Goal: Task Accomplishment & Management: Use online tool/utility

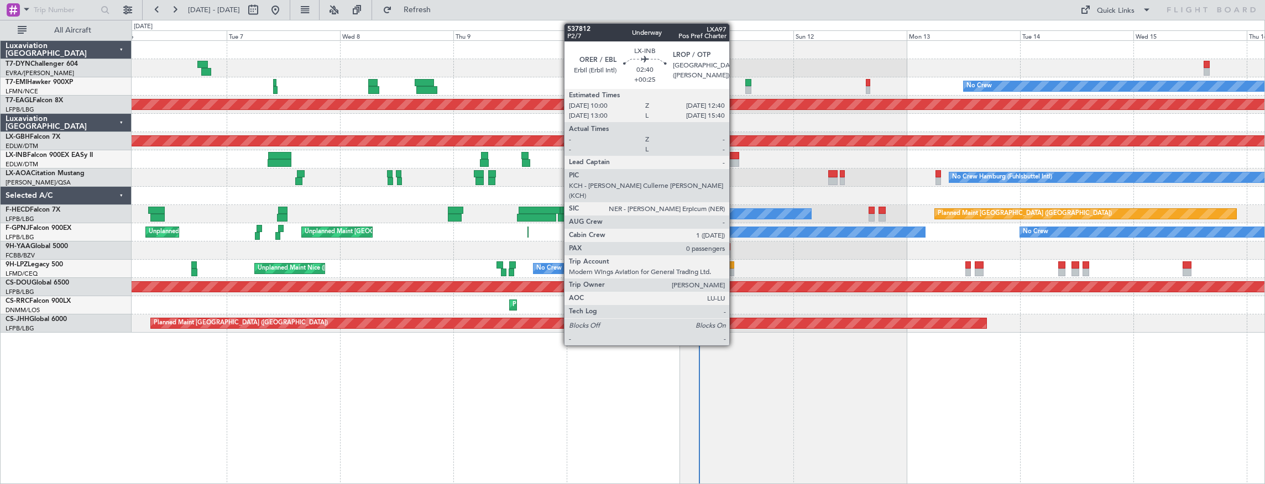
click at [735, 157] on div at bounding box center [733, 156] width 13 height 8
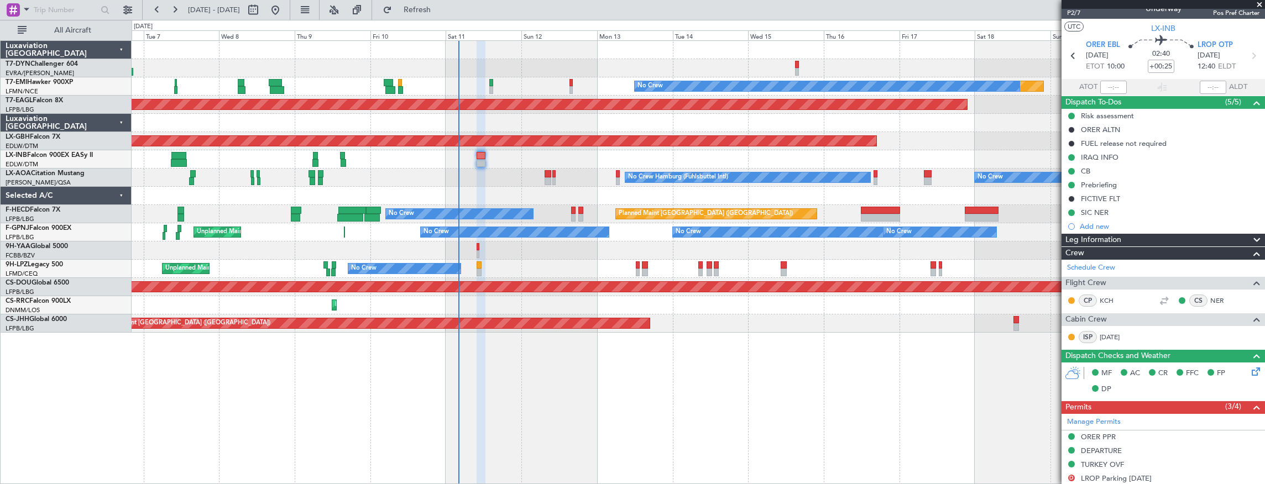
scroll to position [7, 0]
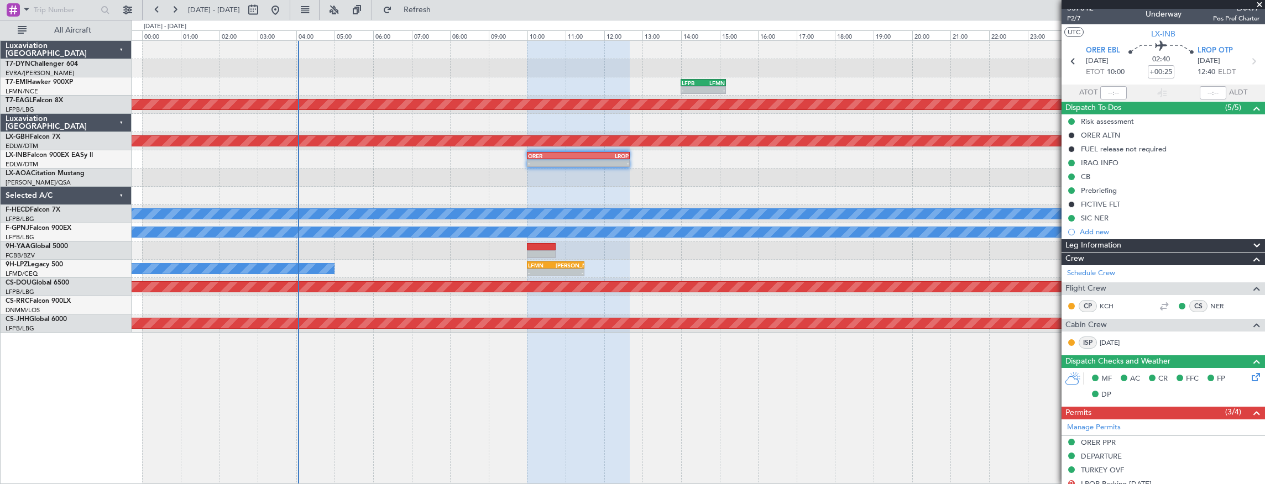
click at [520, 192] on div "- - LFPB 14:00 Z LFMN 15:10 Z Planned Maint [GEOGRAPHIC_DATA] (Al Maktoum Intl)…" at bounding box center [699, 187] width 1134 height 292
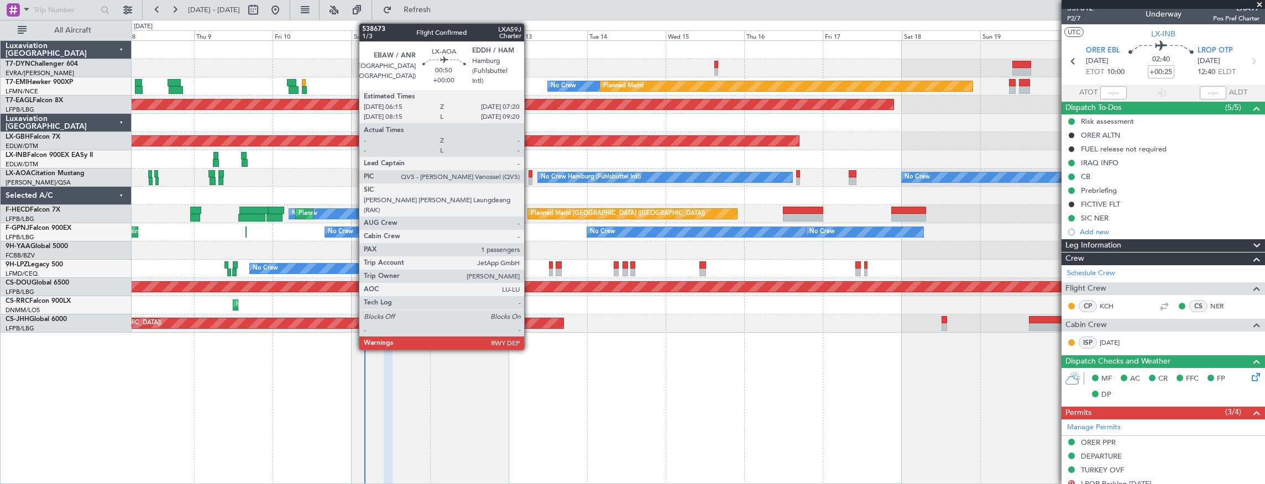
click at [530, 175] on div at bounding box center [531, 174] width 4 height 8
type input "1"
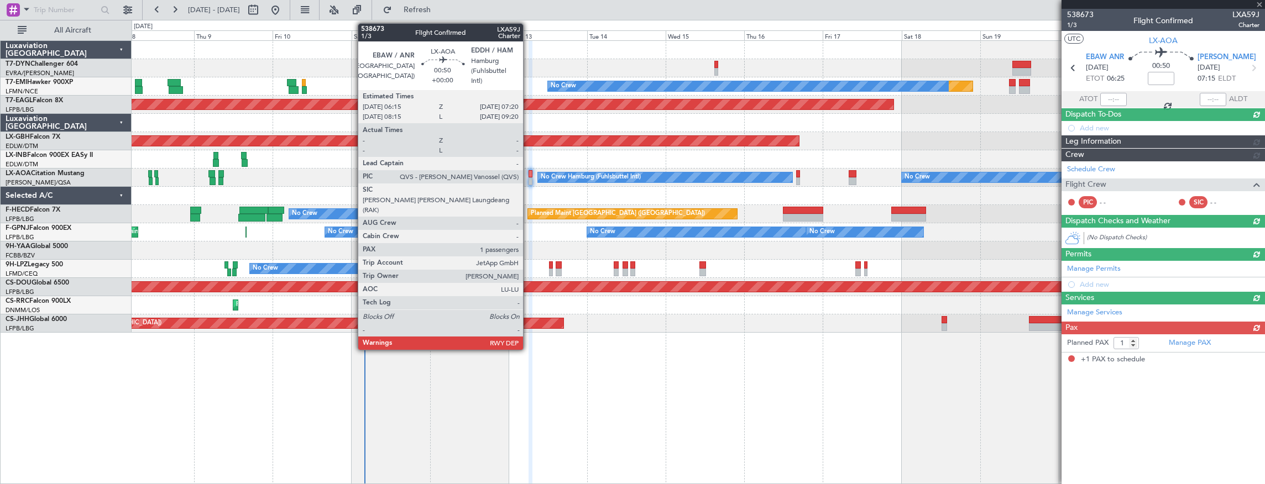
scroll to position [0, 0]
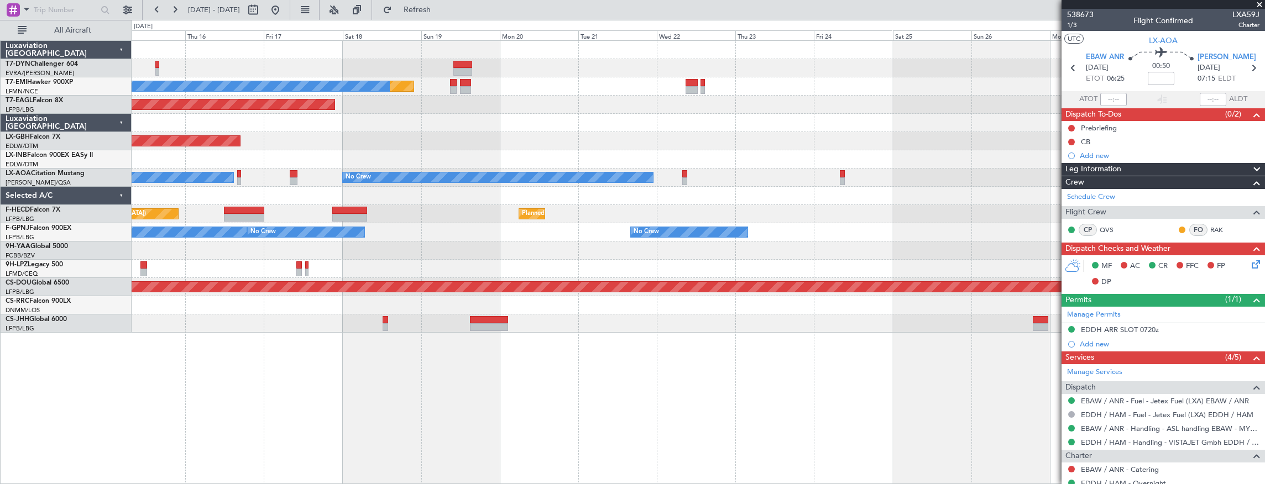
click at [270, 147] on div "Planned Maint No Crew Planned Maint Dubai (Al Maktoum Intl) Planned Maint Nurnb…" at bounding box center [699, 187] width 1134 height 292
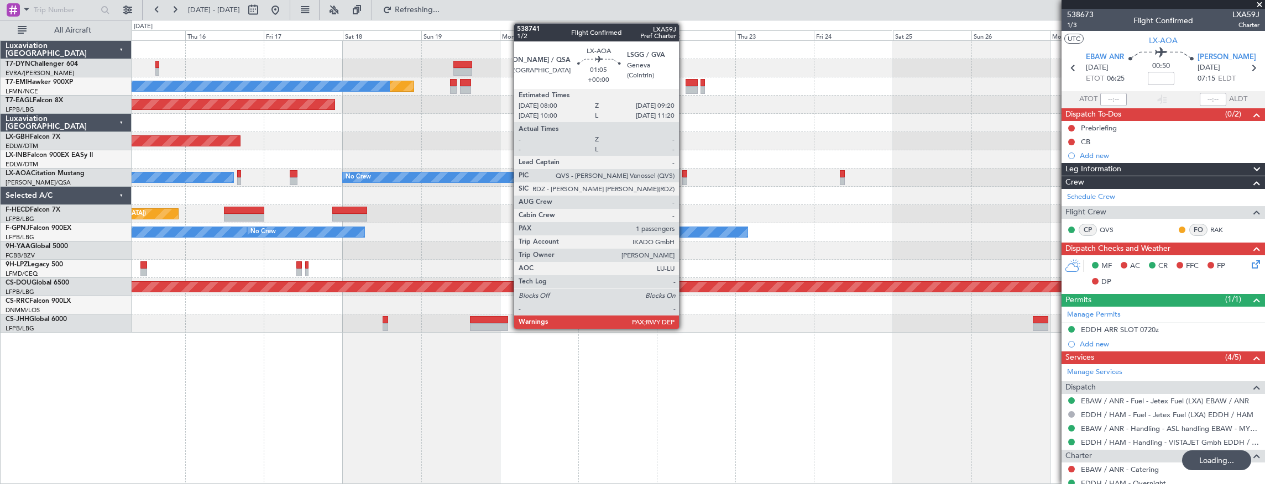
click at [685, 178] on div at bounding box center [684, 182] width 4 height 8
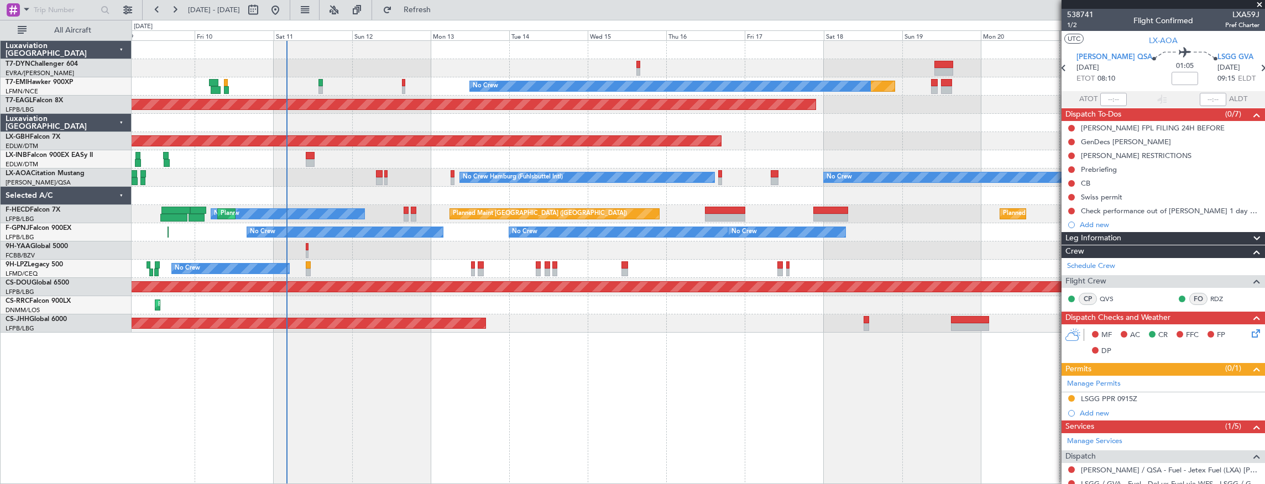
click at [848, 161] on div at bounding box center [699, 159] width 1134 height 18
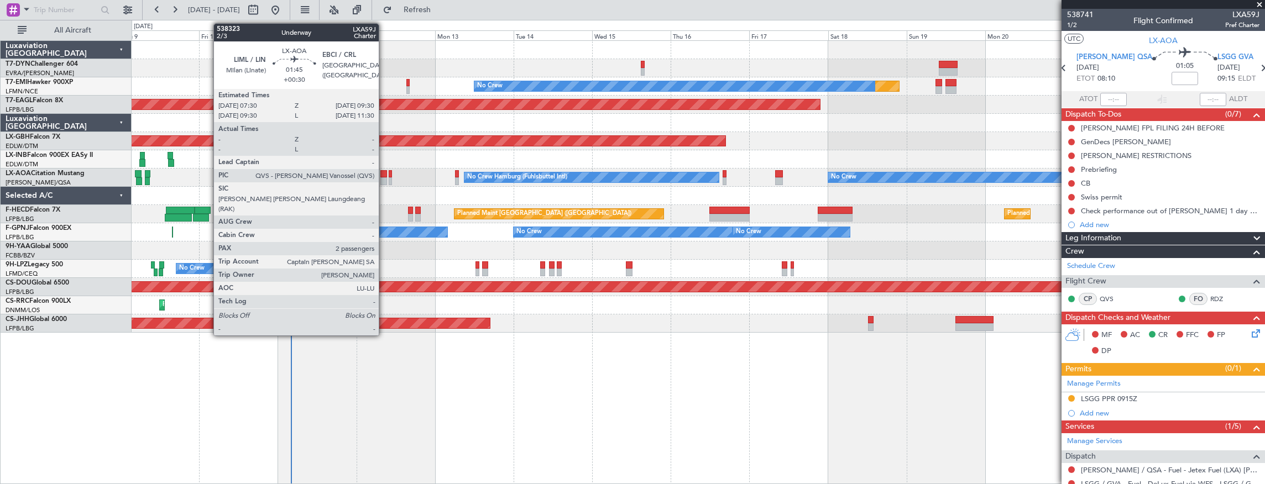
click at [384, 176] on div at bounding box center [384, 174] width 7 height 8
type input "+00:30"
type input "2"
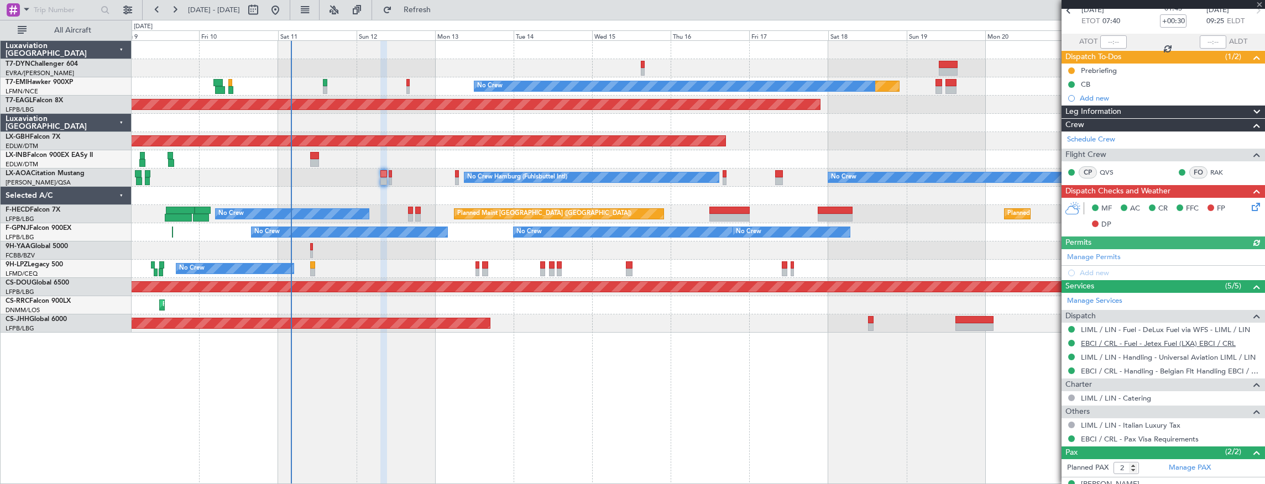
scroll to position [97, 0]
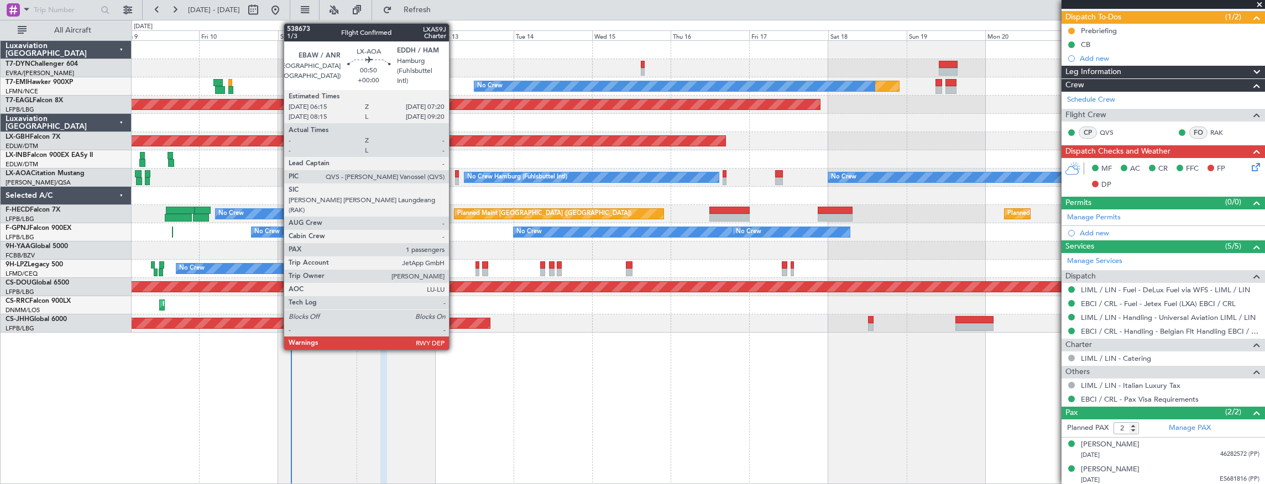
click at [455, 176] on div at bounding box center [457, 174] width 4 height 8
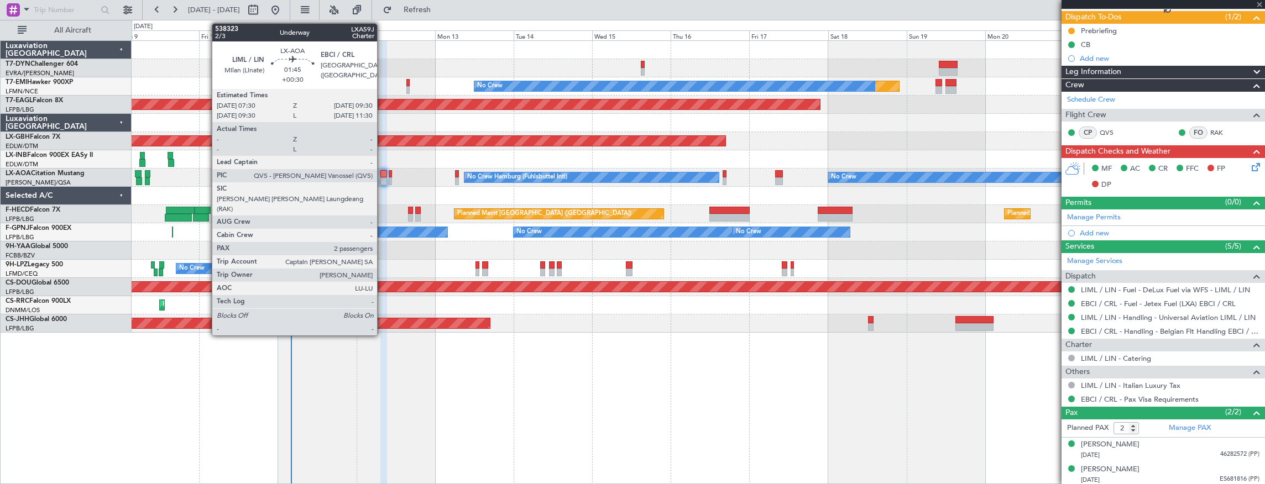
type input "1"
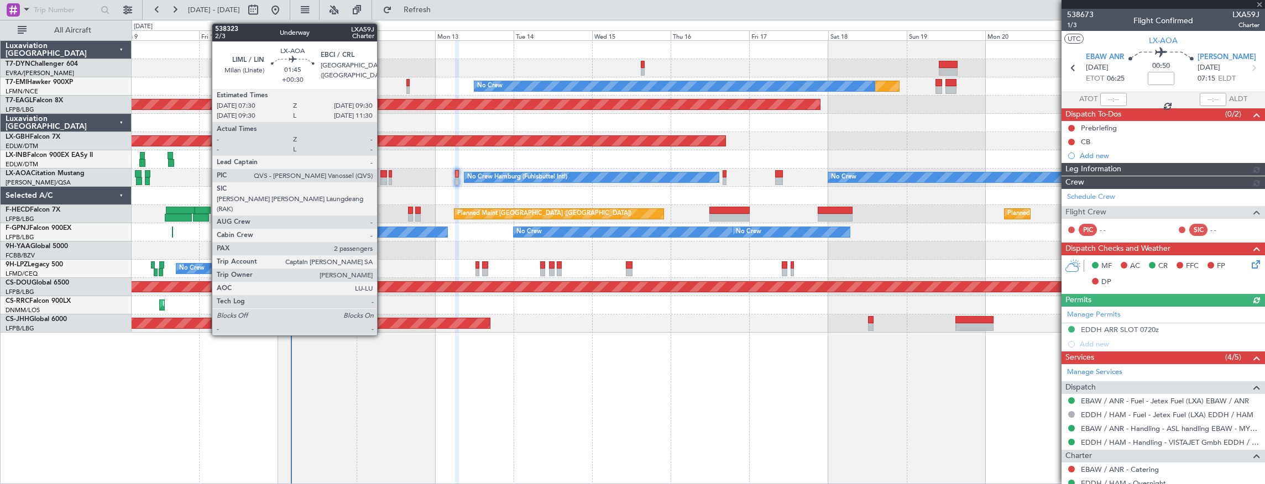
click at [383, 173] on div at bounding box center [384, 174] width 7 height 8
type input "+00:30"
type input "2"
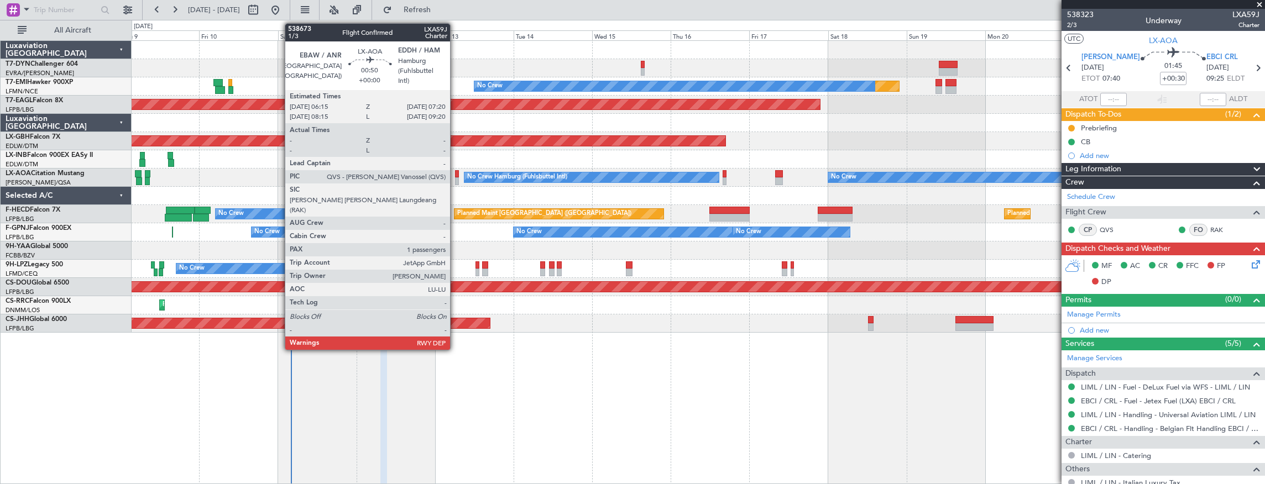
click at [456, 175] on div at bounding box center [457, 174] width 4 height 8
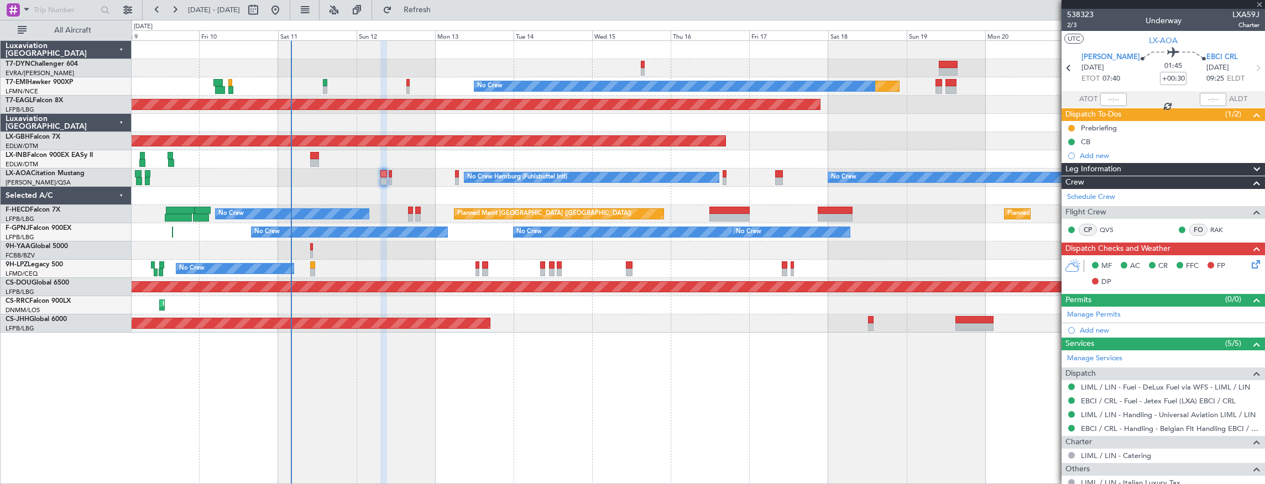
type input "1"
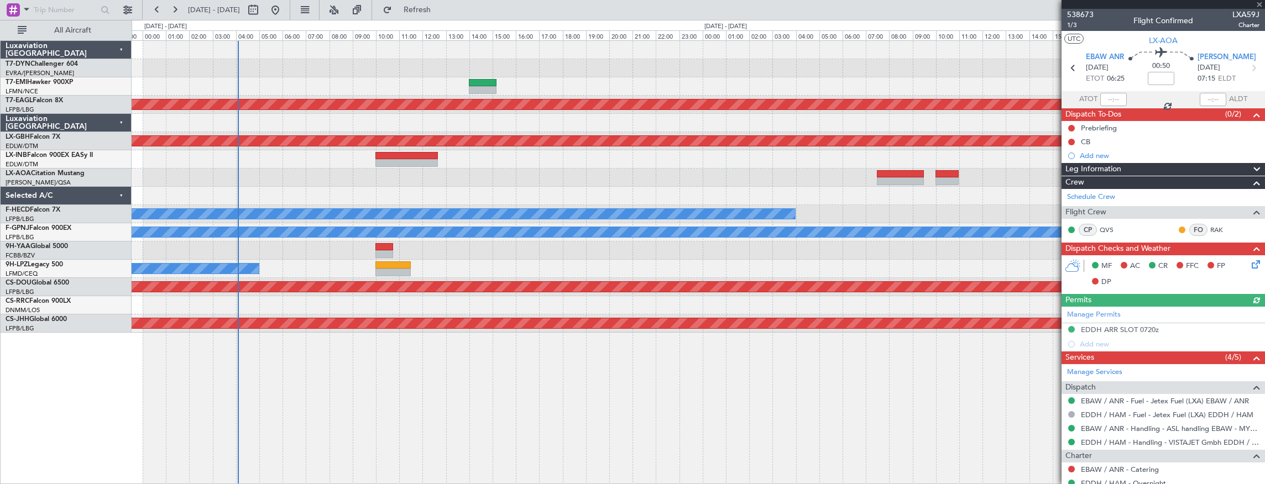
click at [491, 173] on div "No Crew Planned Maint Dubai (Al Maktoum Intl) Planned Maint Nurnberg No Crew Ha…" at bounding box center [699, 187] width 1134 height 292
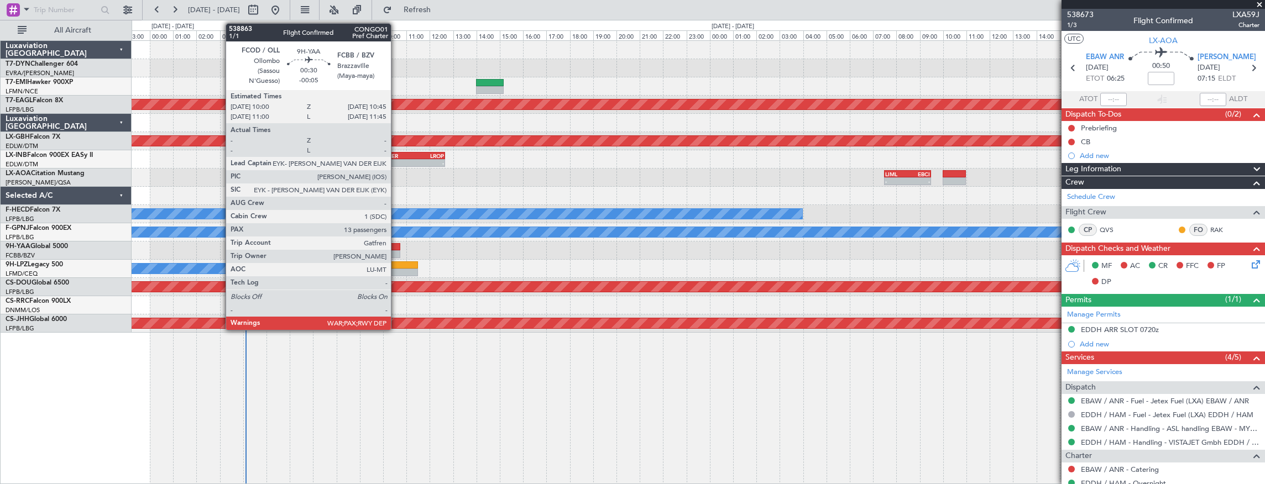
click at [397, 247] on div at bounding box center [392, 247] width 18 height 8
type input "-00:05"
type input "13"
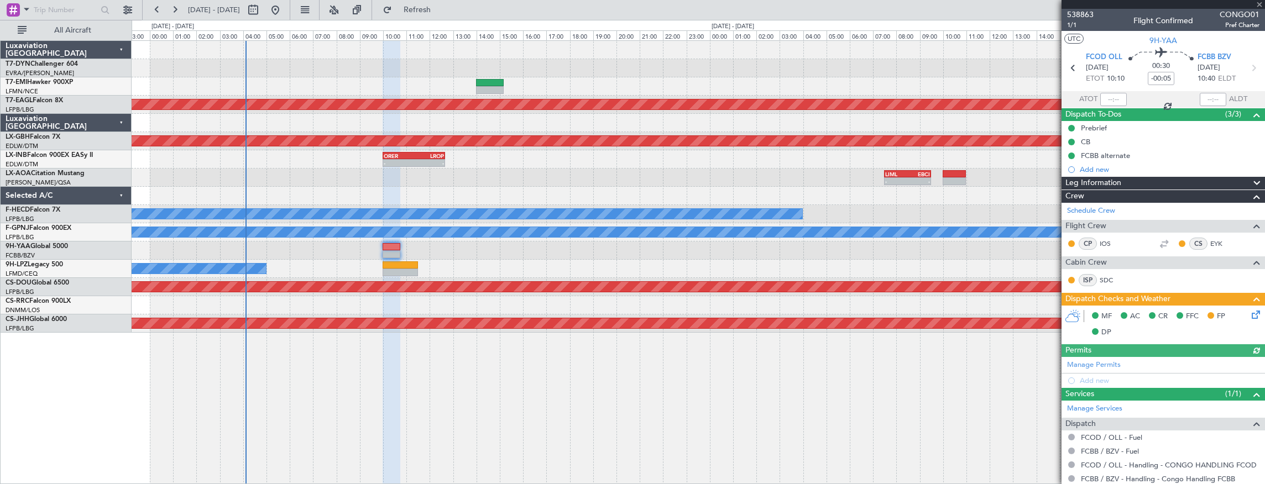
scroll to position [85, 0]
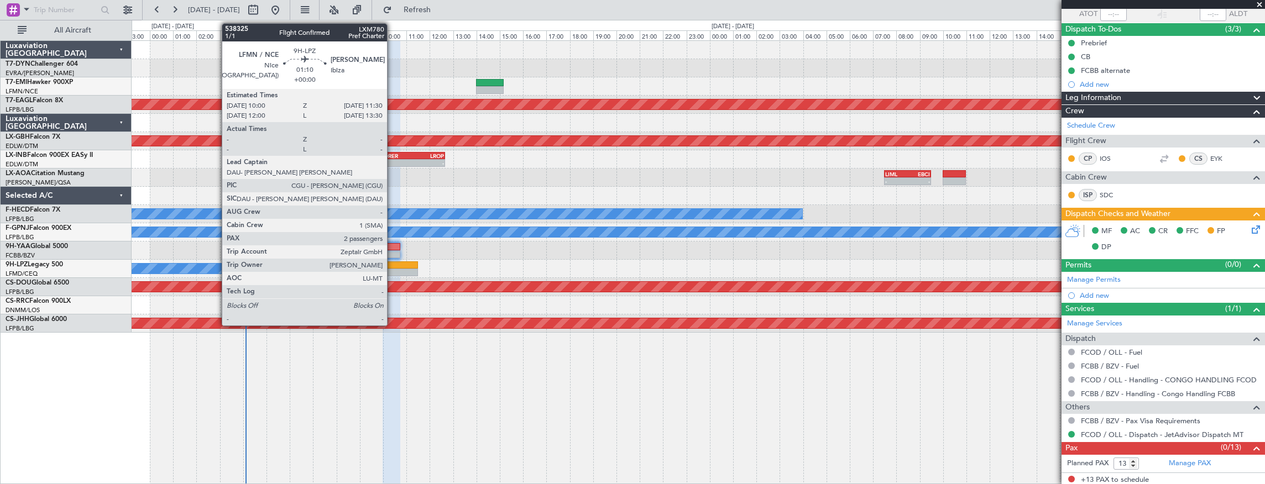
click at [393, 270] on div at bounding box center [400, 273] width 35 height 8
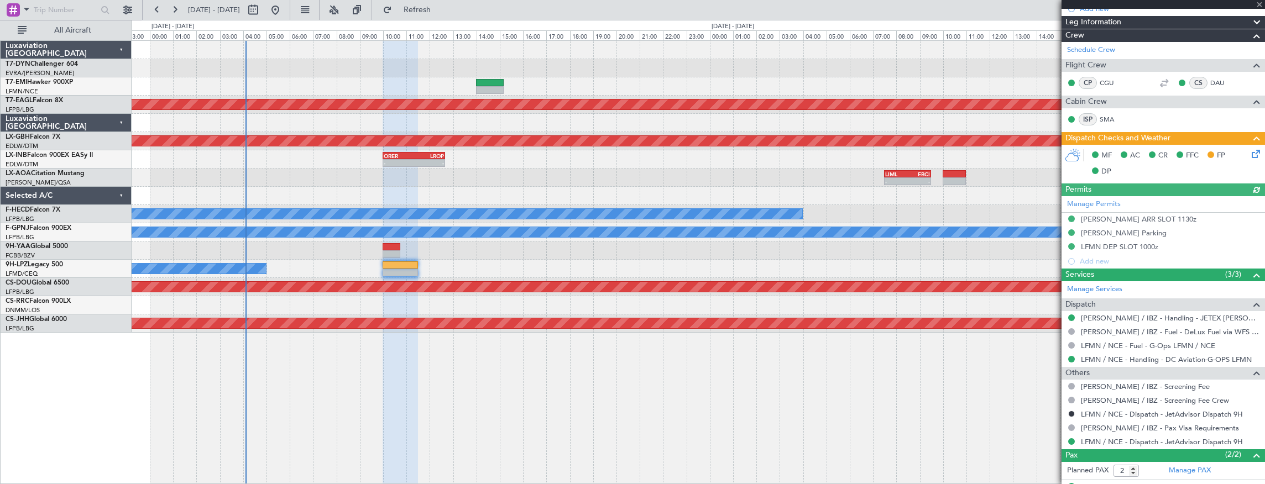
scroll to position [190, 0]
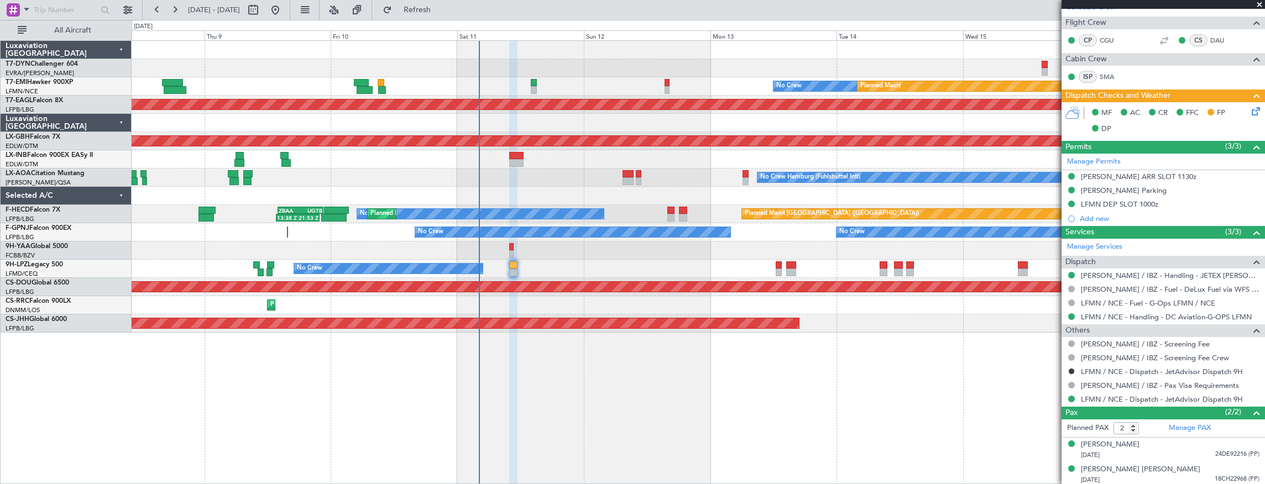
click at [774, 264] on div "No Crew Unplanned Maint Nice (Côte d'Azur Airport)" at bounding box center [699, 269] width 1134 height 18
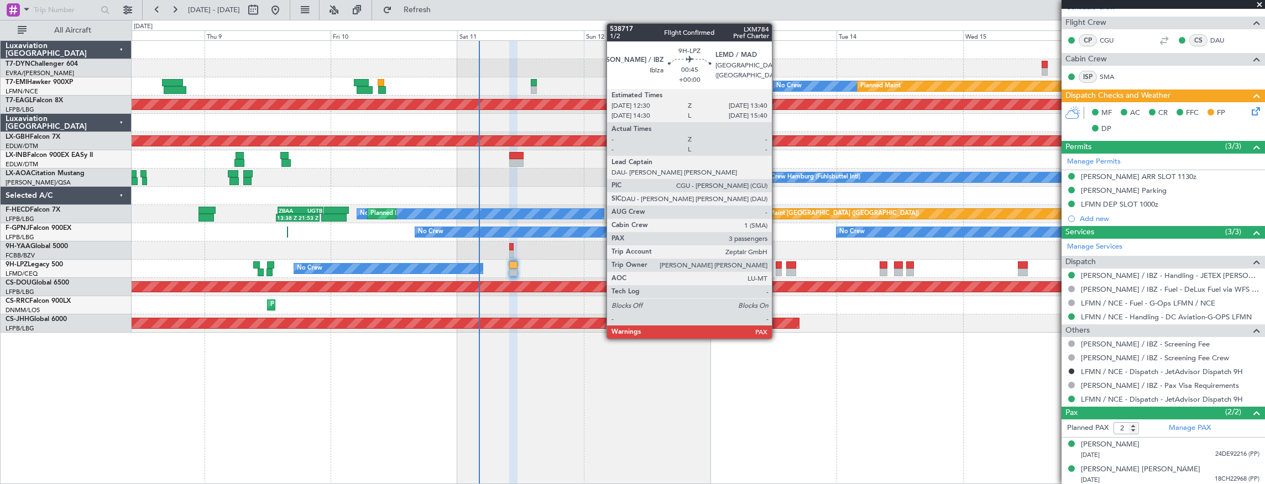
click at [778, 267] on div at bounding box center [779, 266] width 7 height 8
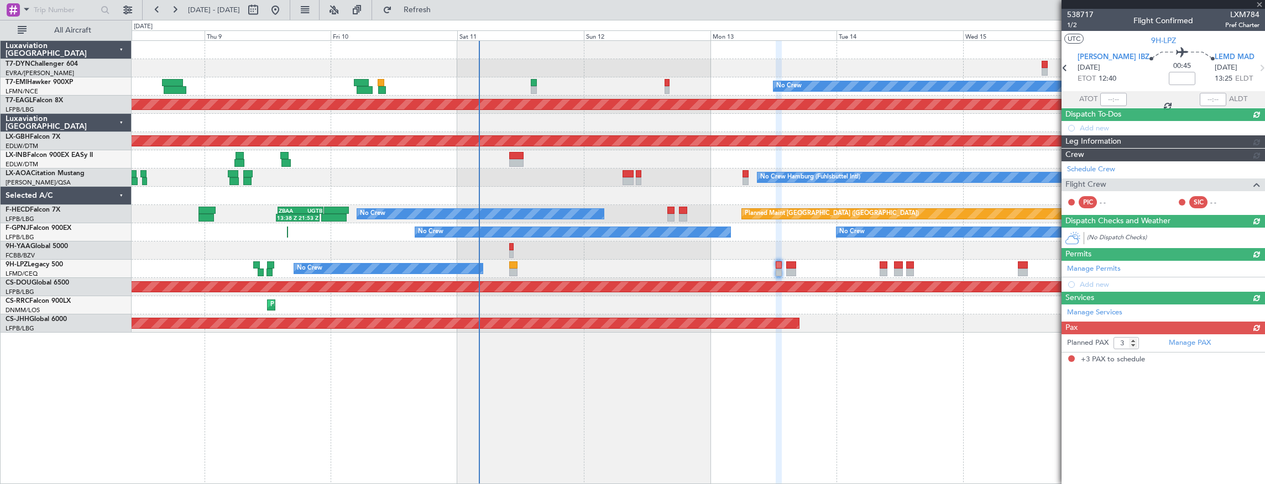
scroll to position [0, 0]
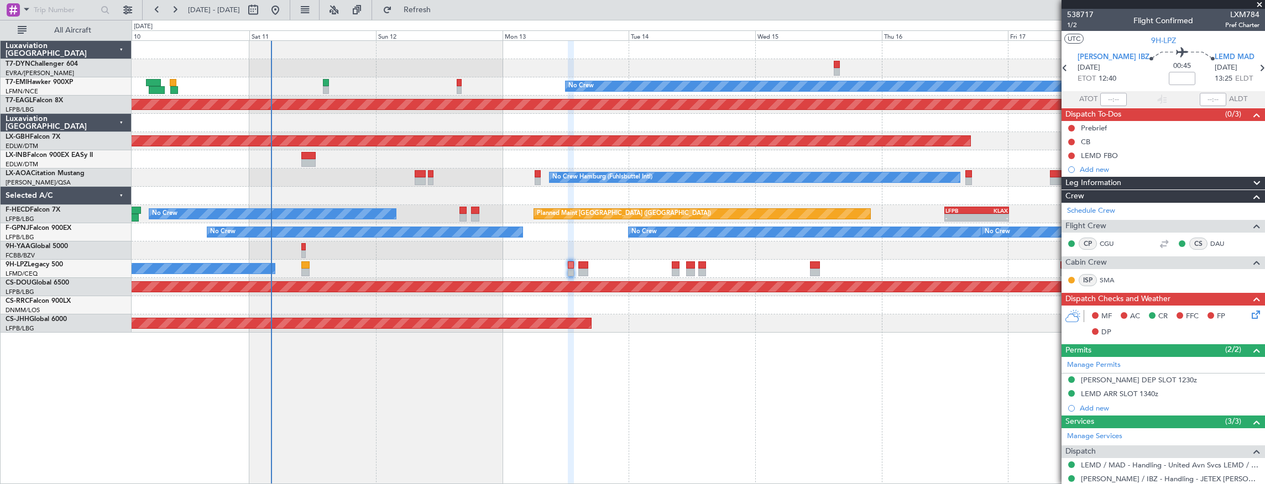
click at [479, 72] on div at bounding box center [699, 68] width 1134 height 18
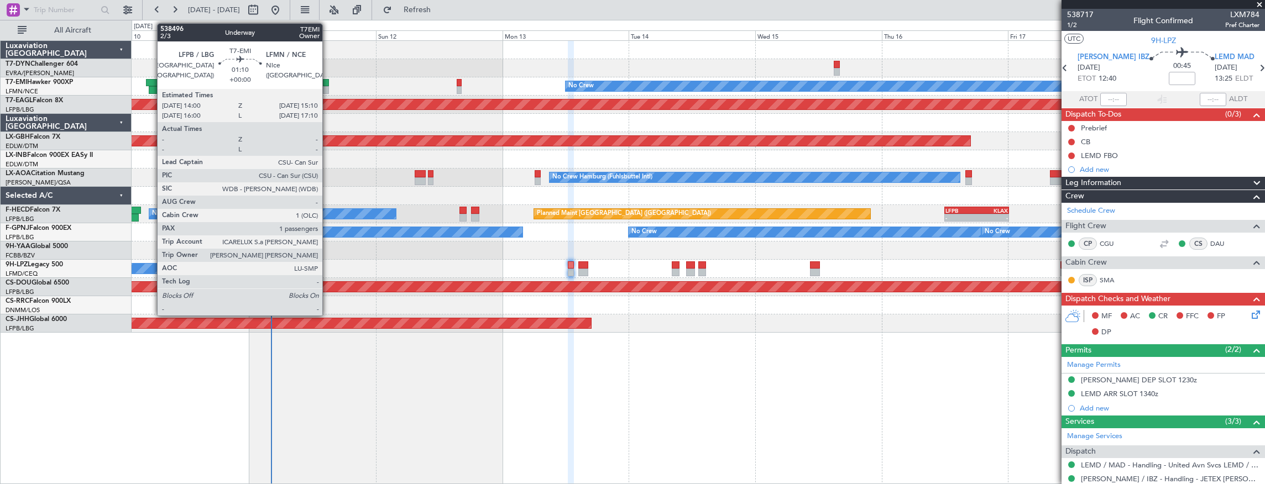
click at [328, 80] on div at bounding box center [326, 83] width 7 height 8
type input "1"
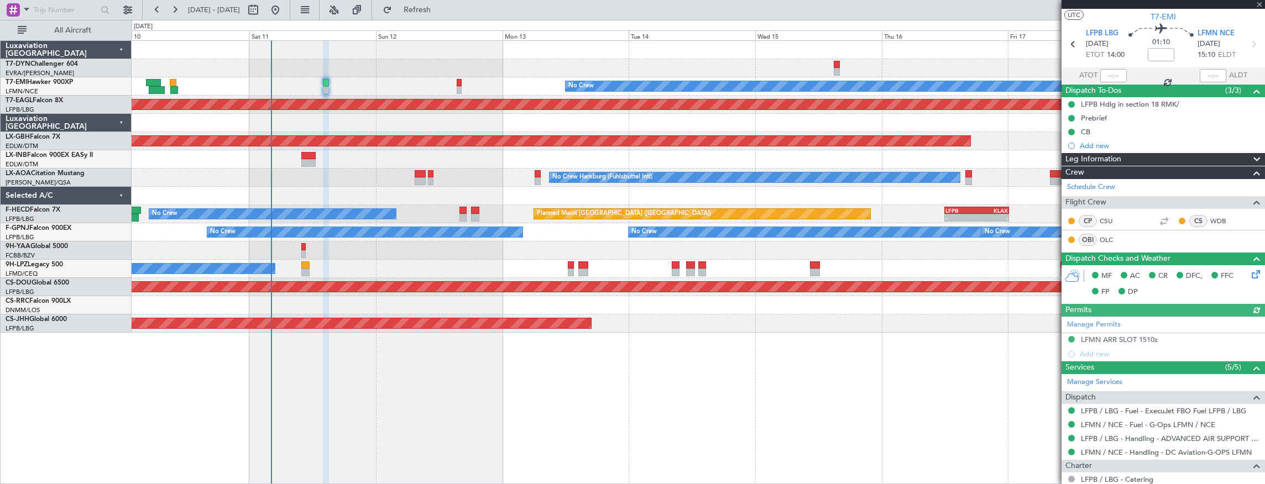
scroll to position [37, 0]
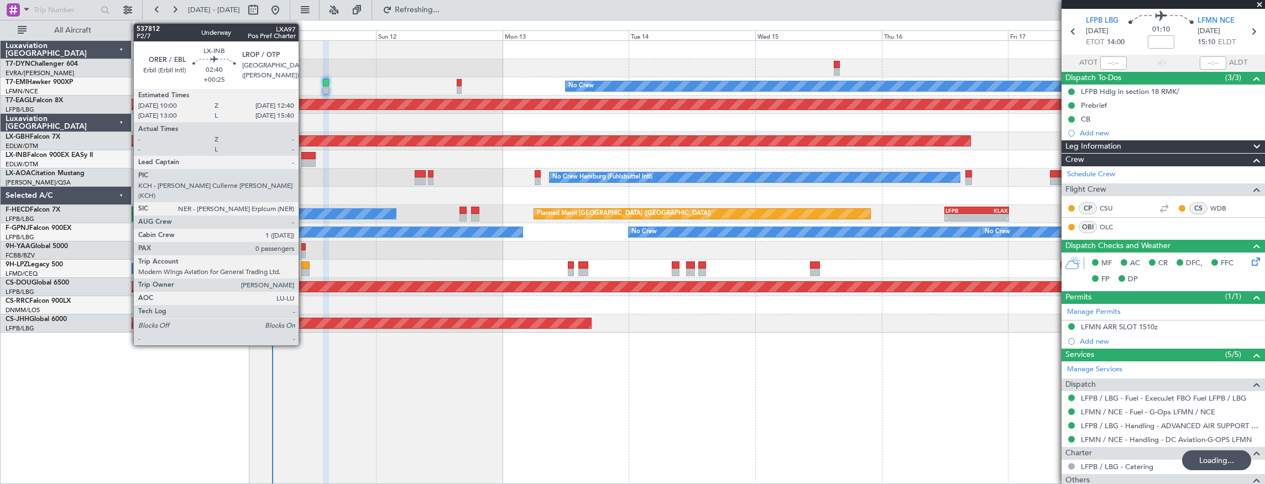
click at [304, 158] on div at bounding box center [308, 156] width 14 height 8
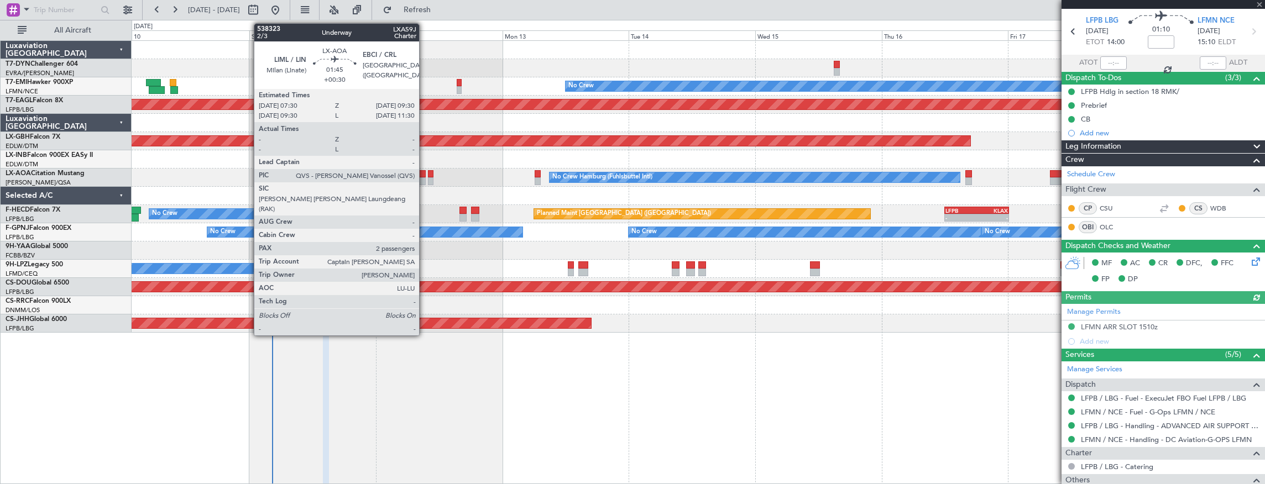
type input "+00:25"
type input "0"
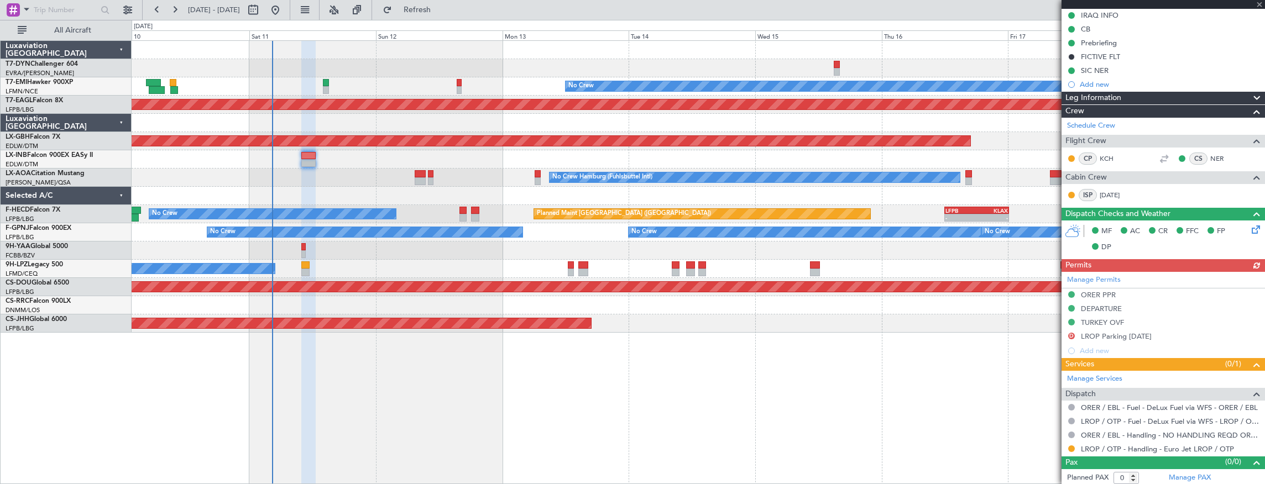
scroll to position [0, 0]
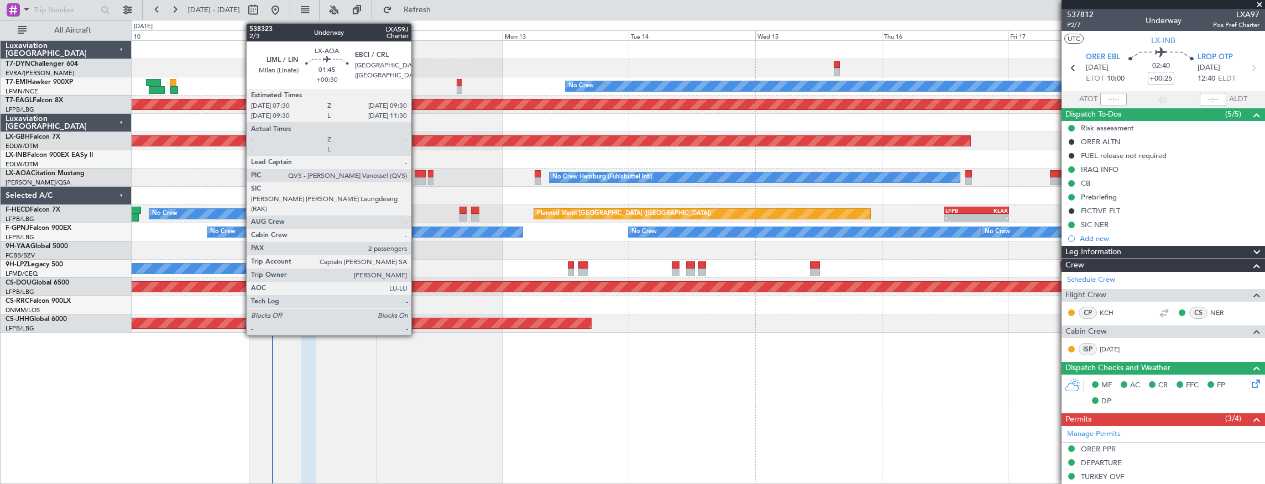
click at [417, 178] on div at bounding box center [420, 182] width 11 height 8
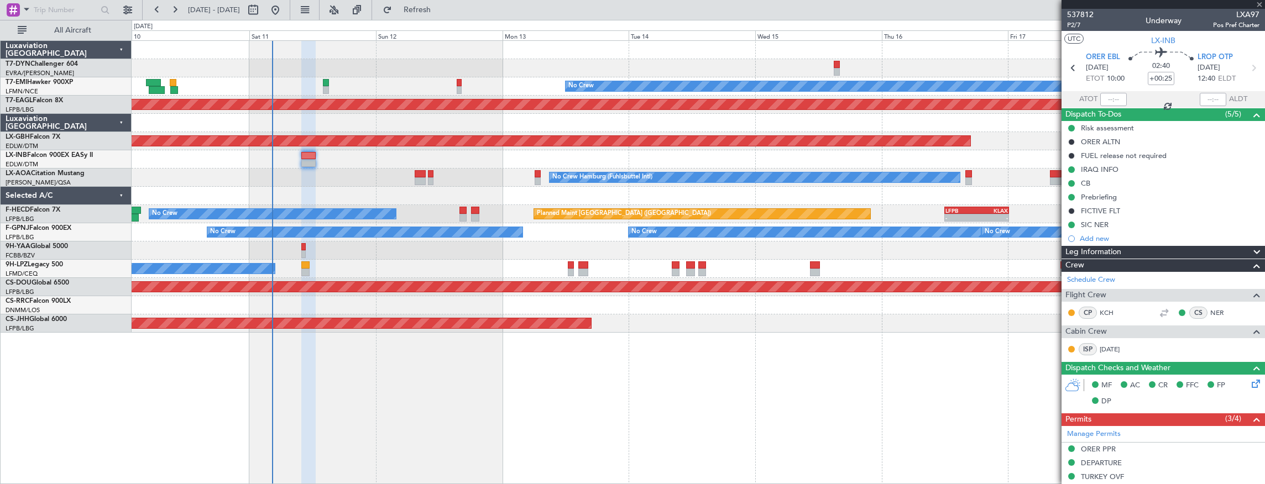
type input "+00:30"
type input "2"
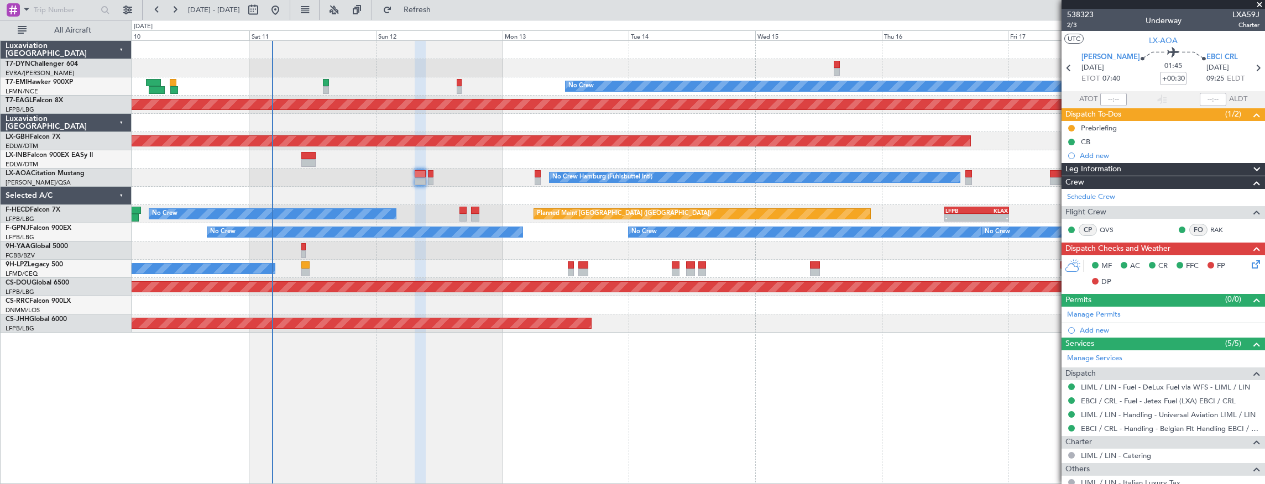
click at [311, 267] on div "No Crew Unplanned Maint Nice (Côte d'Azur Airport)" at bounding box center [699, 269] width 1134 height 18
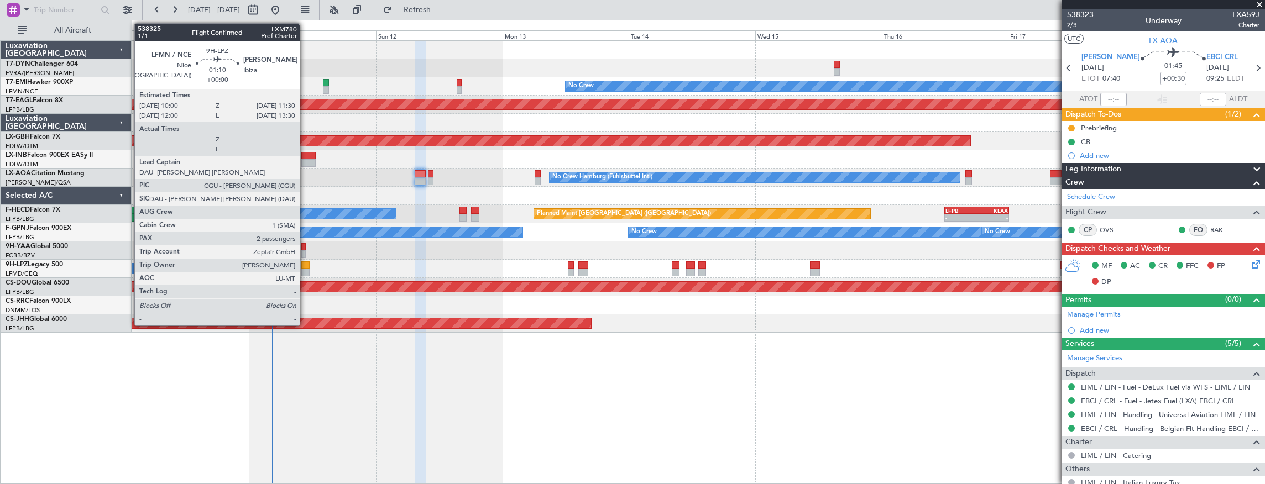
click at [305, 267] on div at bounding box center [305, 266] width 8 height 8
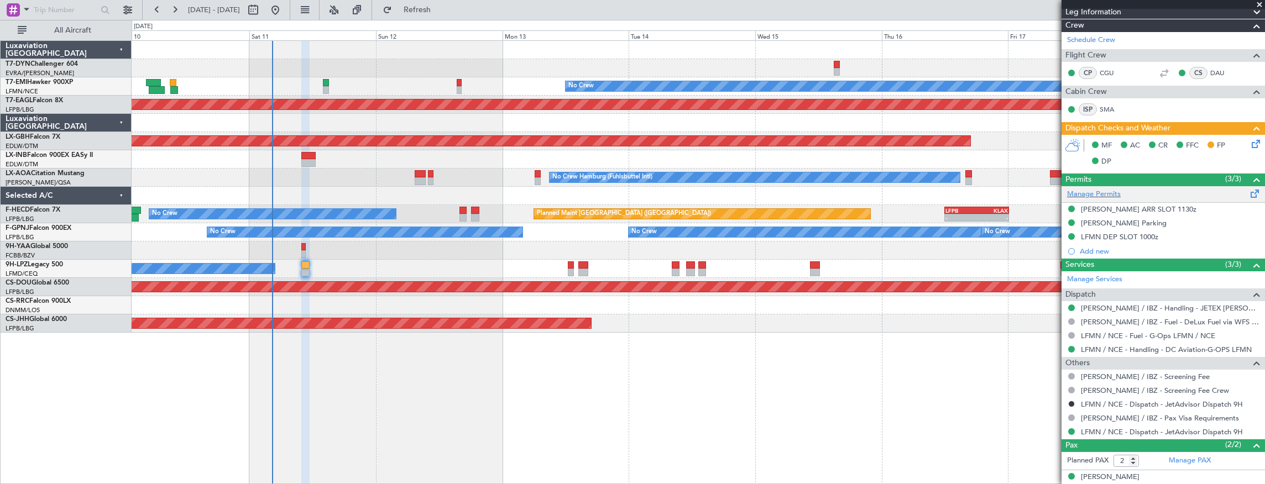
scroll to position [190, 0]
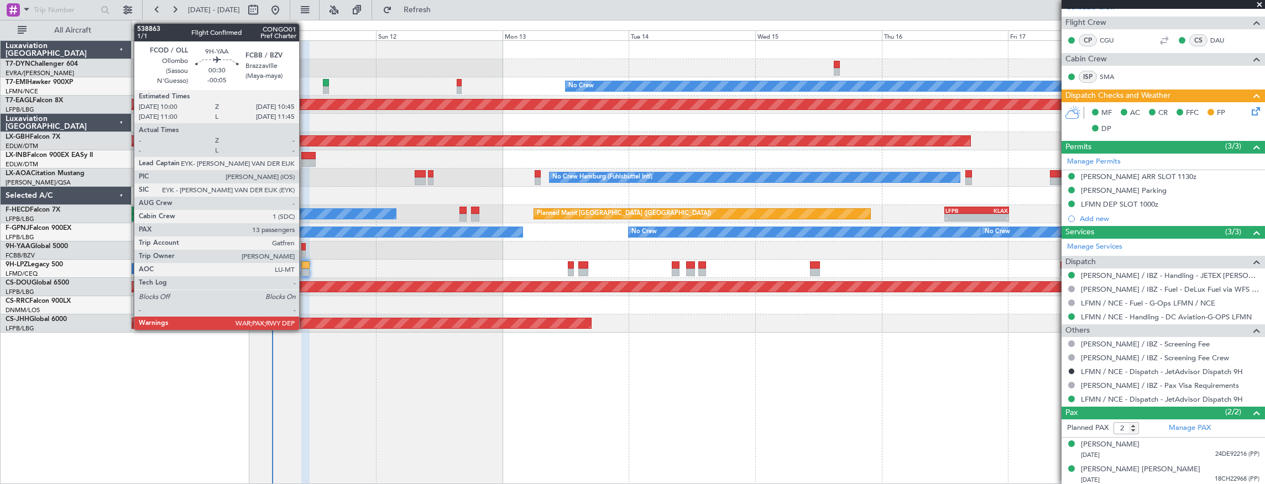
click at [305, 249] on div at bounding box center [303, 247] width 4 height 8
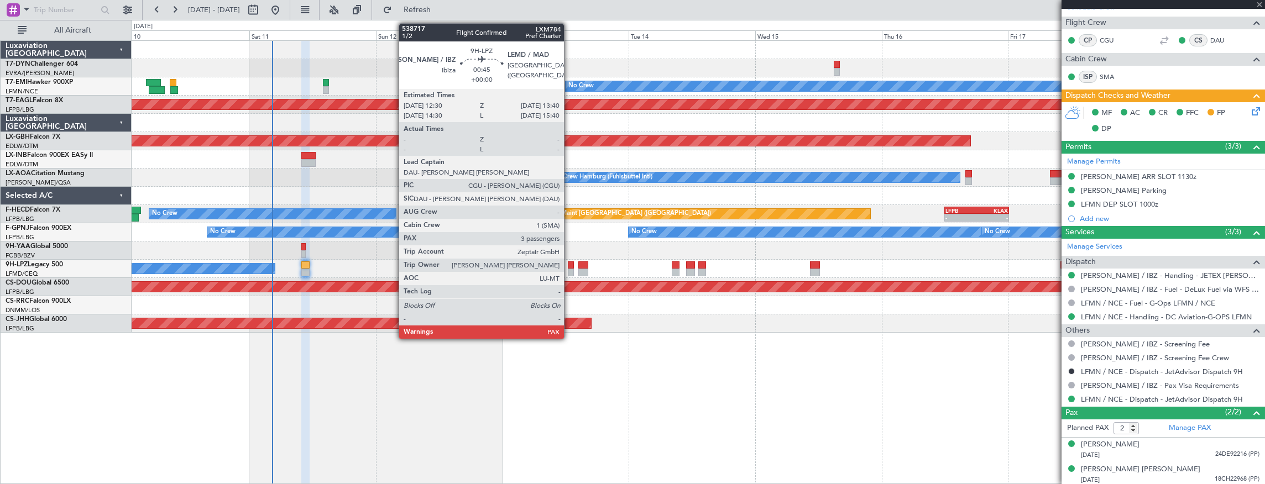
type input "-00:05"
type input "13"
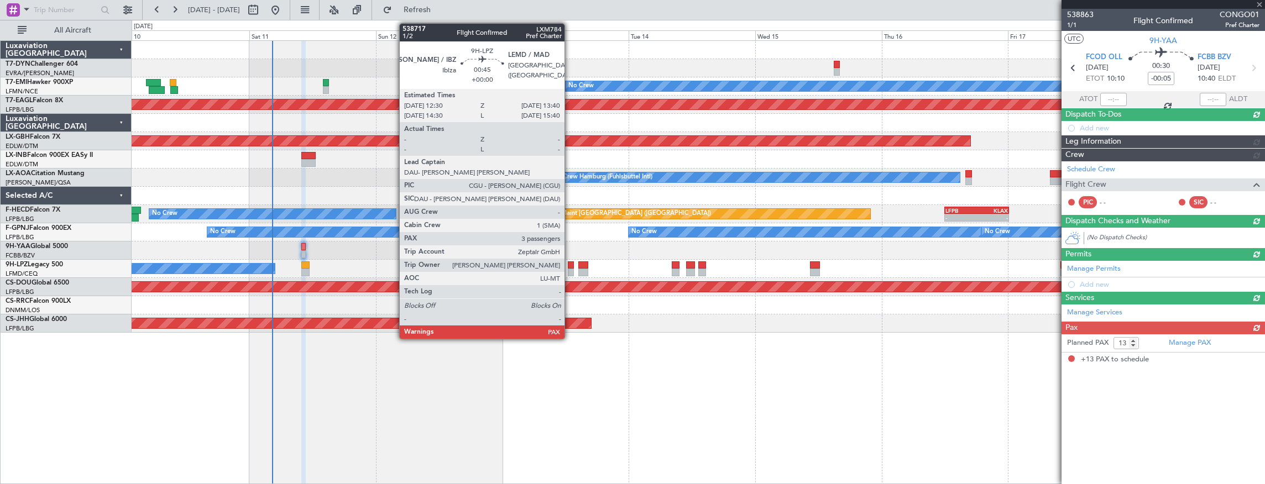
click at [570, 267] on div at bounding box center [571, 266] width 7 height 8
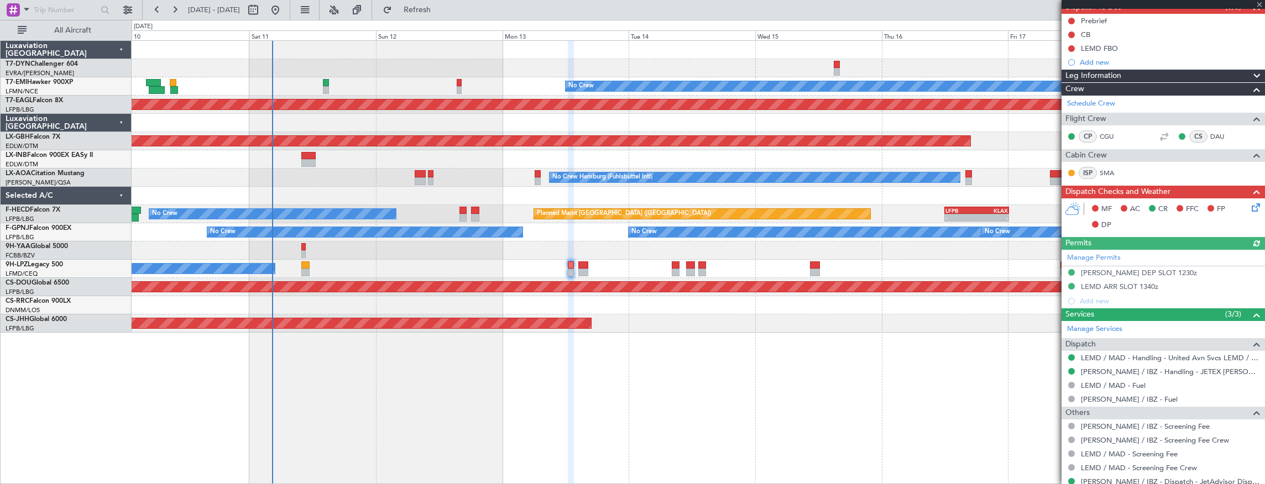
scroll to position [147, 0]
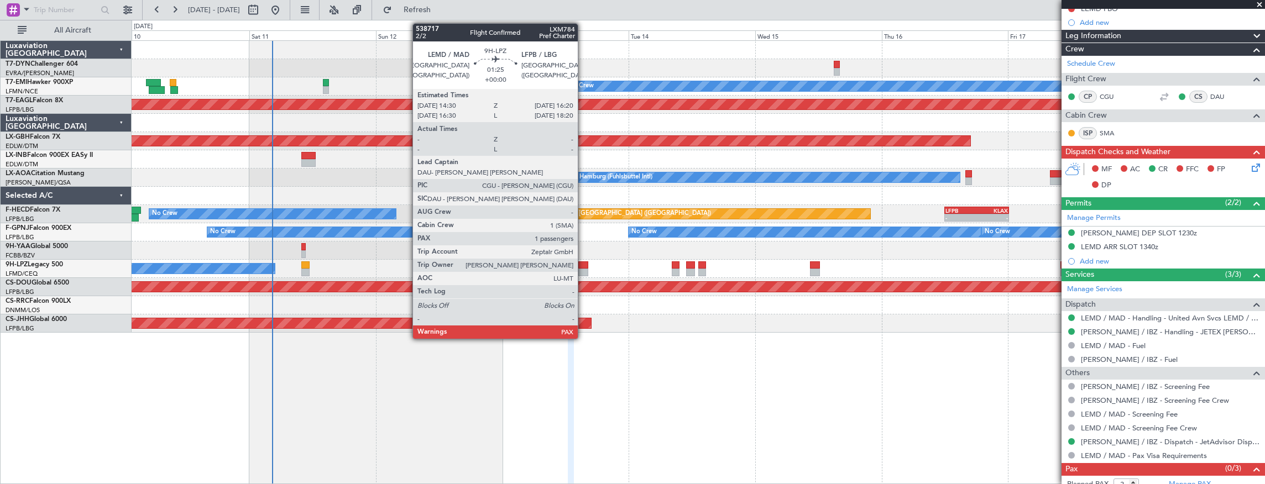
click at [583, 265] on div at bounding box center [583, 266] width 10 height 8
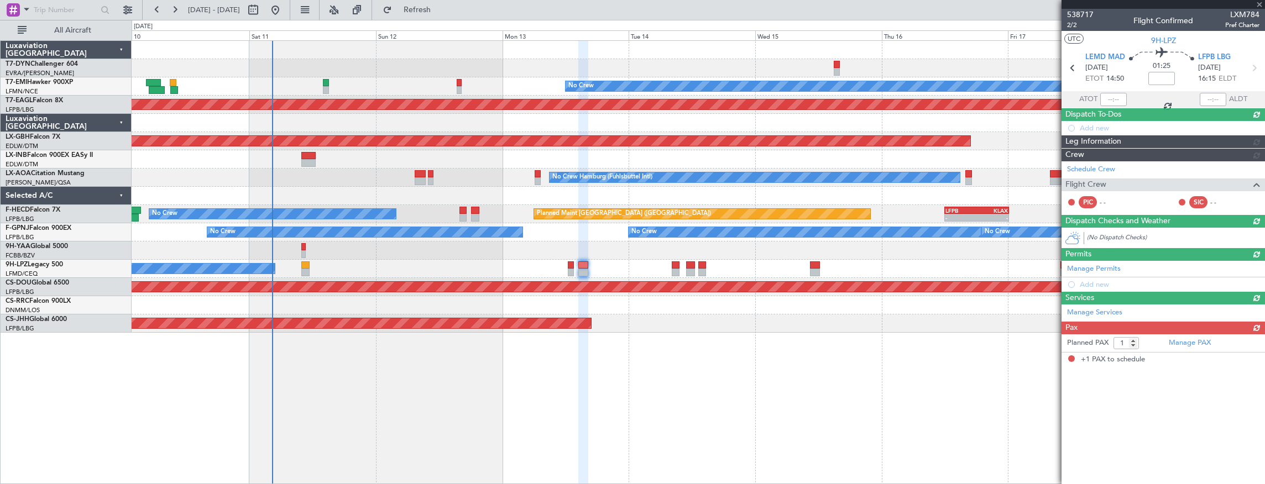
scroll to position [0, 0]
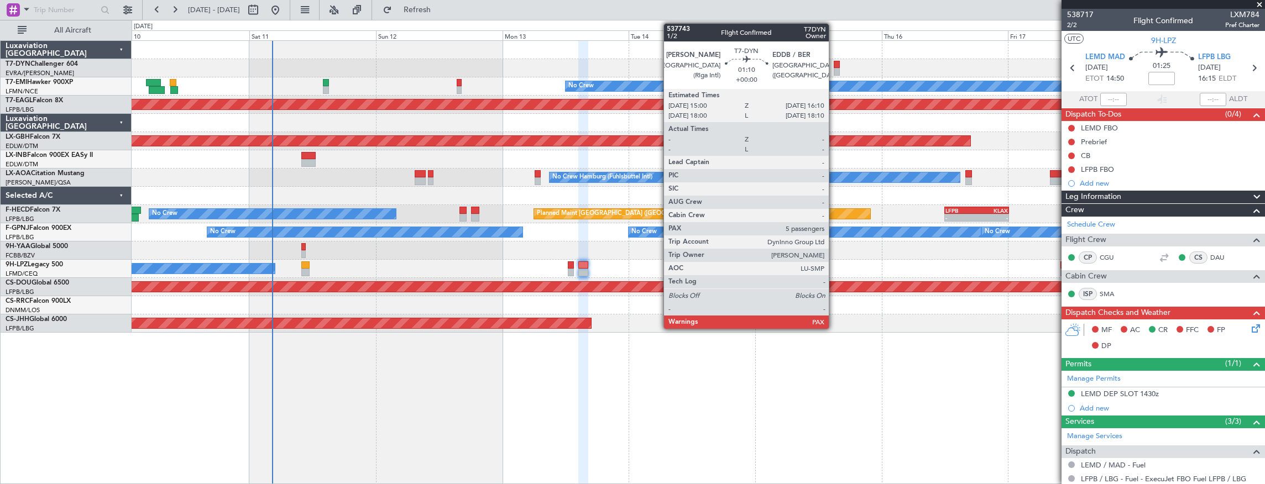
click at [835, 64] on div at bounding box center [837, 65] width 7 height 8
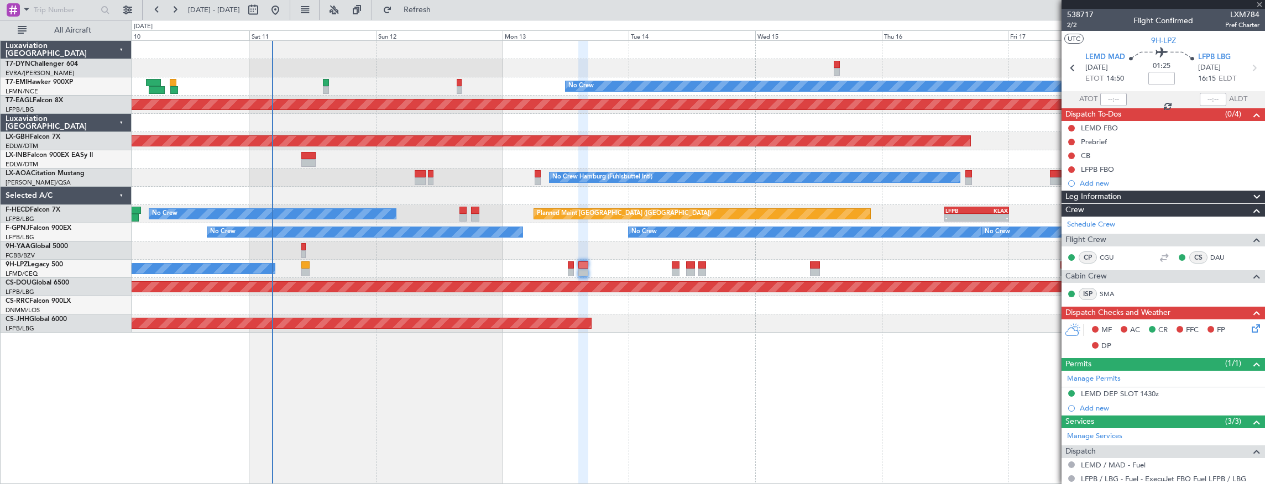
type input "5"
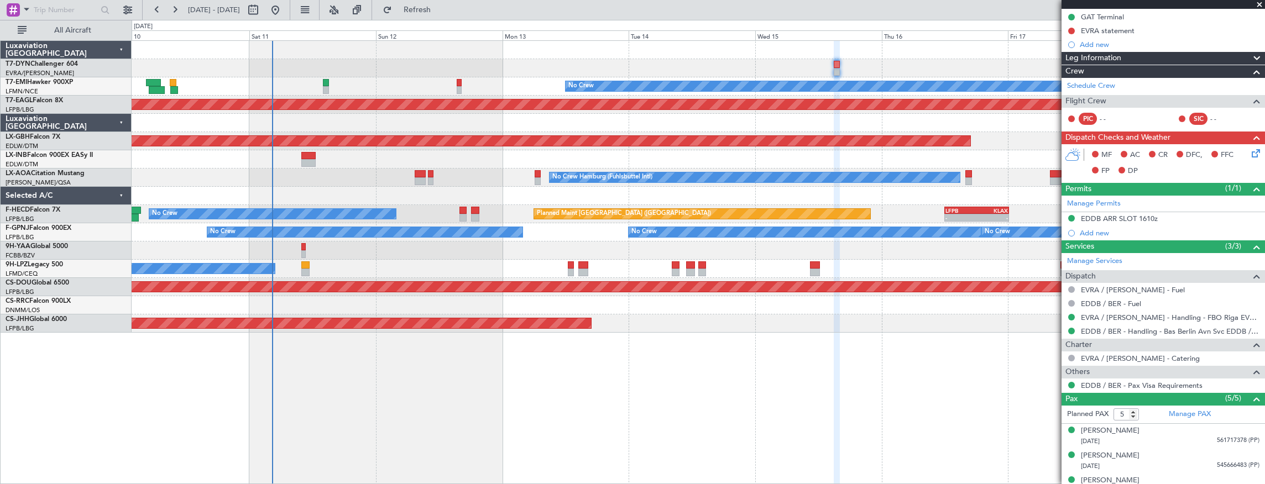
scroll to position [241, 0]
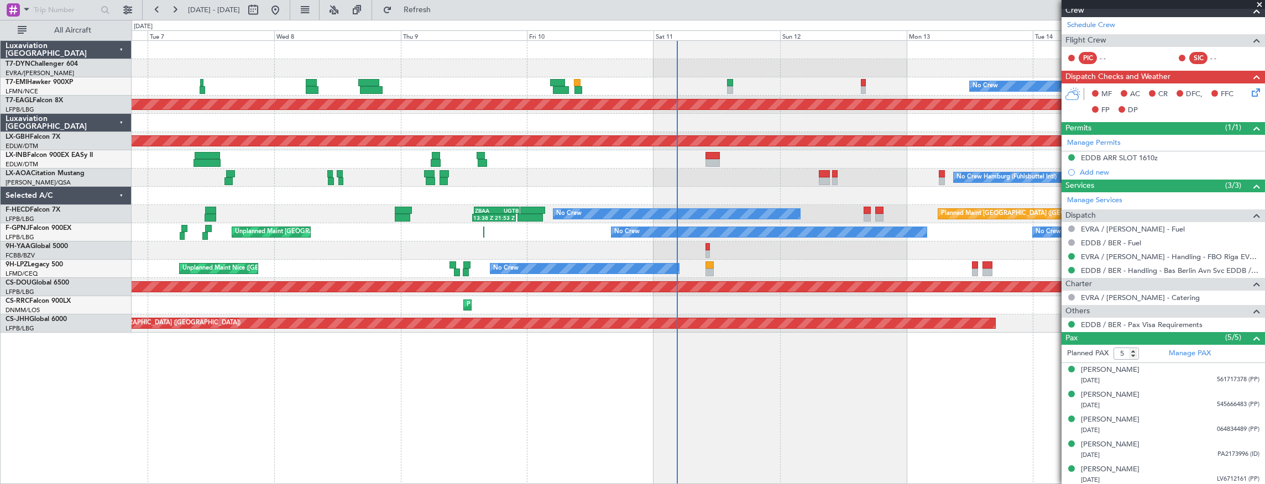
click at [610, 167] on div "Planned Maint No Crew Planned Maint Dubai (Al Maktoum Intl) Planned Maint Nurnb…" at bounding box center [699, 187] width 1134 height 292
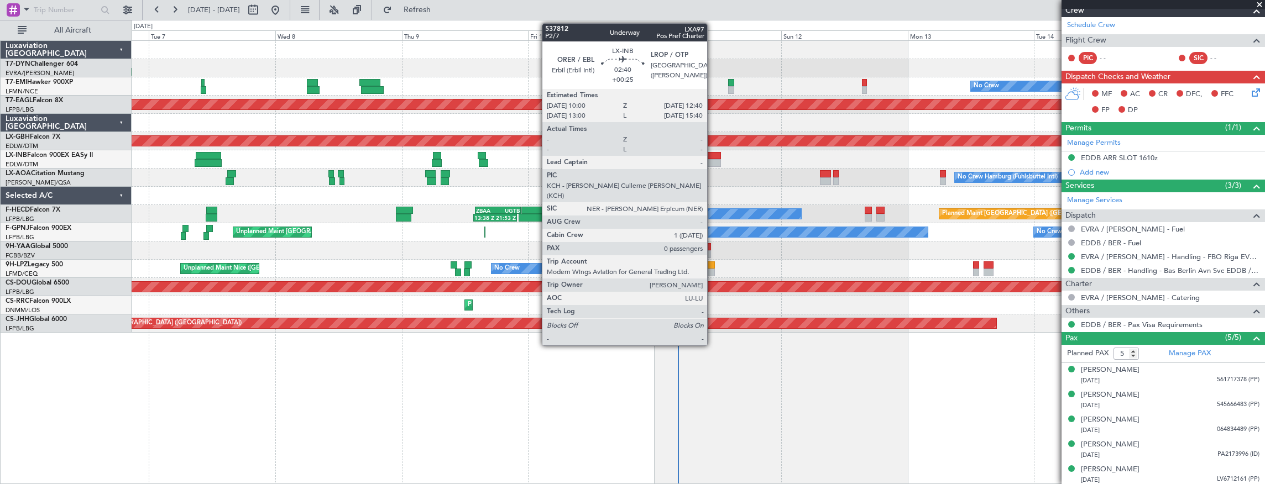
click at [713, 157] on div at bounding box center [714, 156] width 14 height 8
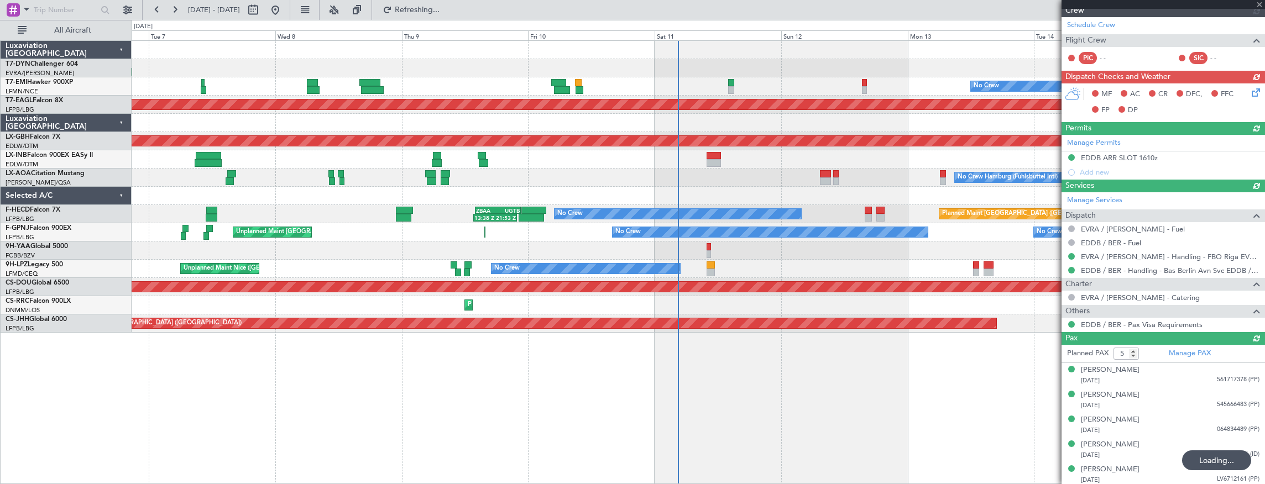
type input "+00:25"
type input "0"
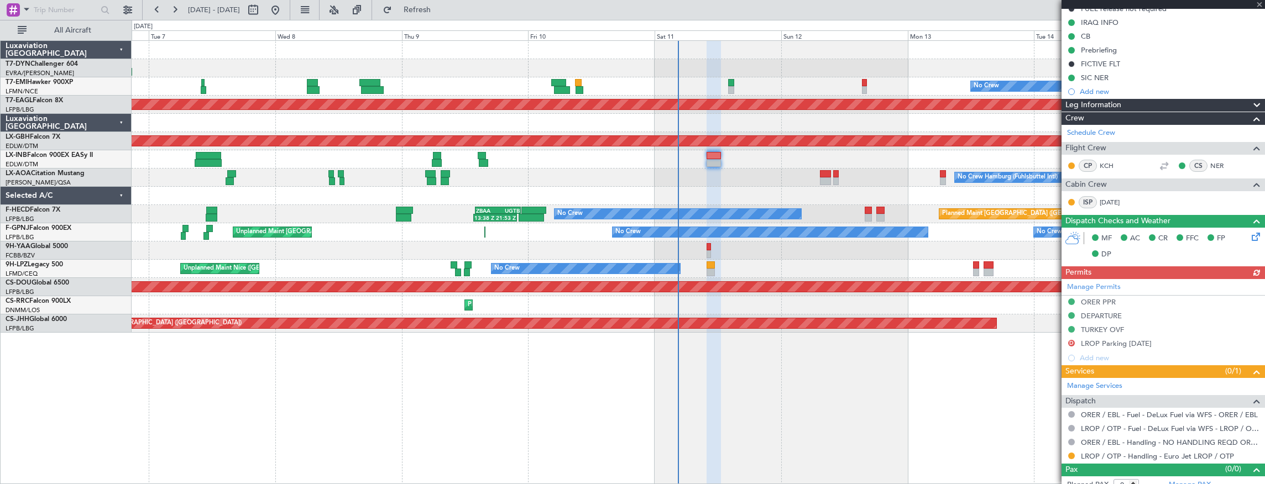
scroll to position [154, 0]
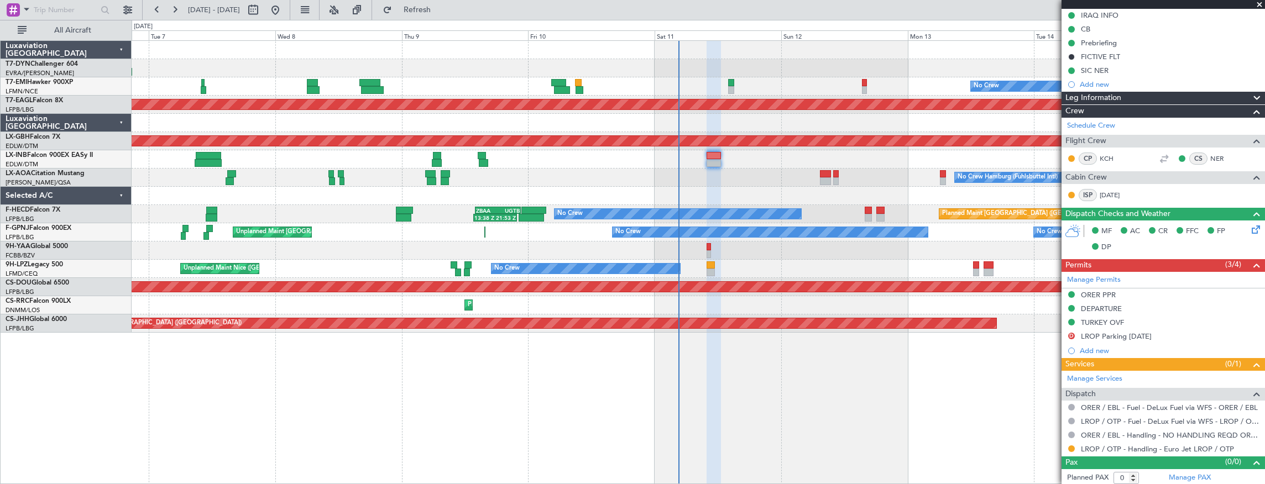
click at [706, 248] on div at bounding box center [699, 251] width 1134 height 18
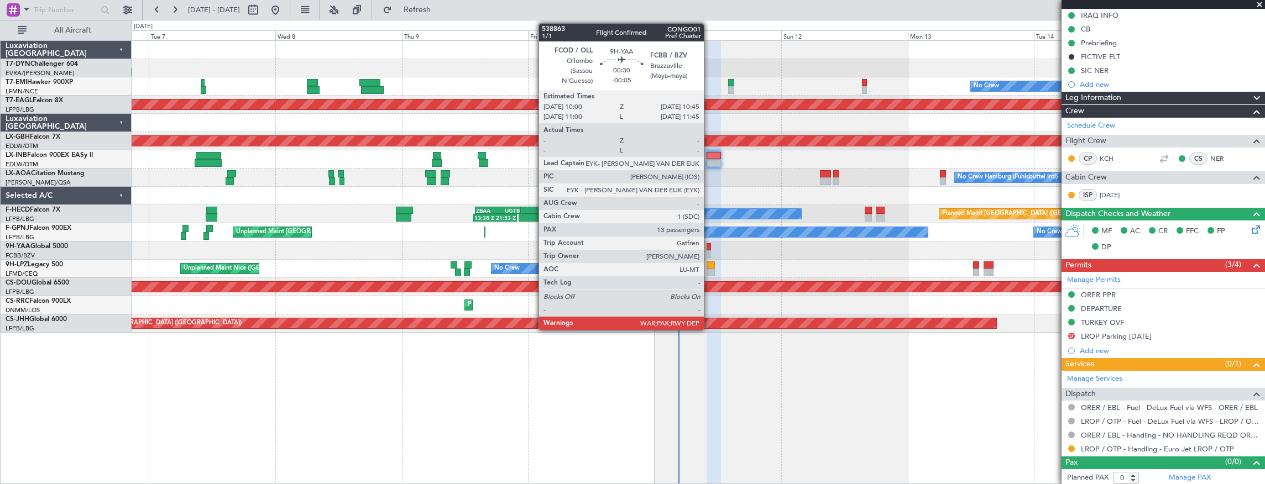
click at [710, 247] on div at bounding box center [709, 247] width 4 height 8
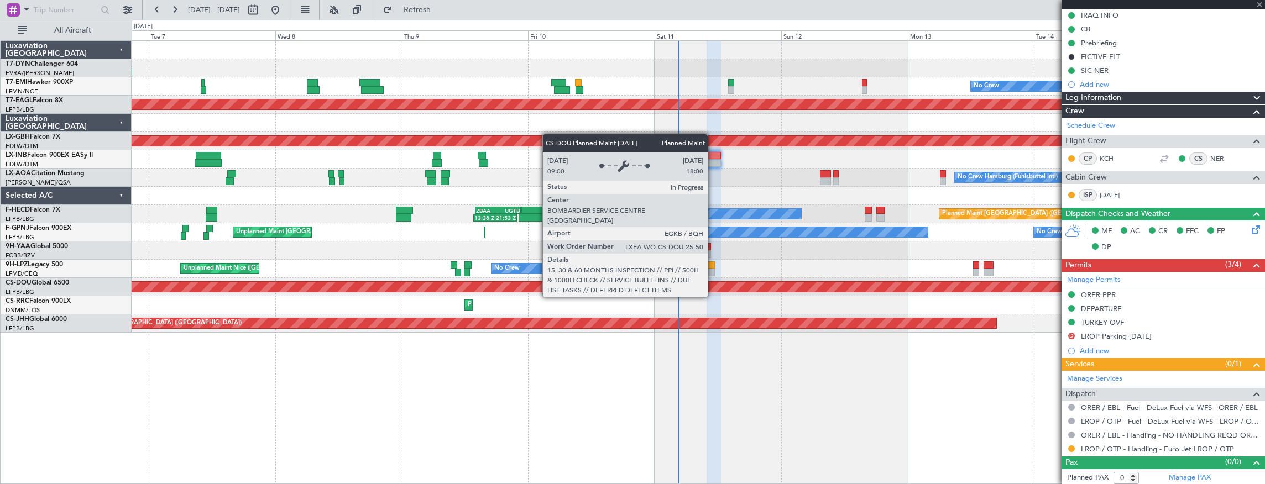
type input "-00:05"
type input "13"
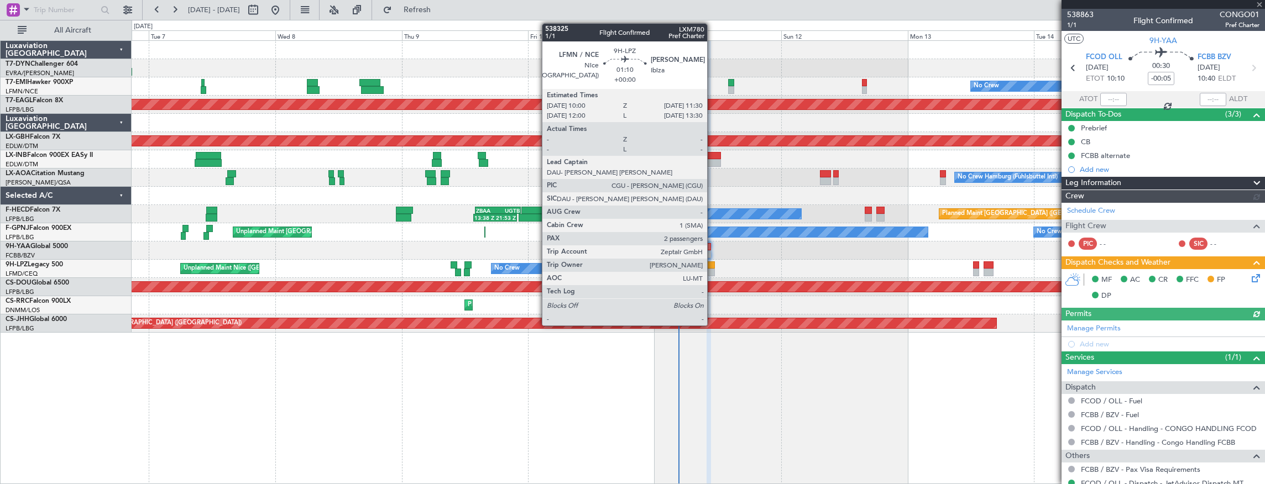
click at [713, 268] on div at bounding box center [711, 266] width 8 height 8
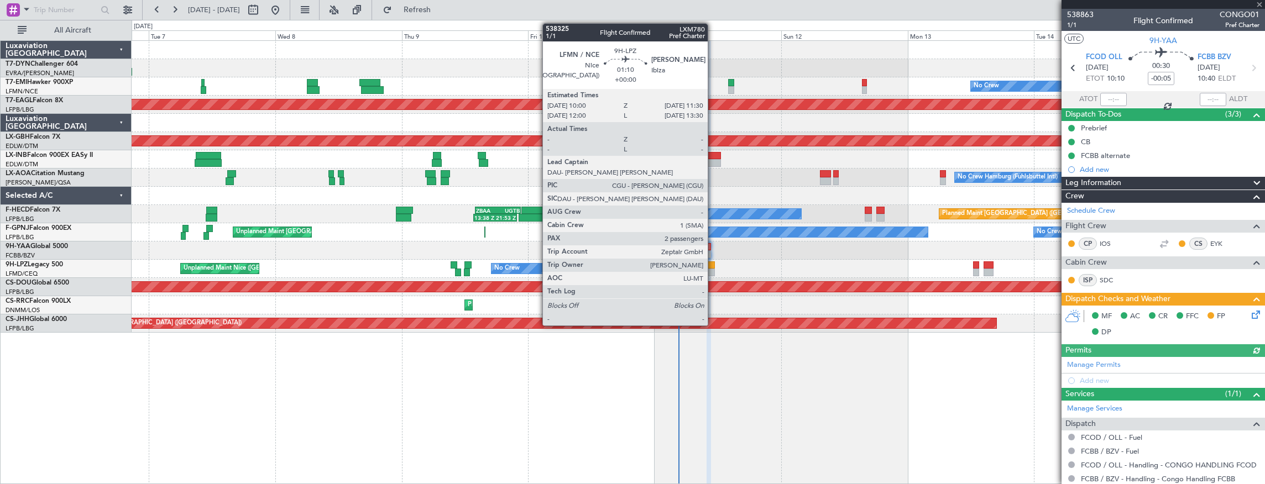
type input "2"
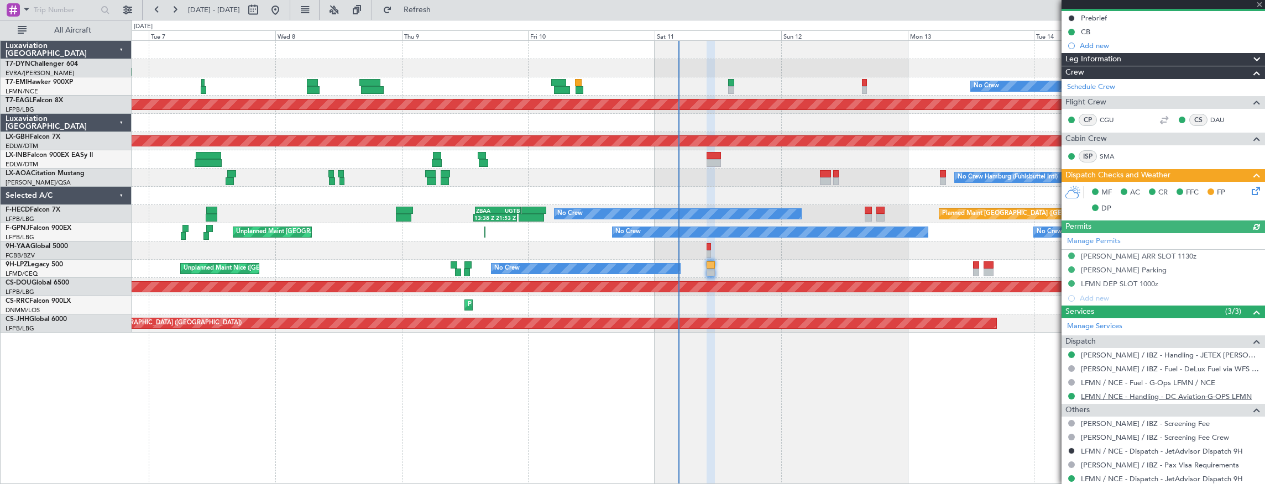
scroll to position [190, 0]
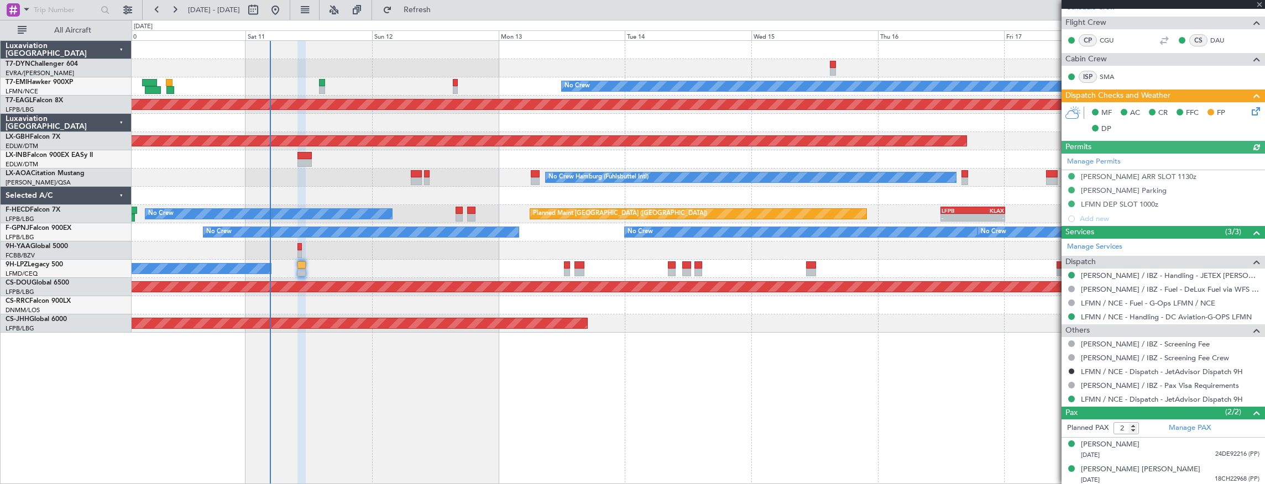
click at [487, 155] on div at bounding box center [699, 159] width 1134 height 18
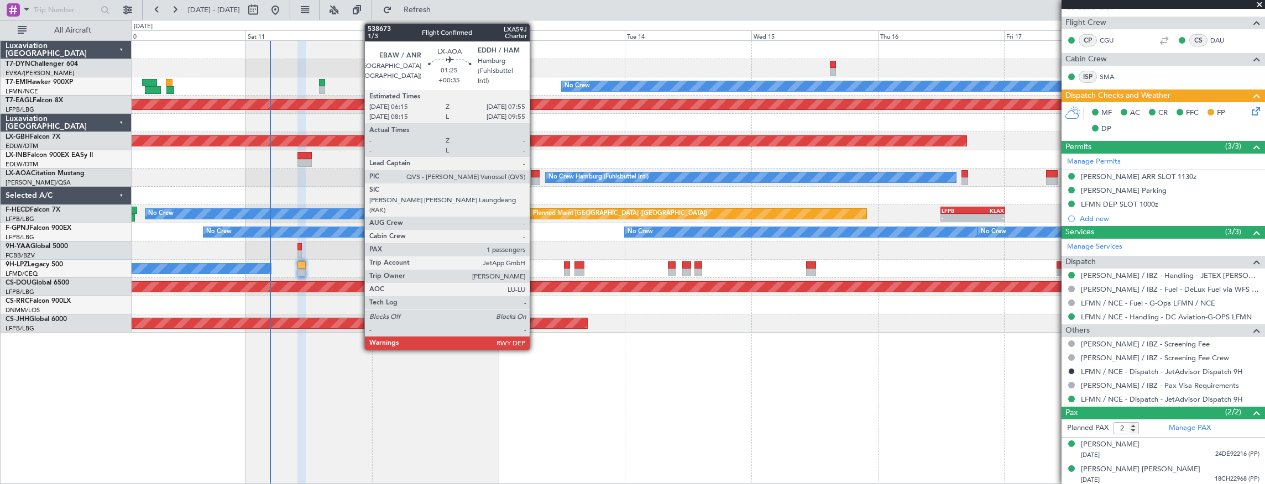
click at [535, 171] on div at bounding box center [535, 174] width 9 height 8
type input "+00:35"
type input "1"
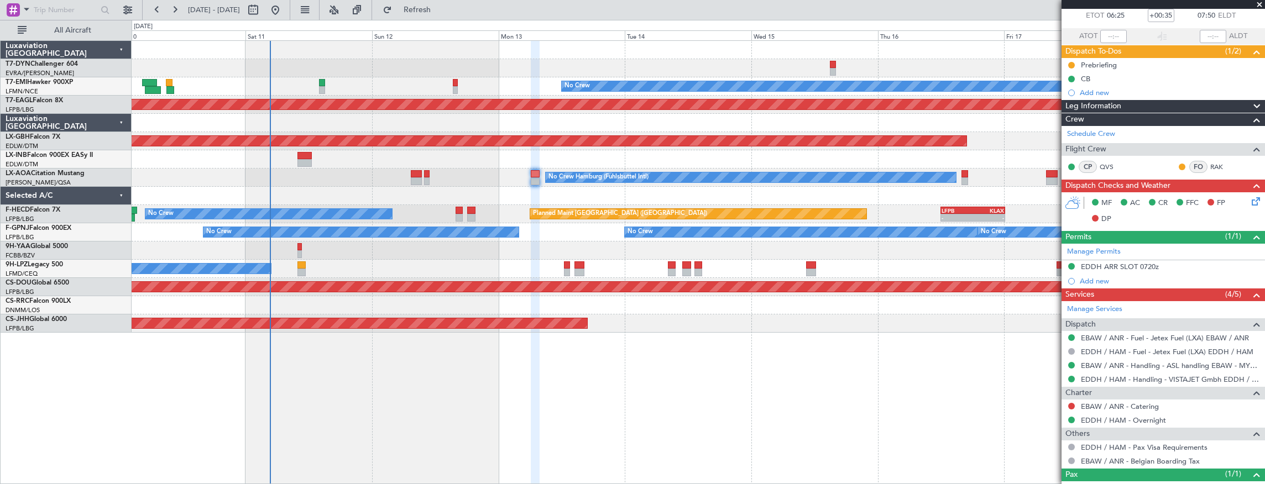
scroll to position [0, 0]
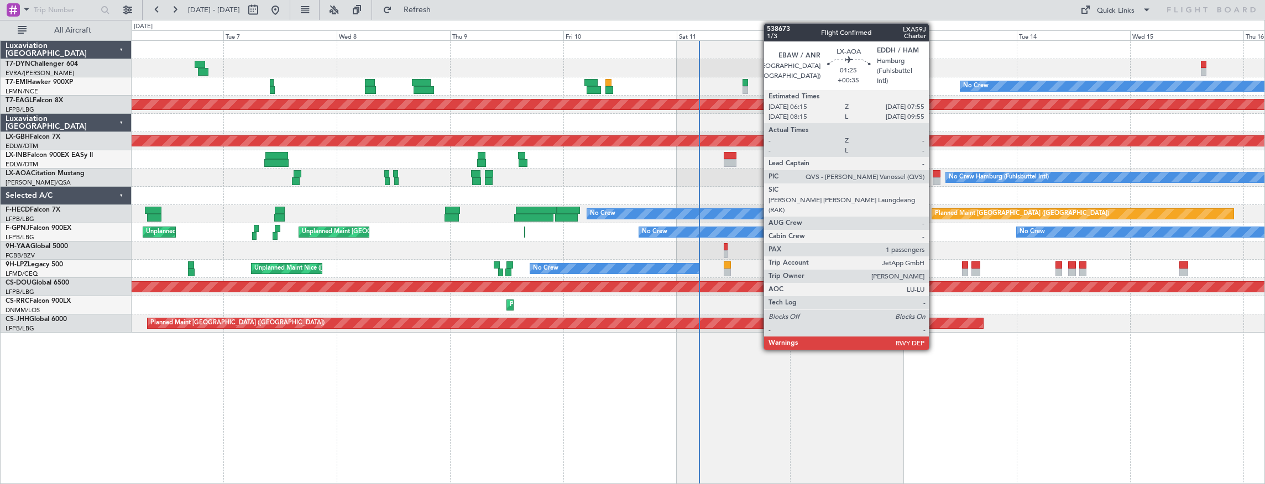
click at [935, 171] on div at bounding box center [937, 174] width 8 height 8
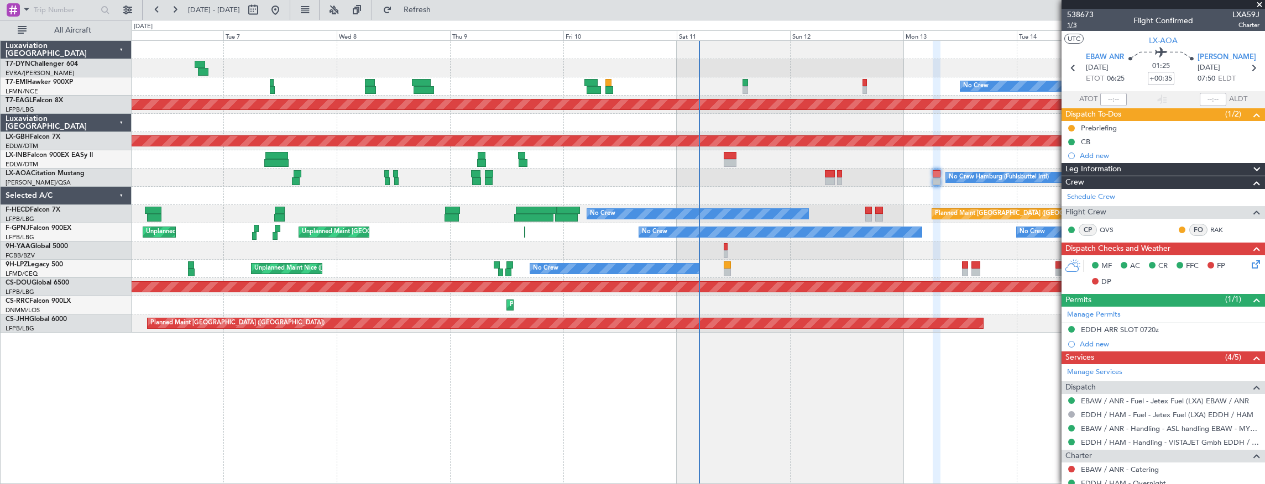
click at [1070, 24] on span "1/3" at bounding box center [1080, 24] width 27 height 9
click at [1085, 11] on span "538673" at bounding box center [1080, 15] width 27 height 12
click at [677, 256] on div at bounding box center [699, 251] width 1134 height 18
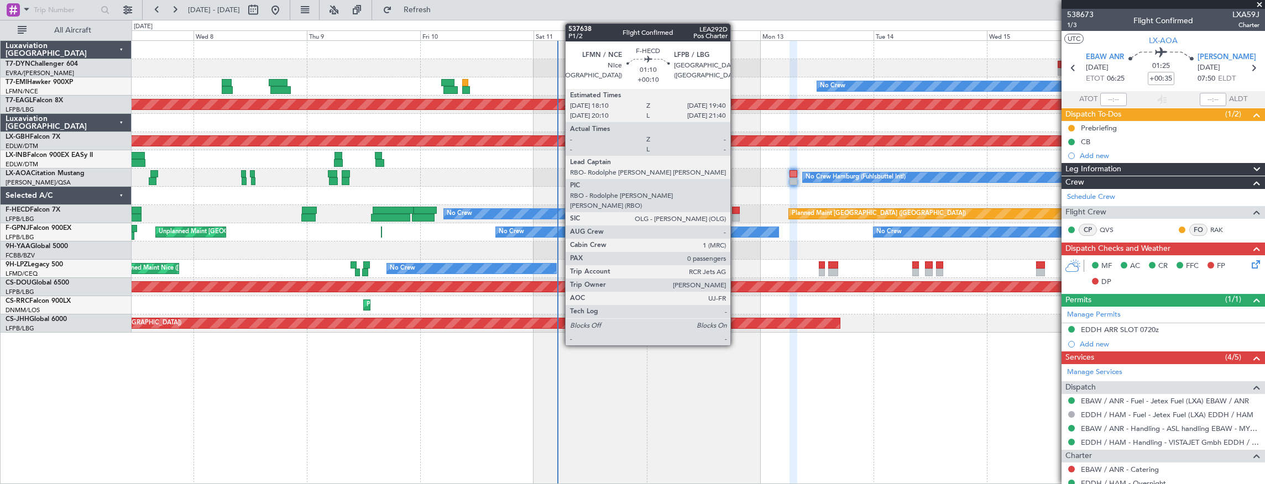
click at [736, 212] on div at bounding box center [735, 211] width 7 height 8
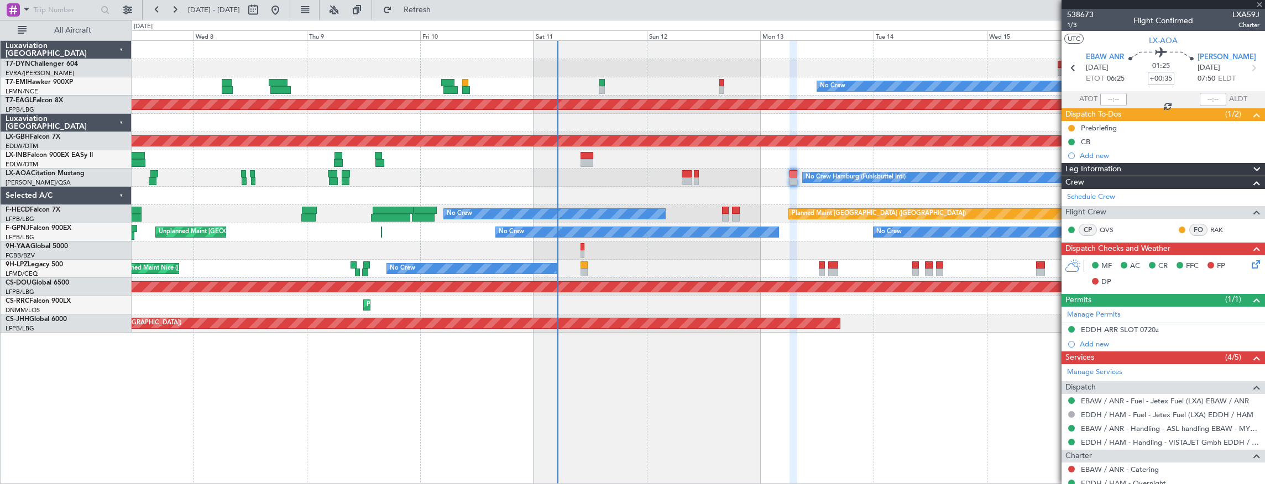
type input "+00:10"
type input "0"
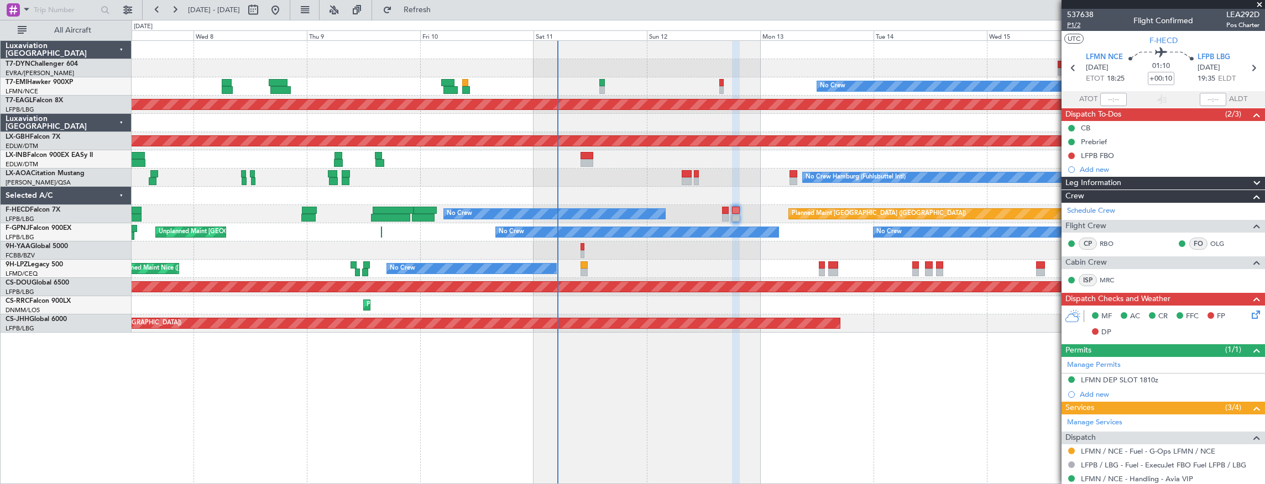
click at [1077, 27] on span "P1/2" at bounding box center [1080, 24] width 27 height 9
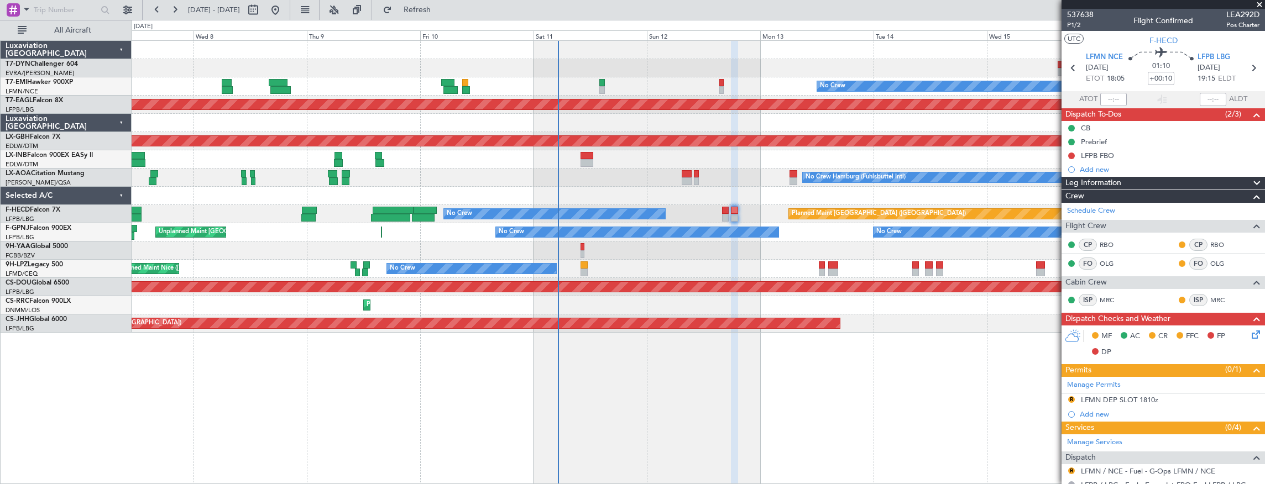
click at [613, 174] on div "No Crew Hamburg (Fuhlsbuttel Intl) No Crew" at bounding box center [699, 178] width 1134 height 18
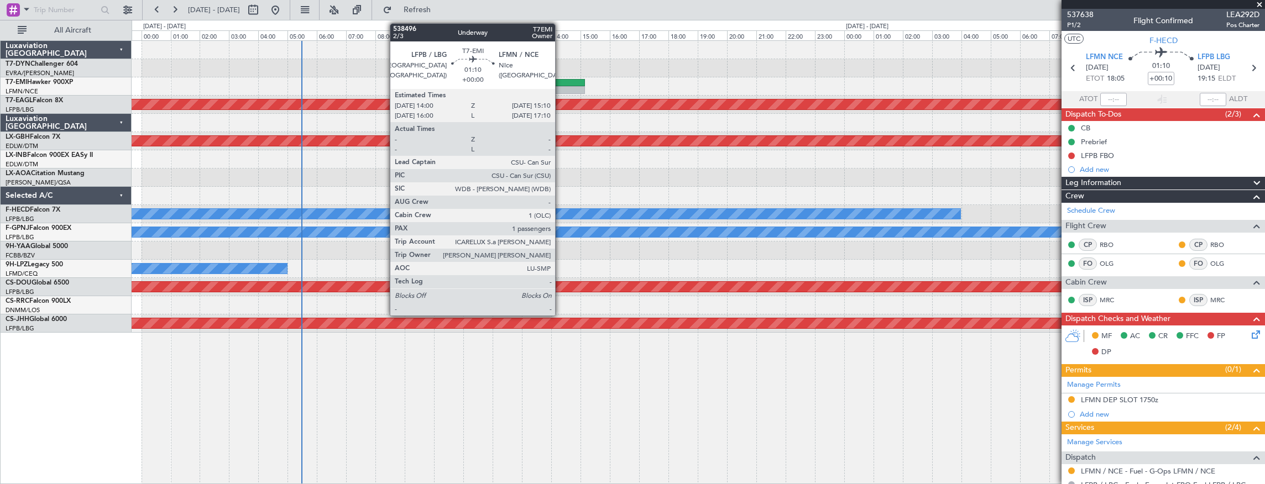
click at [561, 81] on div at bounding box center [568, 83] width 34 height 8
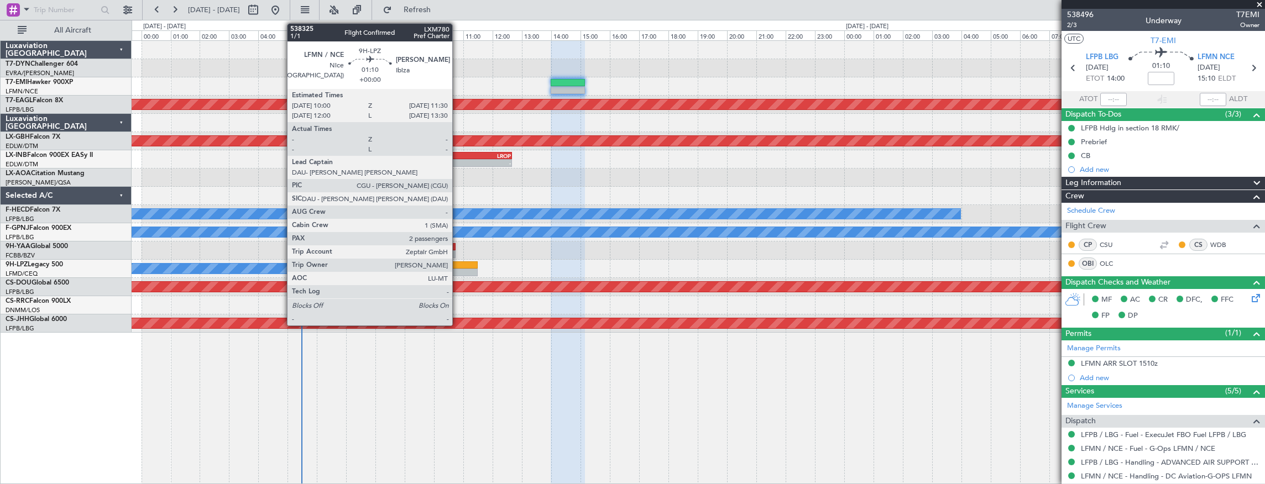
click at [458, 265] on div at bounding box center [456, 266] width 44 height 8
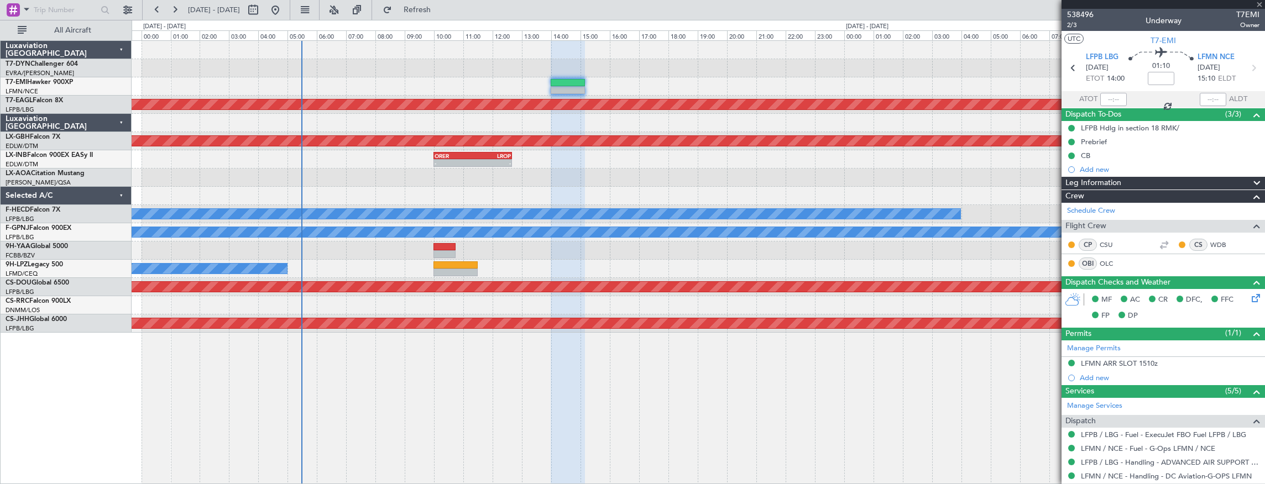
type input "2"
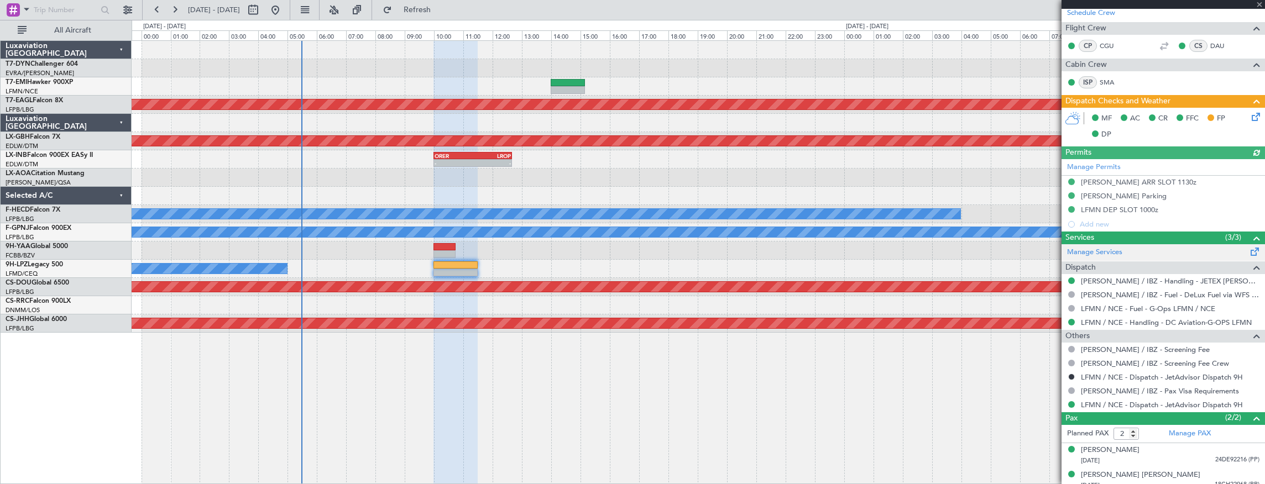
scroll to position [190, 0]
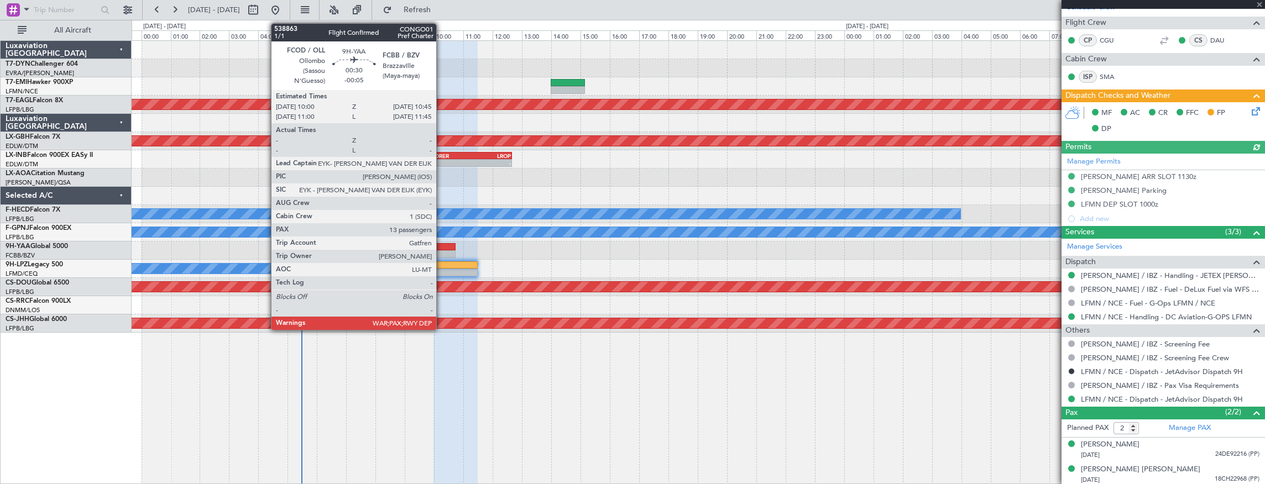
click at [444, 247] on div at bounding box center [445, 247] width 22 height 8
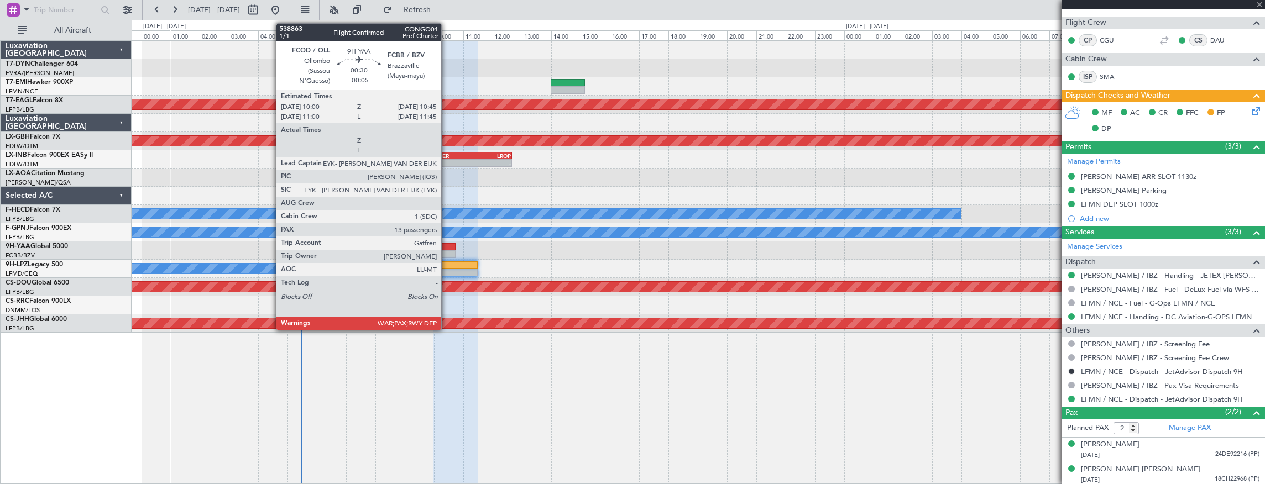
type input "-00:05"
type input "13"
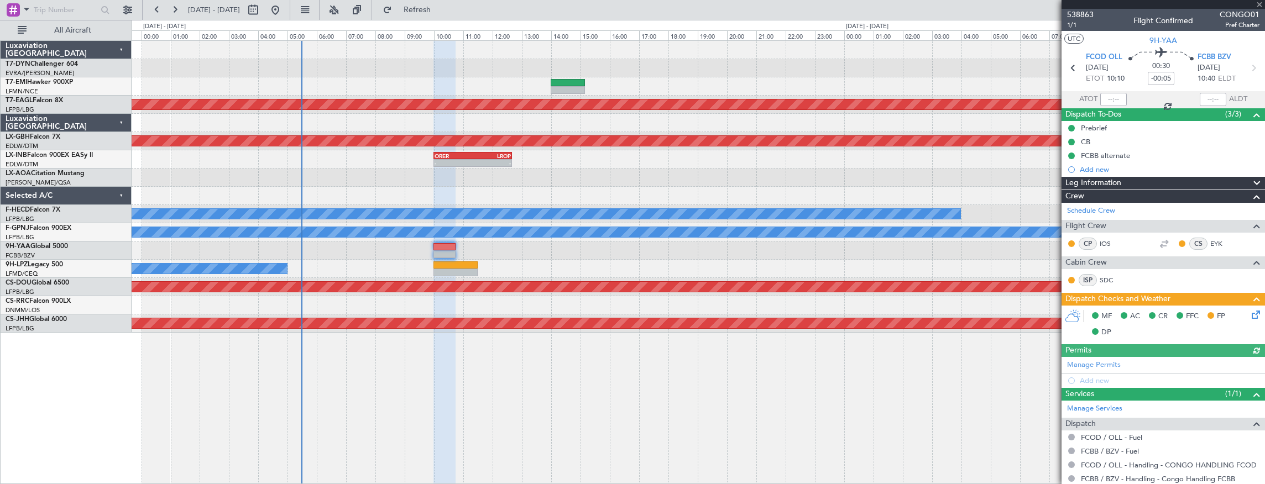
scroll to position [85, 0]
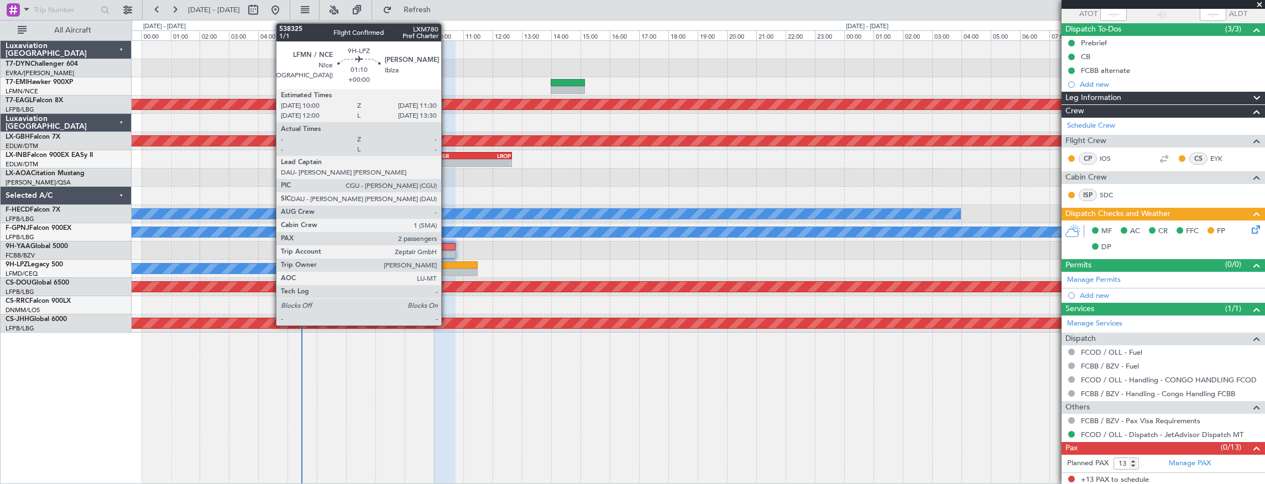
click at [447, 269] on div at bounding box center [456, 273] width 44 height 8
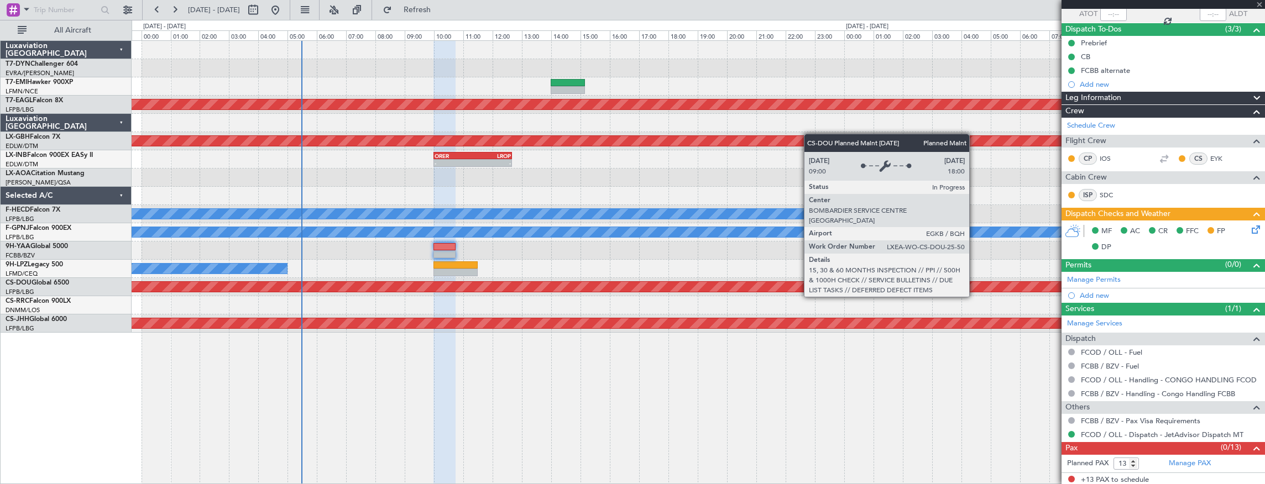
type input "2"
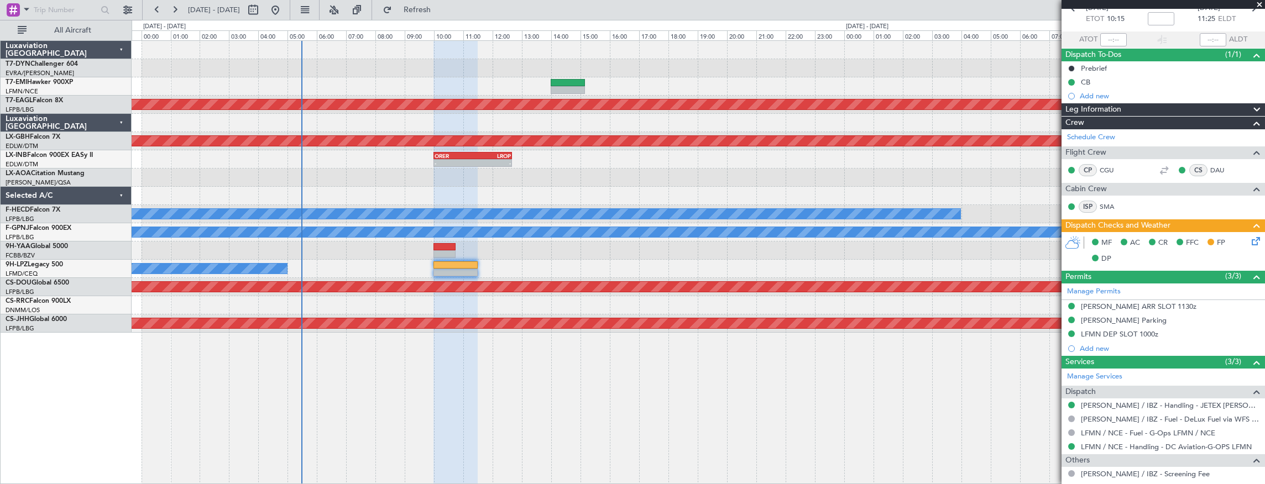
scroll to position [0, 0]
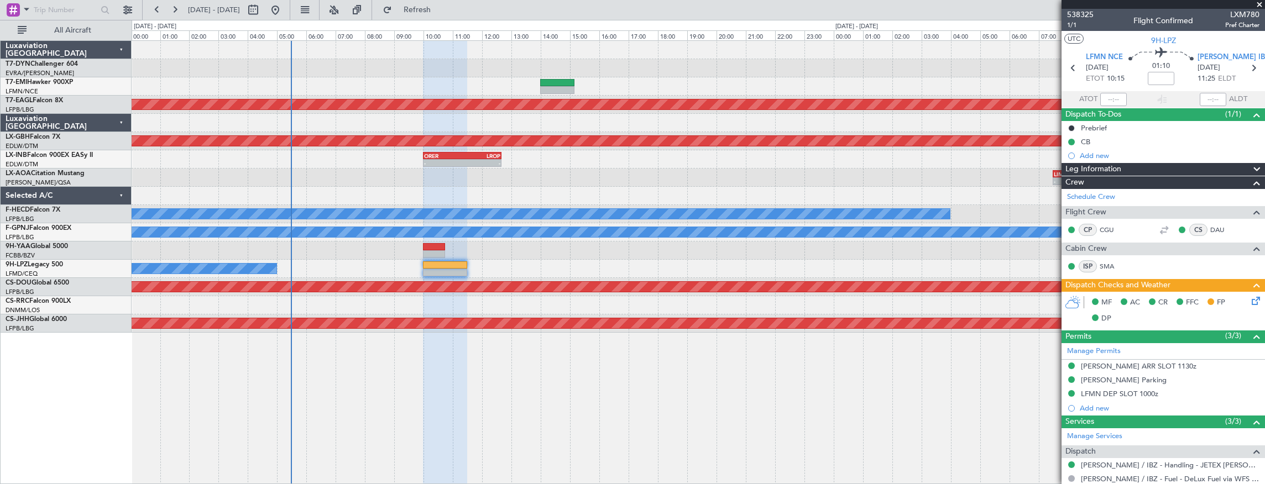
click at [484, 227] on div "Planned Maint Dubai (Al Maktoum Intl) Planned Maint Nurnberg - - ORER 10:00 Z L…" at bounding box center [699, 187] width 1134 height 292
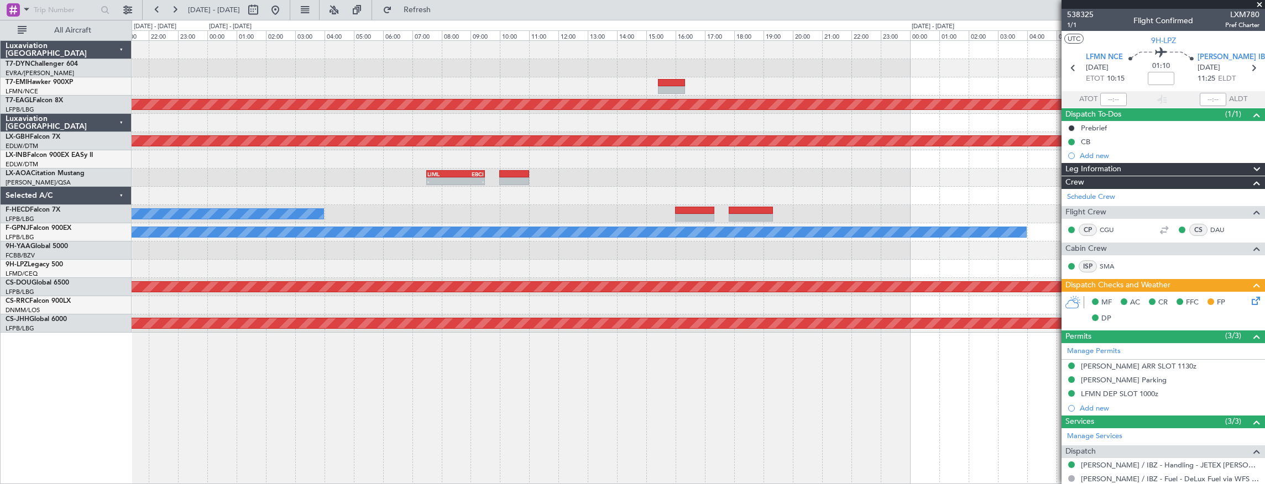
click at [550, 215] on div "No Crew Planned Maint Dubai (Al Maktoum Intl) Planned Maint Nurnberg - - ORER 1…" at bounding box center [699, 187] width 1134 height 292
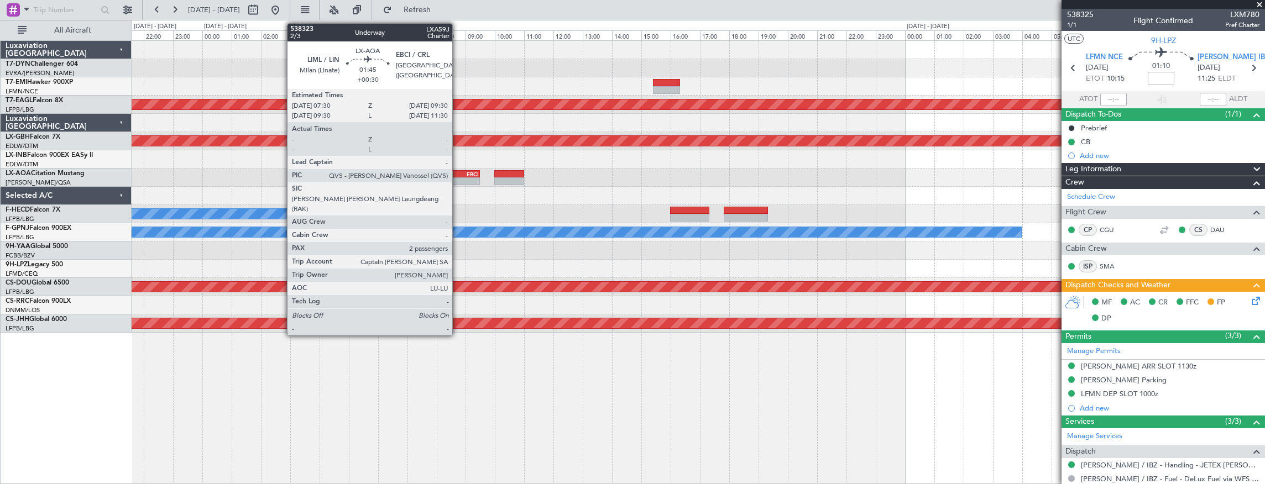
click at [458, 175] on div "EBCI" at bounding box center [465, 174] width 28 height 7
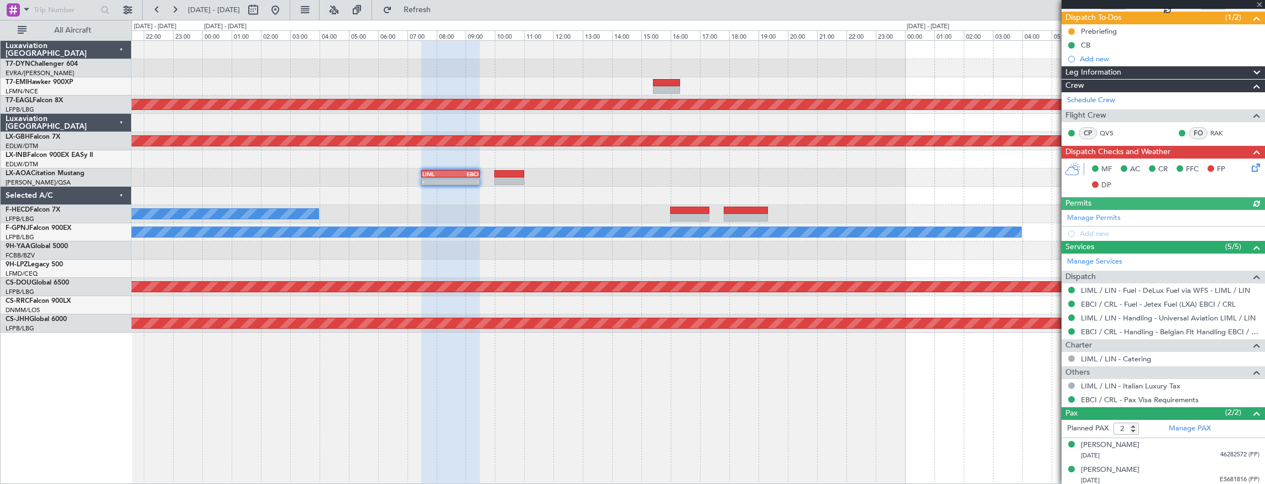
scroll to position [97, 0]
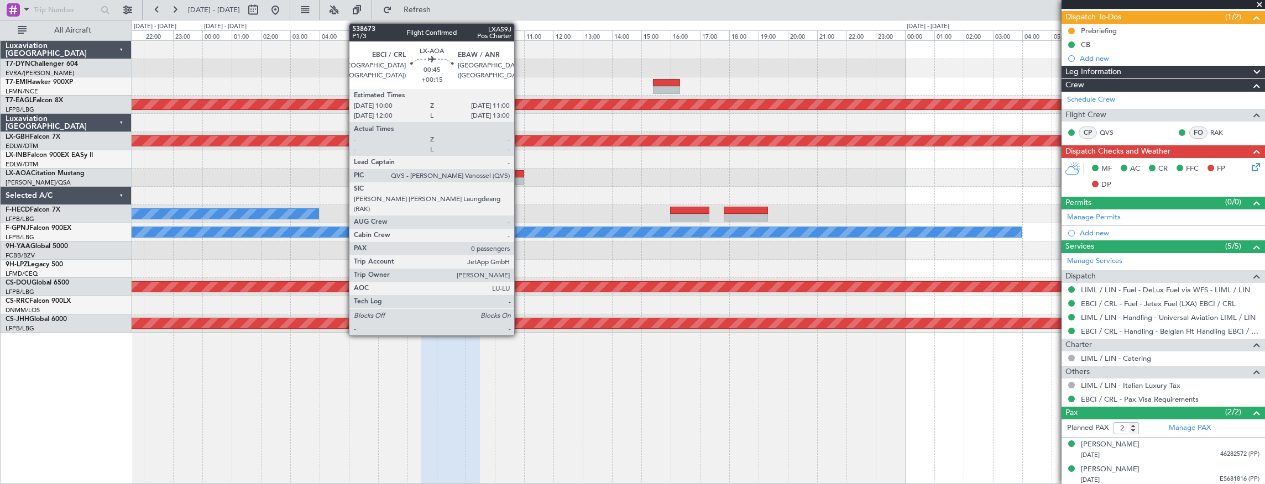
click at [520, 173] on div at bounding box center [508, 174] width 29 height 8
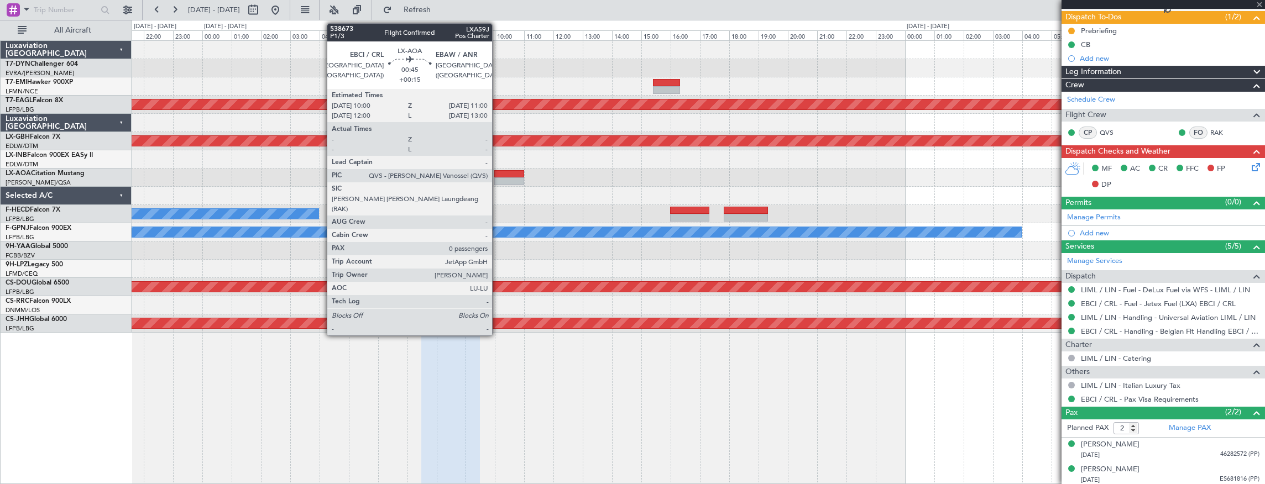
type input "+00:15"
type input "0"
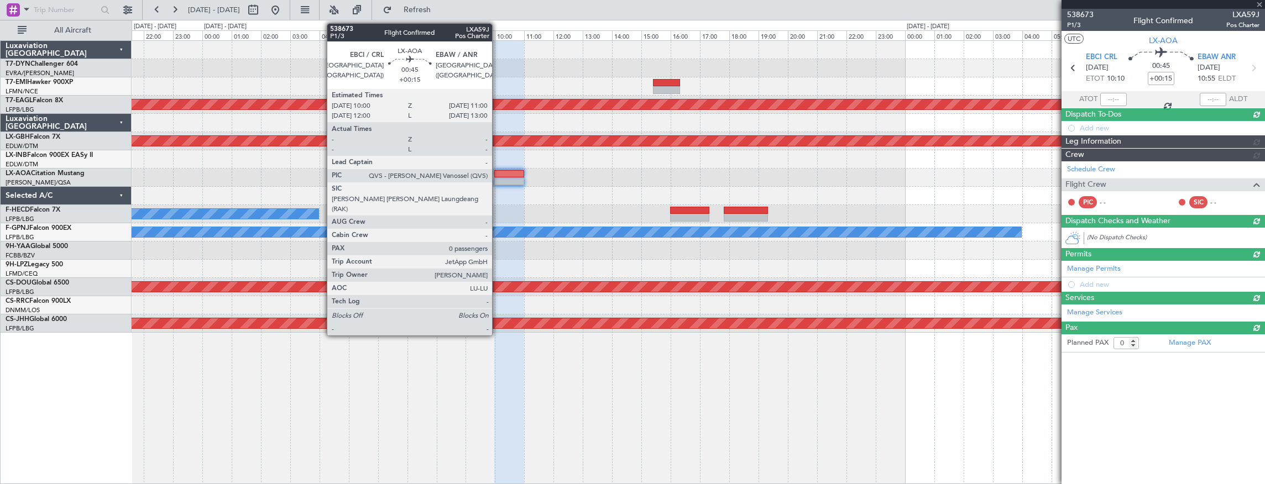
scroll to position [0, 0]
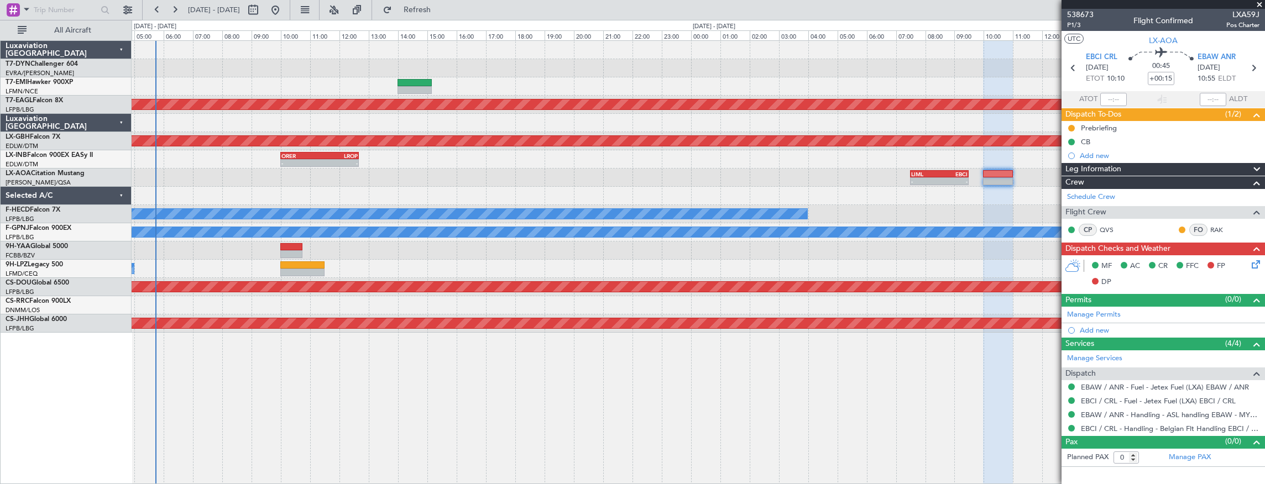
click at [771, 197] on div at bounding box center [699, 196] width 1134 height 18
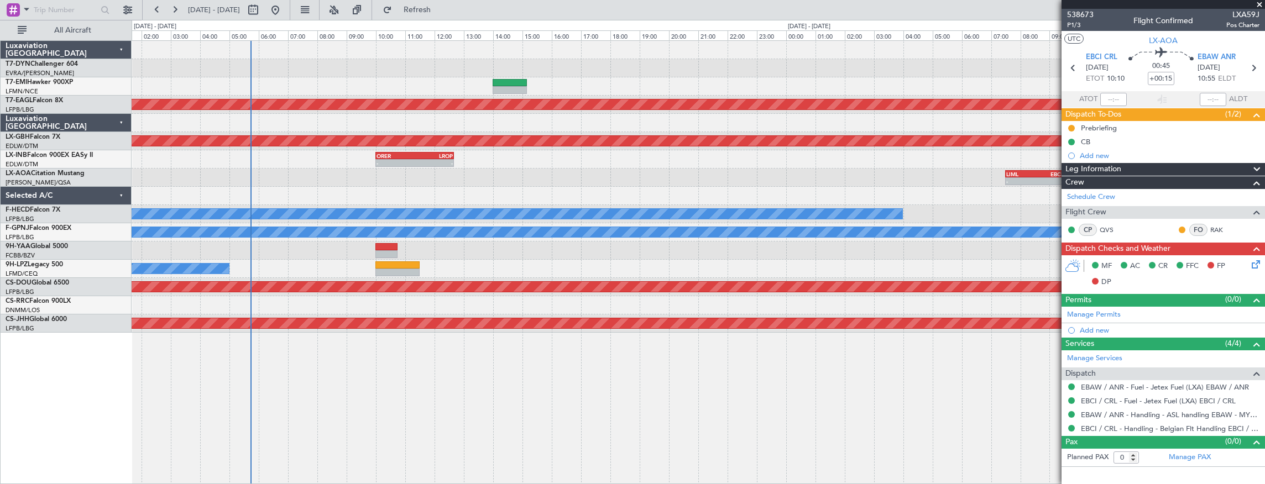
click at [545, 170] on div "Planned Maint Dubai (Al Maktoum Intl) Planned Maint Nurnberg - - ORER 10:00 Z L…" at bounding box center [699, 187] width 1134 height 292
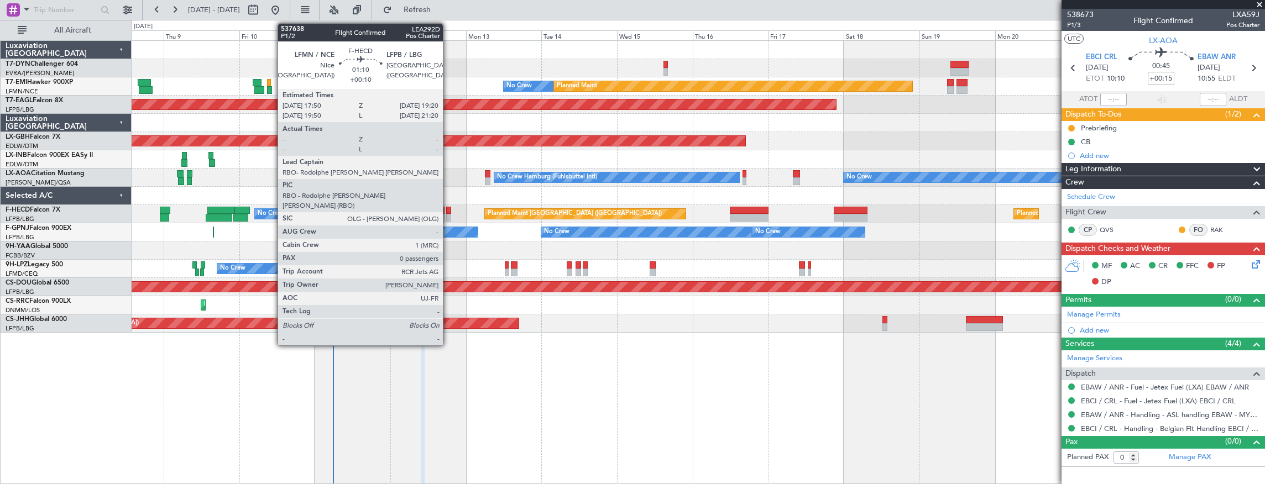
click at [449, 211] on div at bounding box center [448, 211] width 5 height 8
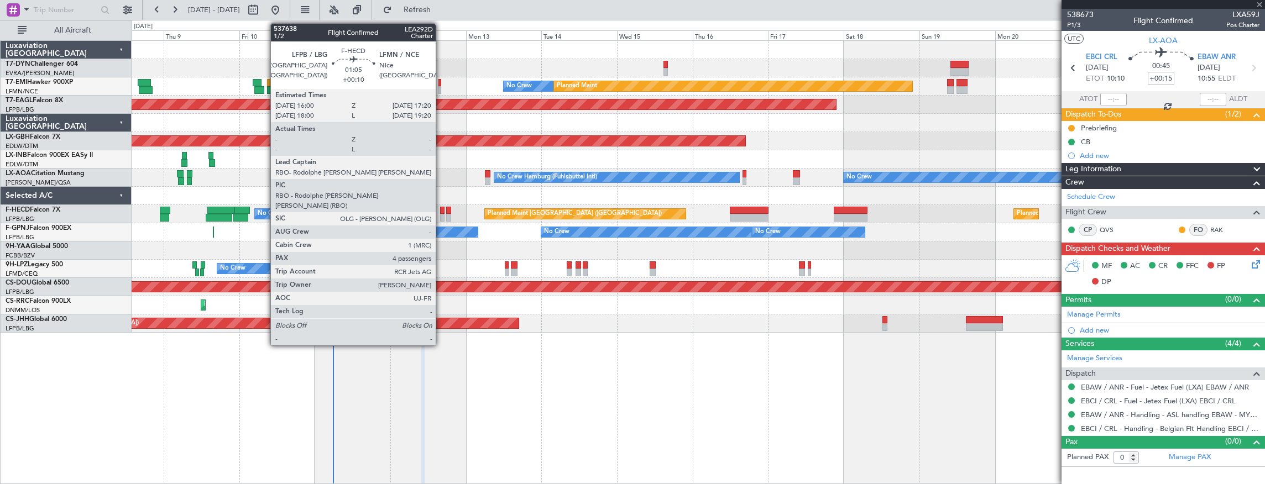
type input "+00:10"
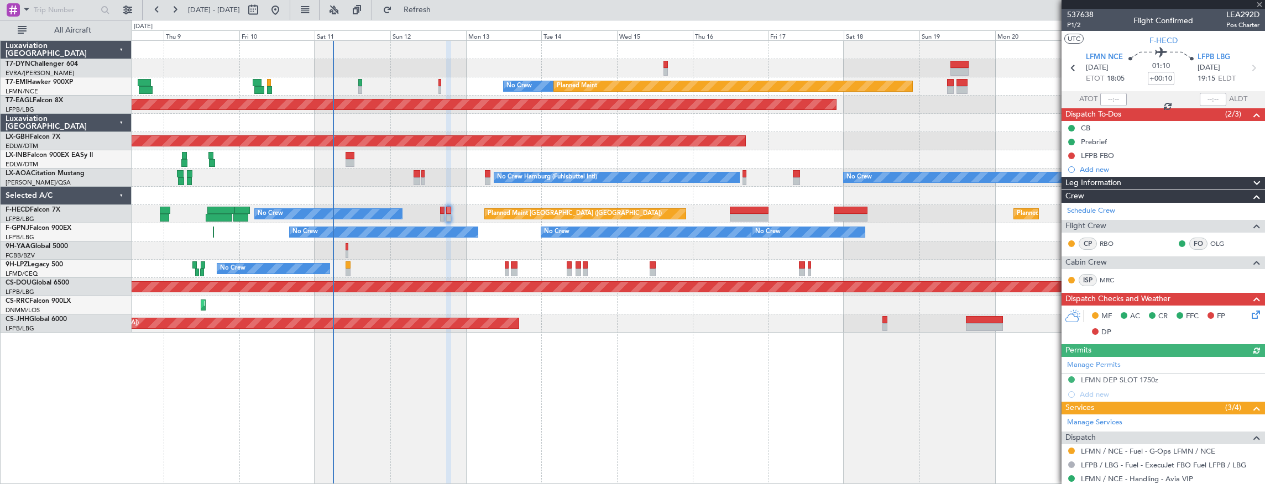
scroll to position [97, 0]
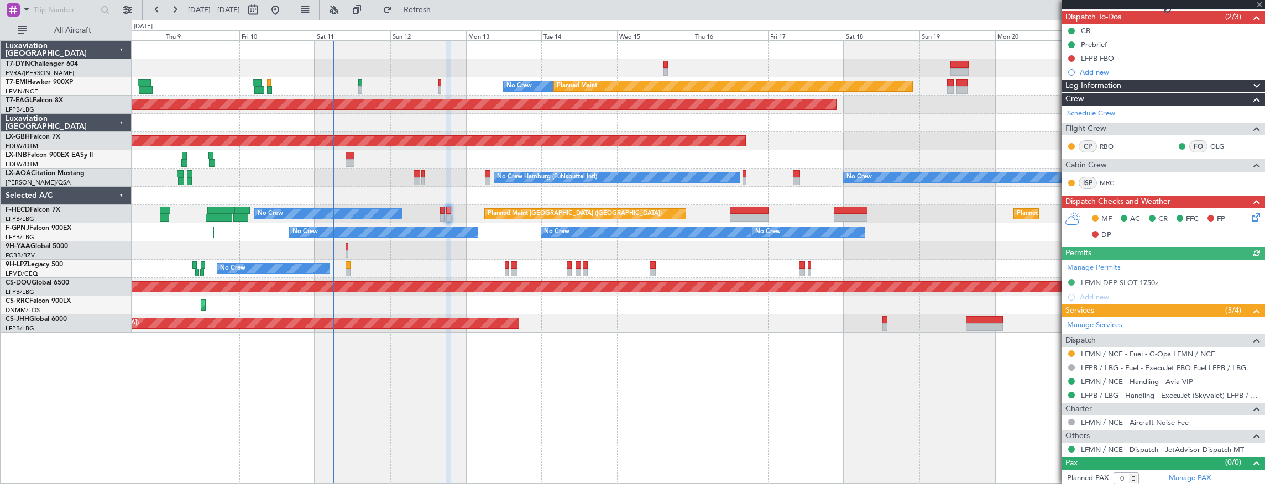
click at [1250, 215] on icon at bounding box center [1254, 215] width 9 height 9
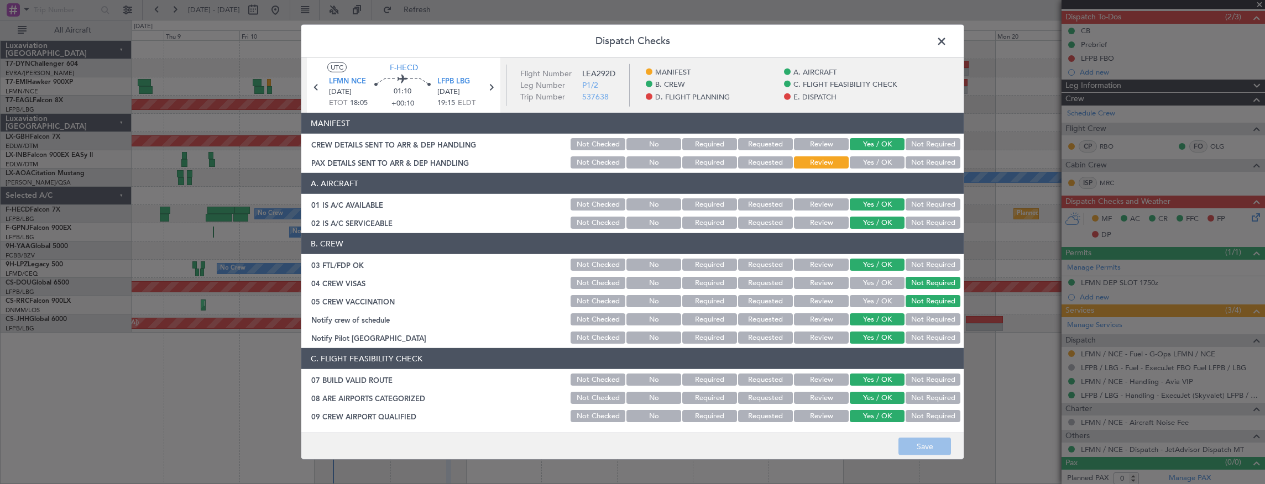
click at [866, 163] on button "Yes / OK" at bounding box center [877, 163] width 55 height 12
click at [935, 452] on button "Save" at bounding box center [925, 447] width 53 height 18
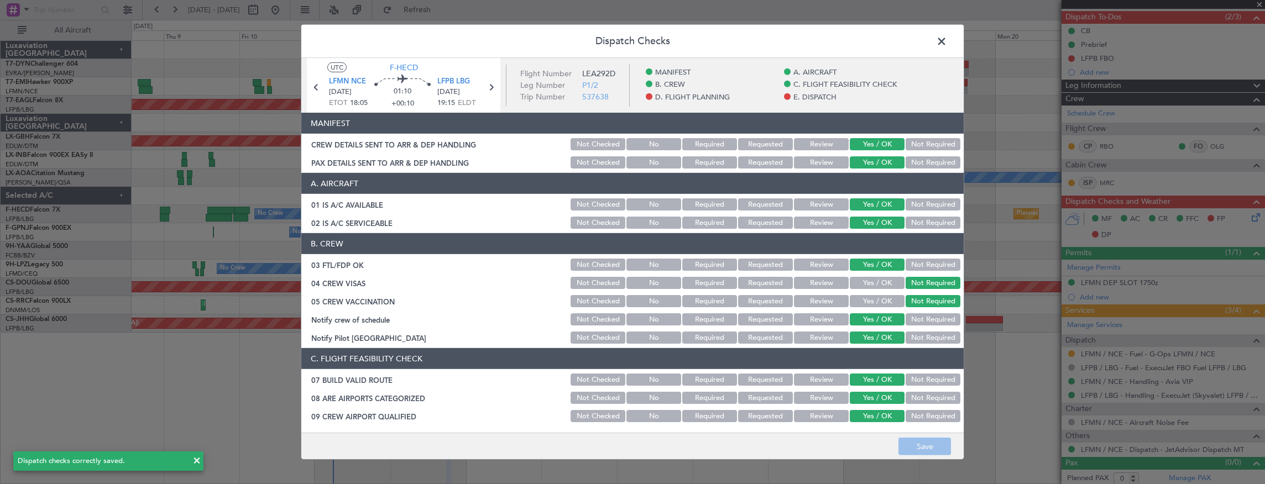
click at [947, 39] on span at bounding box center [947, 44] width 0 height 22
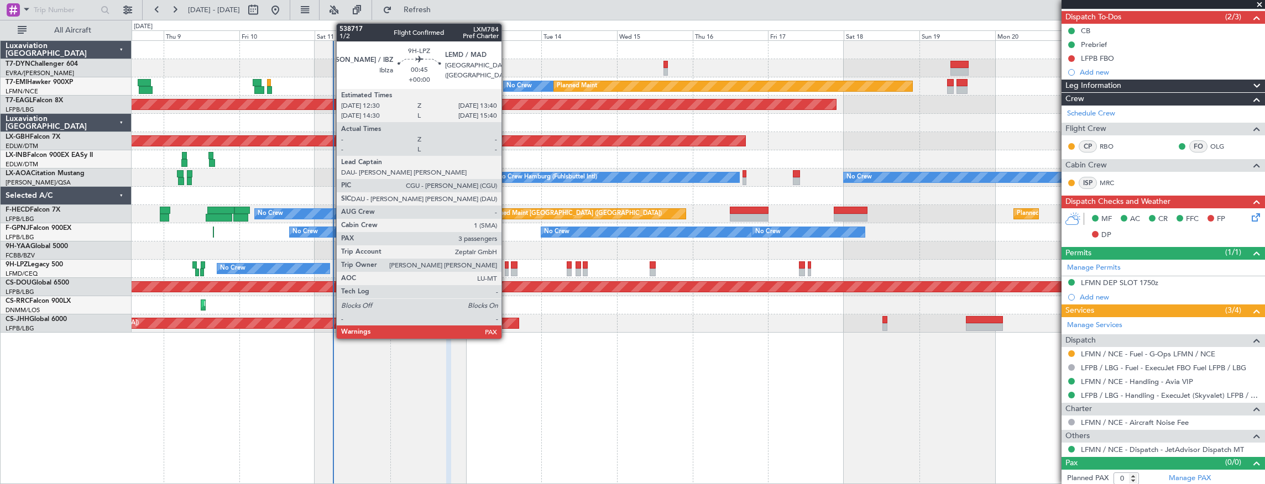
click at [507, 263] on div at bounding box center [507, 266] width 4 height 8
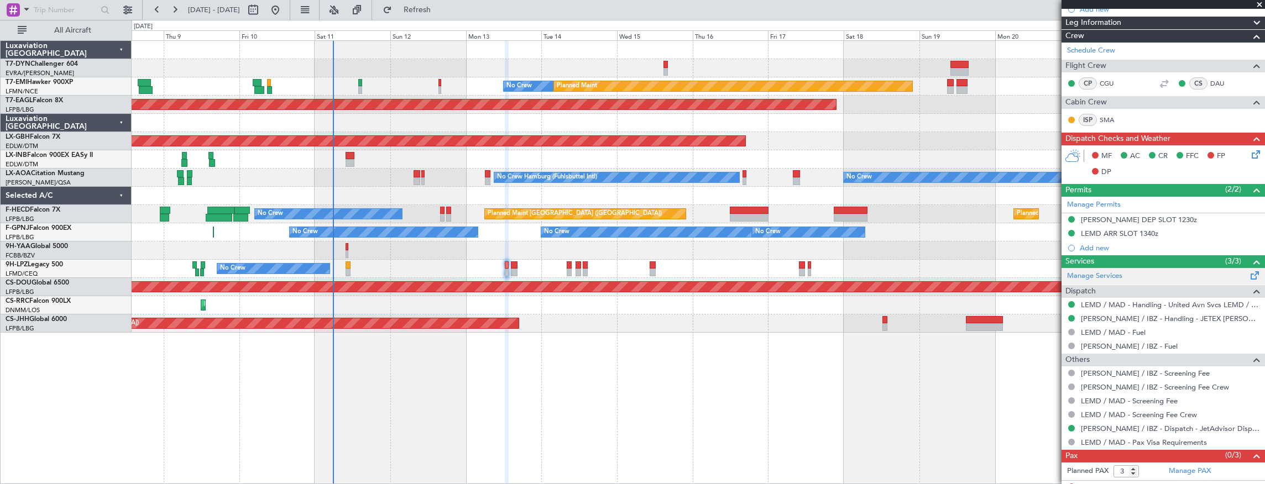
scroll to position [168, 0]
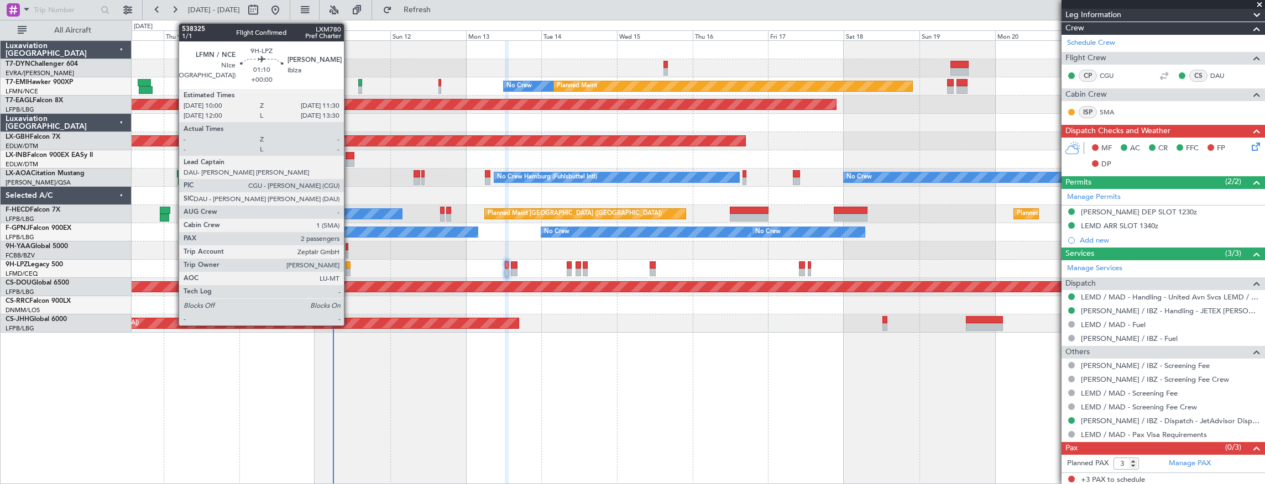
click at [350, 264] on div at bounding box center [348, 266] width 5 height 8
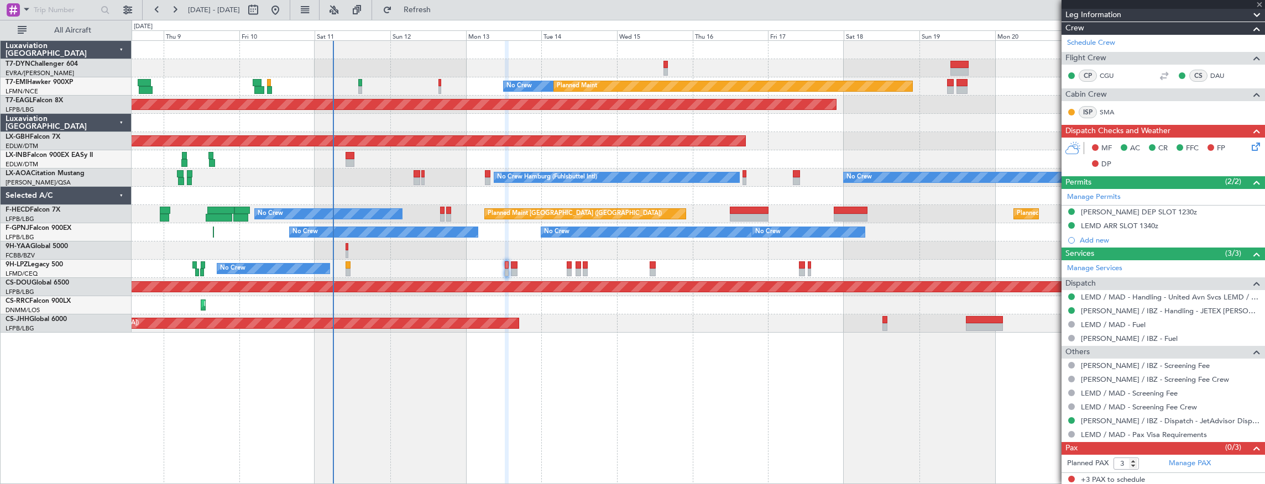
type input "2"
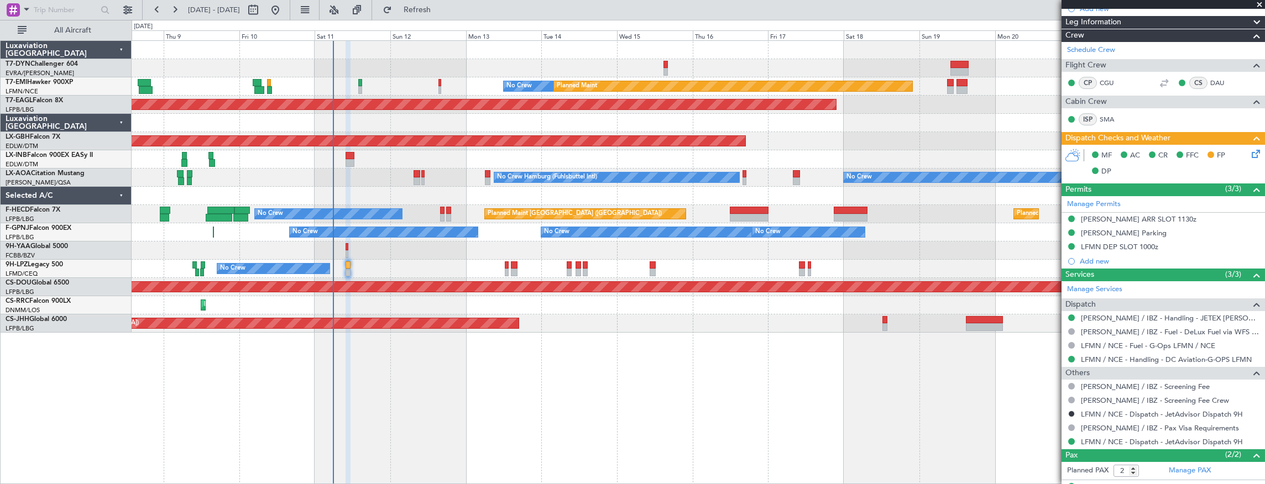
scroll to position [190, 0]
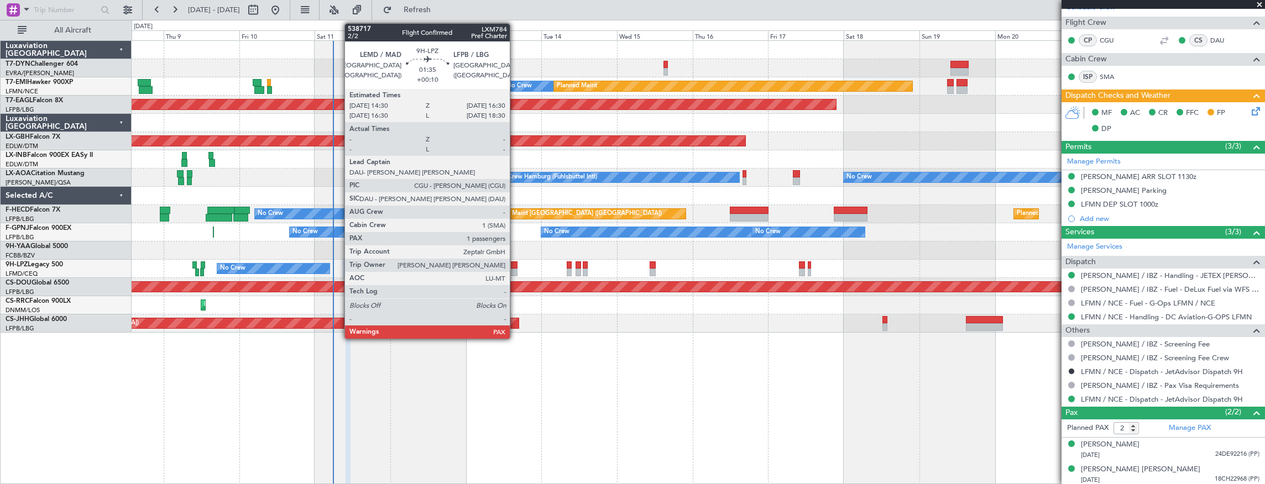
click at [515, 269] on div at bounding box center [514, 273] width 7 height 8
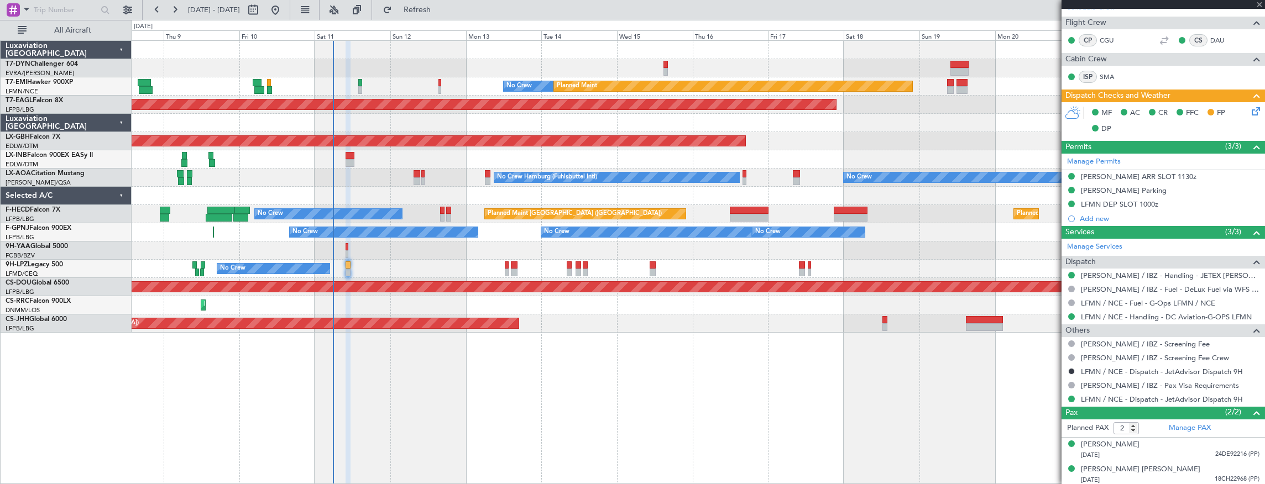
type input "+00:10"
type input "1"
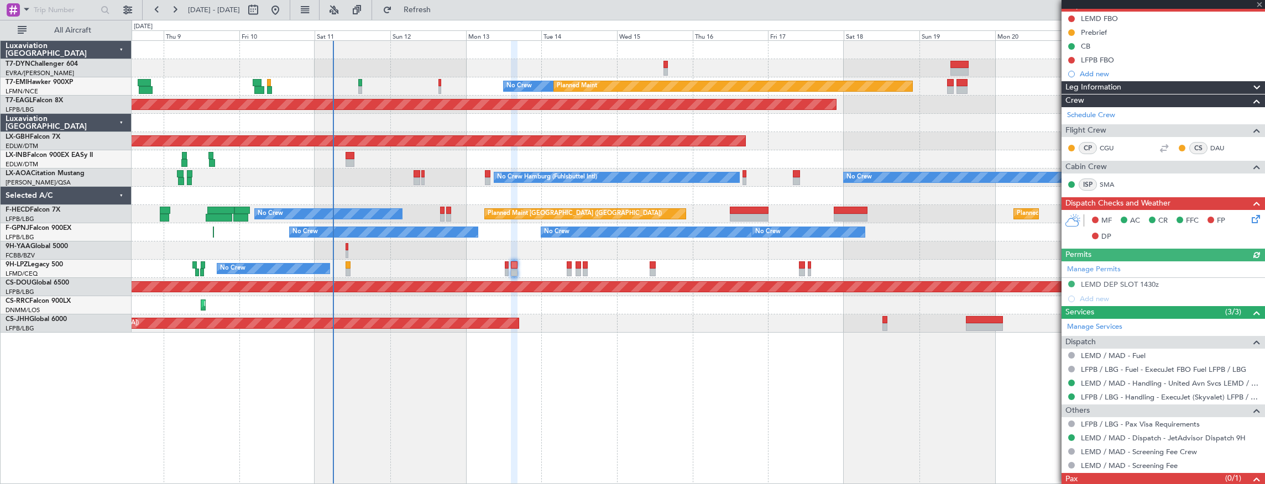
scroll to position [140, 0]
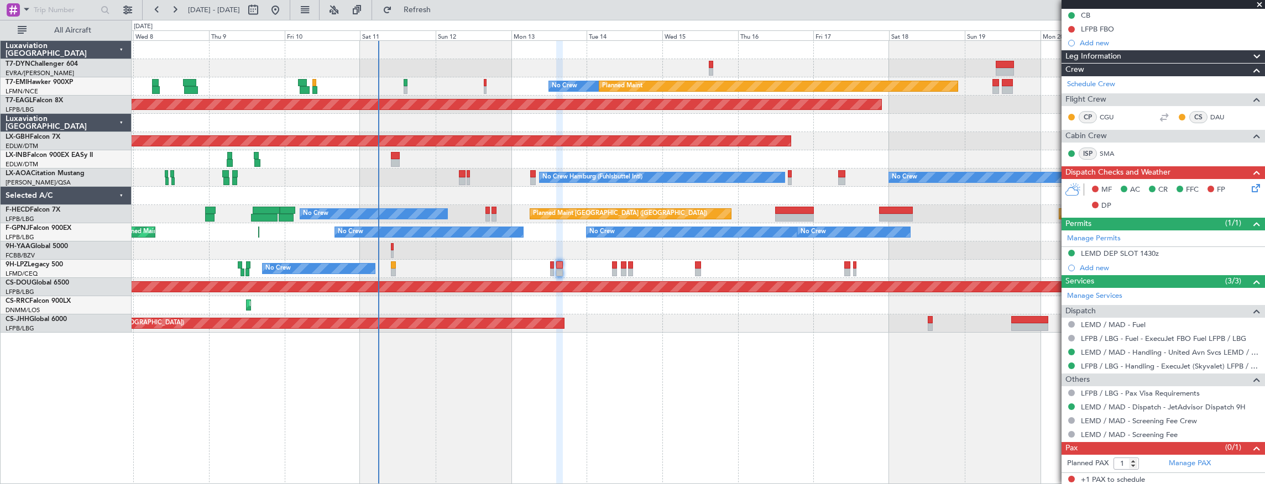
click at [435, 310] on div "Planned Maint Lagos (Murtala Muhammed)" at bounding box center [699, 305] width 1134 height 18
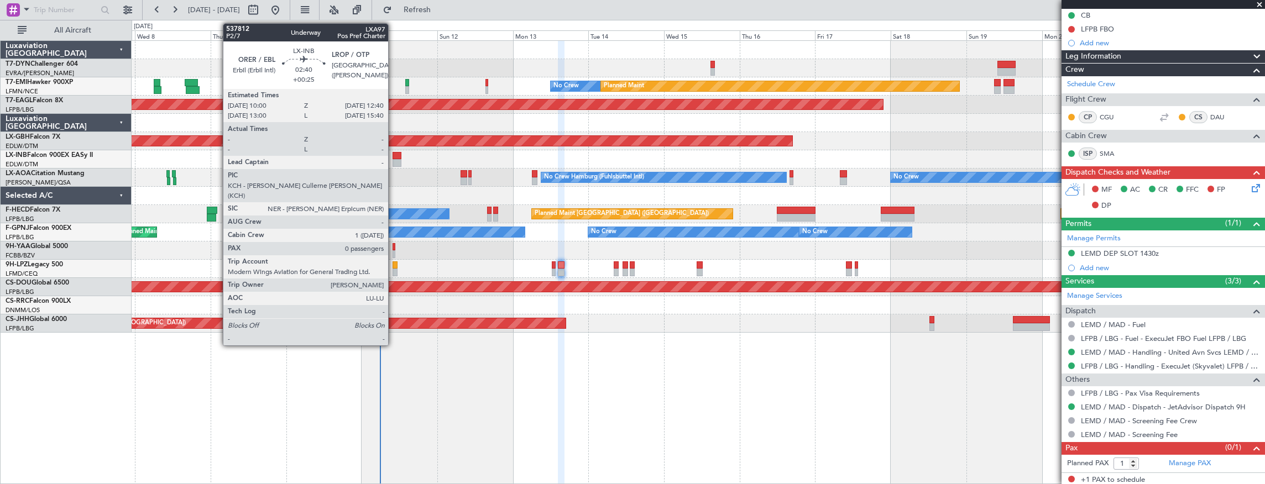
click at [394, 157] on div at bounding box center [397, 156] width 9 height 8
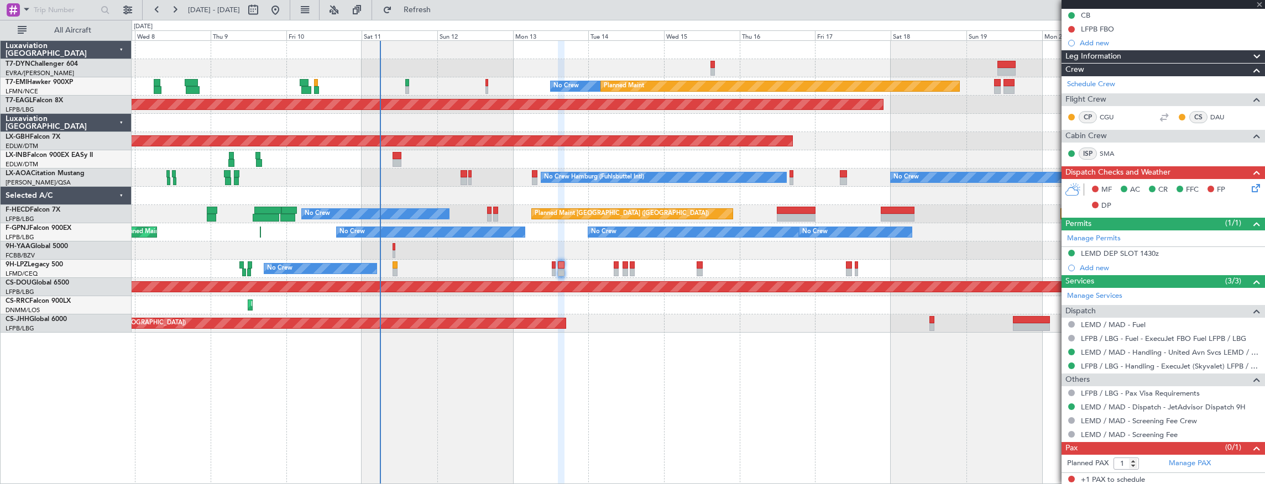
type input "+00:25"
type input "0"
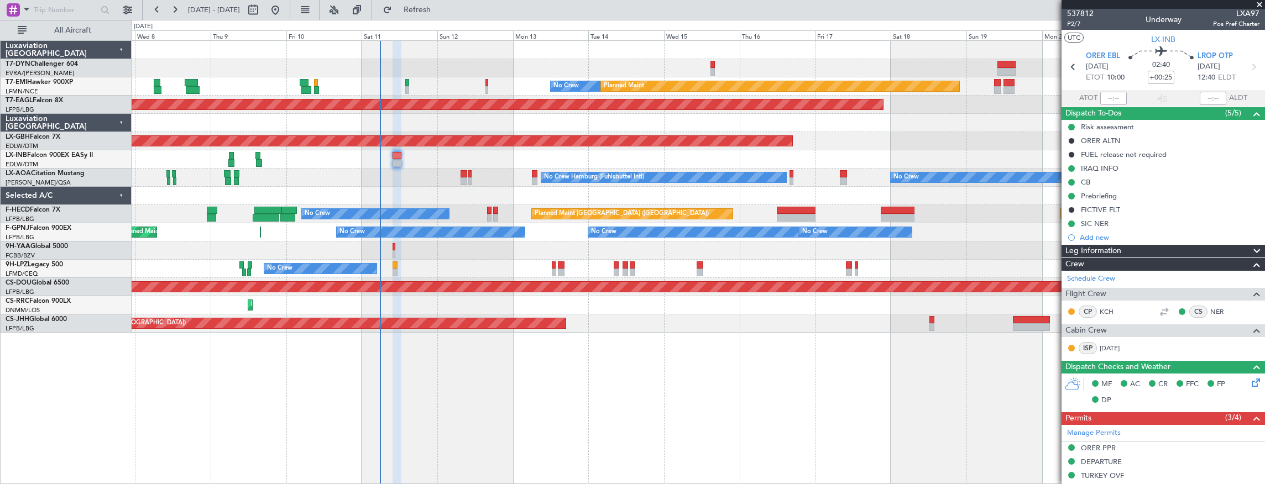
scroll to position [0, 0]
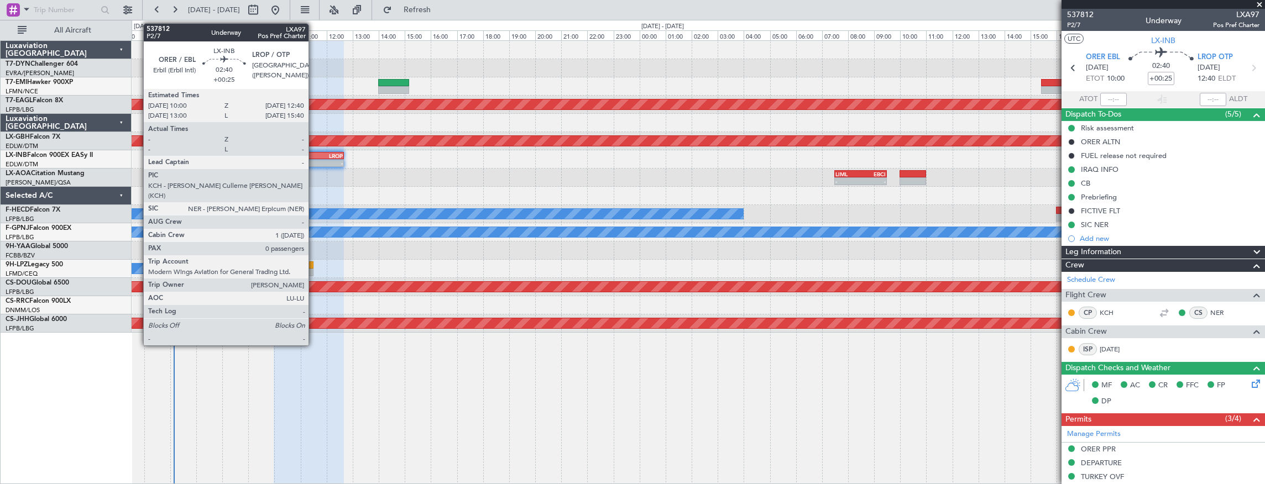
click at [314, 158] on div "ORER 10:00 Z LROP 12:40 Z" at bounding box center [309, 156] width 70 height 8
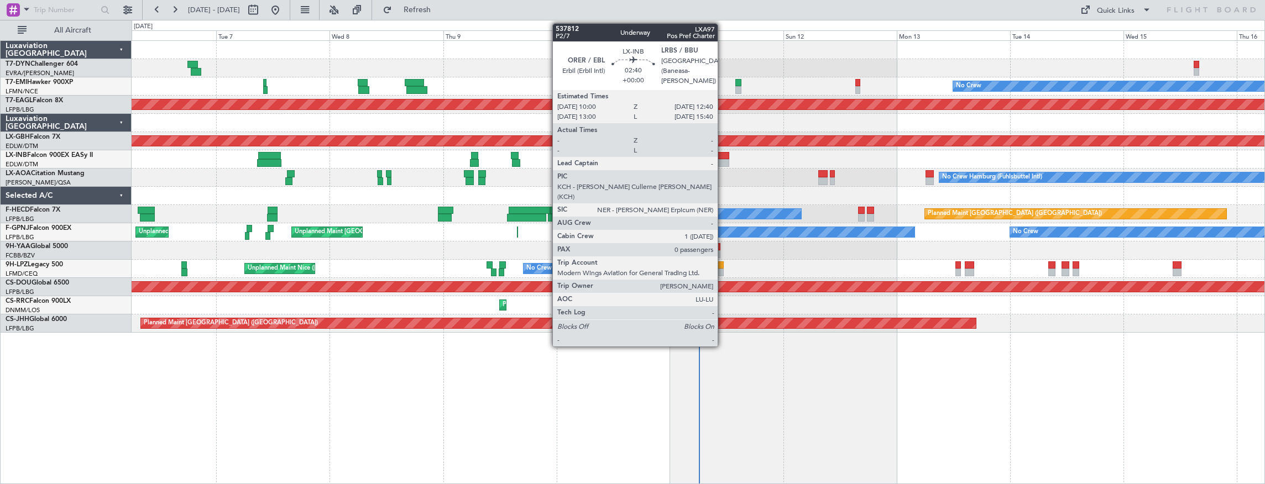
click at [723, 155] on div at bounding box center [723, 156] width 13 height 8
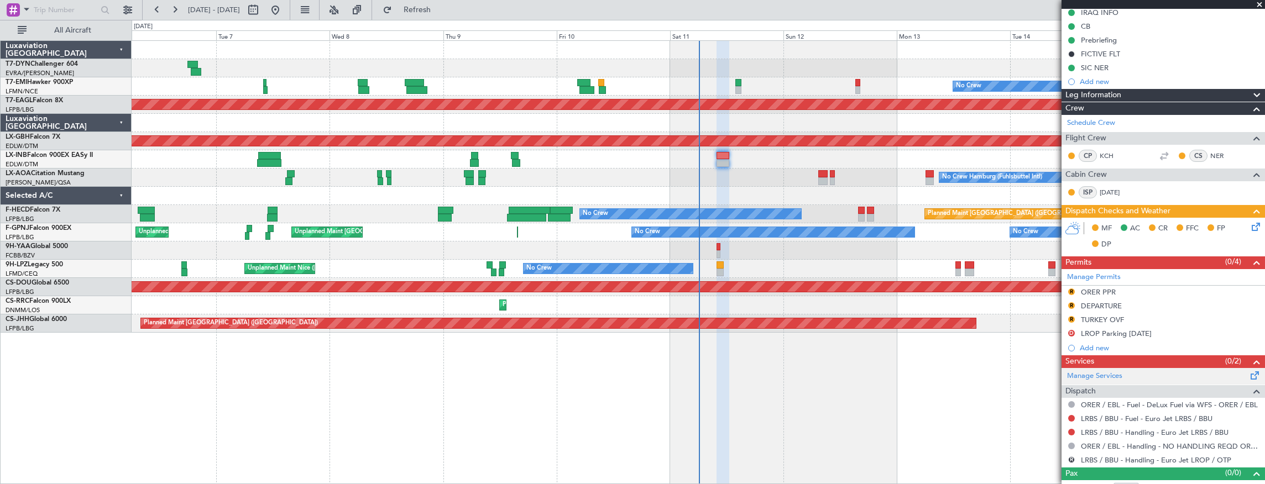
scroll to position [168, 0]
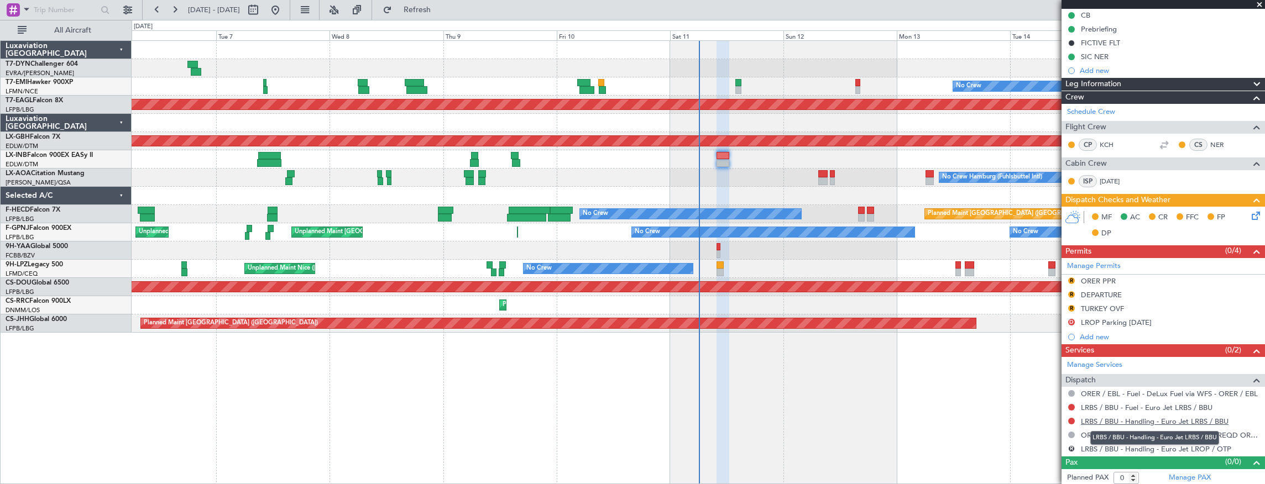
click at [1182, 417] on link "LRBS / BBU - Handling - Euro Jet LRBS / BBU" at bounding box center [1155, 421] width 148 height 9
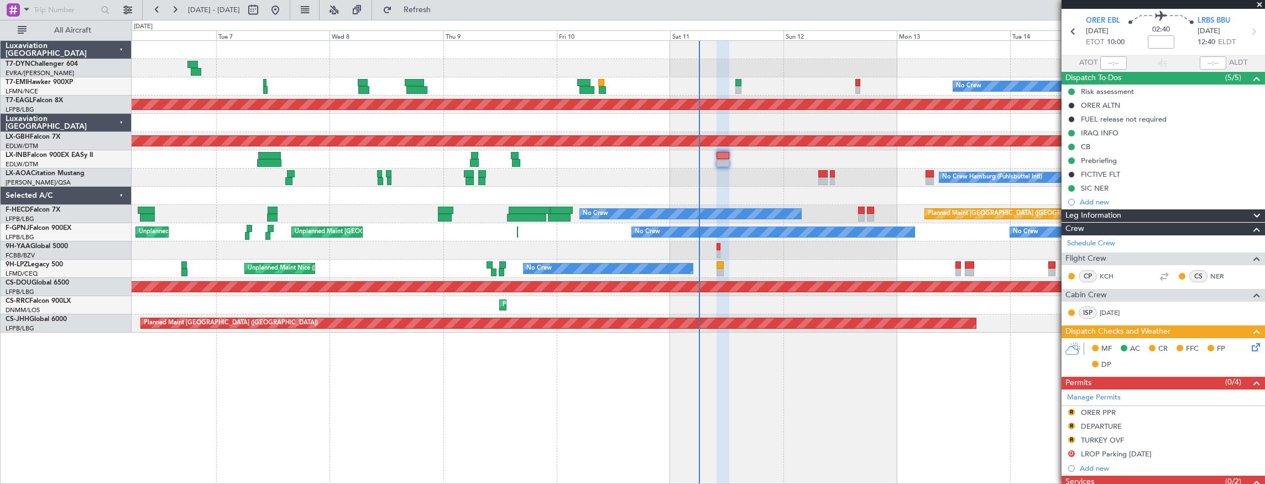
scroll to position [0, 0]
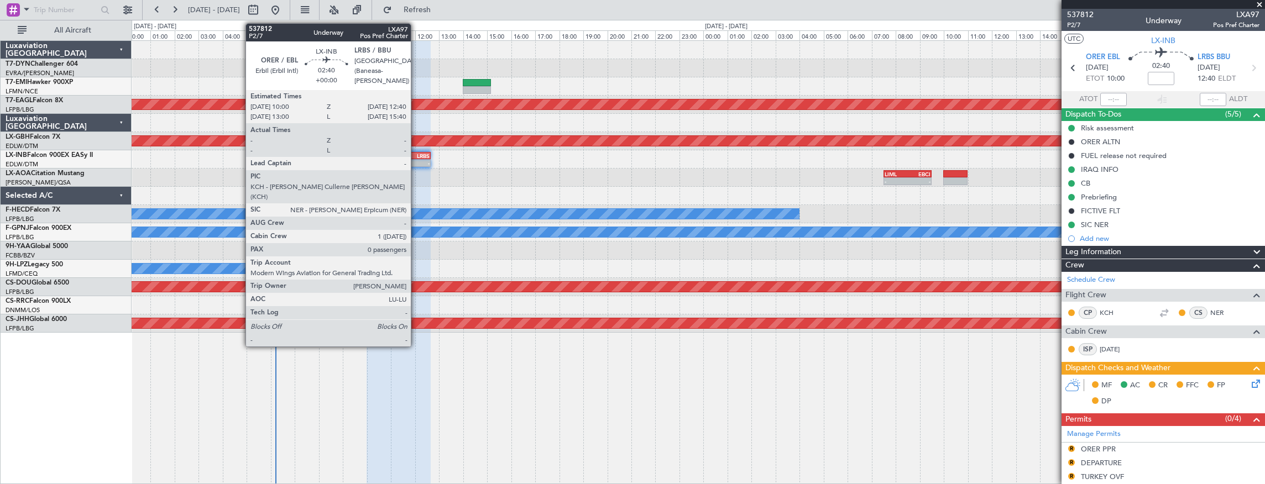
click at [416, 155] on div "LRBS" at bounding box center [414, 156] width 31 height 7
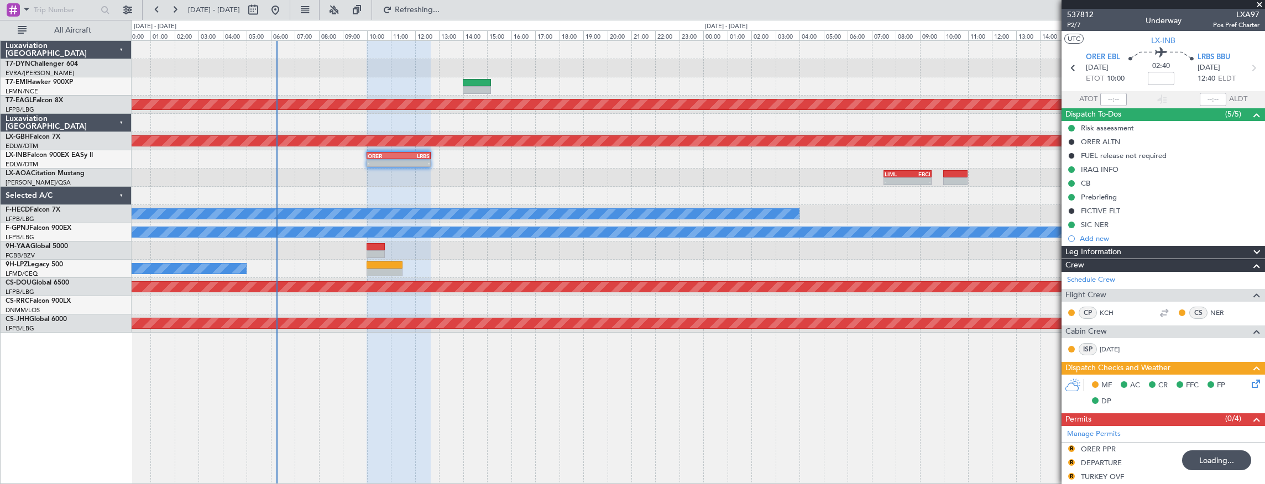
type input "+00:25"
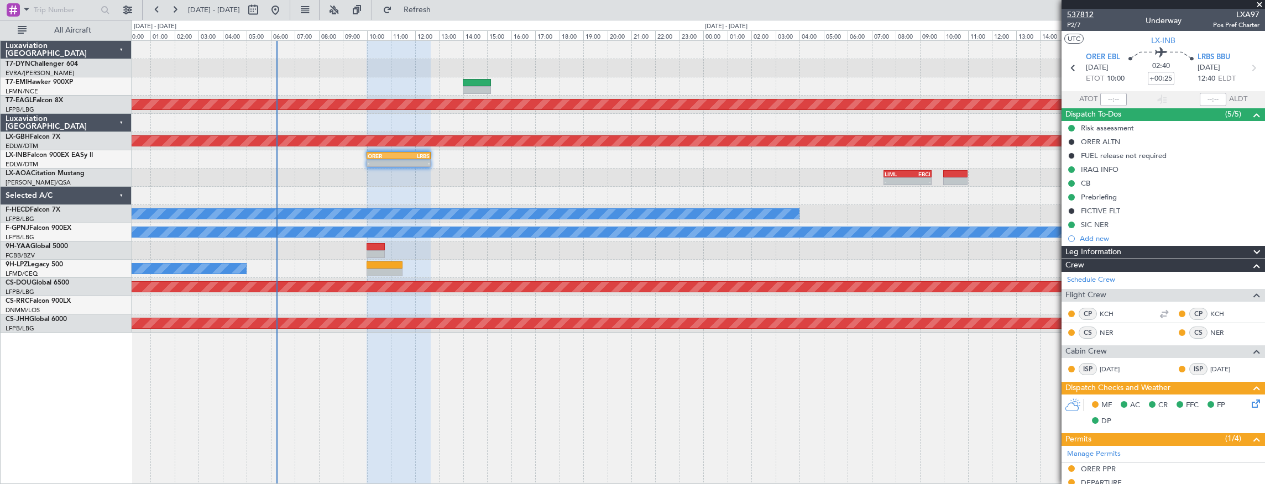
click at [1092, 15] on span "537812" at bounding box center [1080, 15] width 27 height 12
click at [1088, 15] on span "537812" at bounding box center [1080, 15] width 27 height 12
click at [1072, 27] on span "P2/7" at bounding box center [1080, 24] width 27 height 9
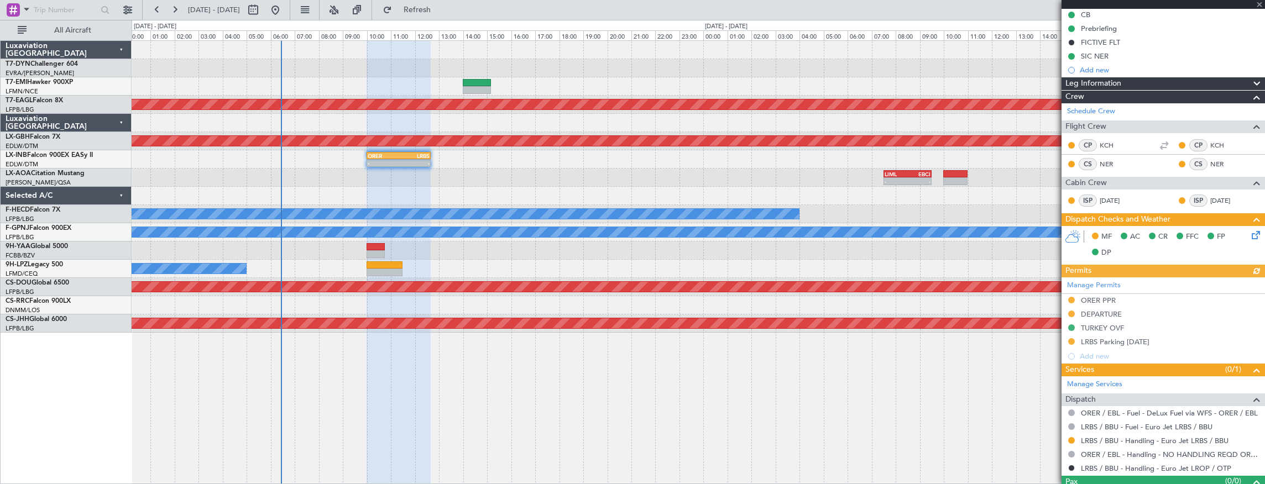
scroll to position [188, 0]
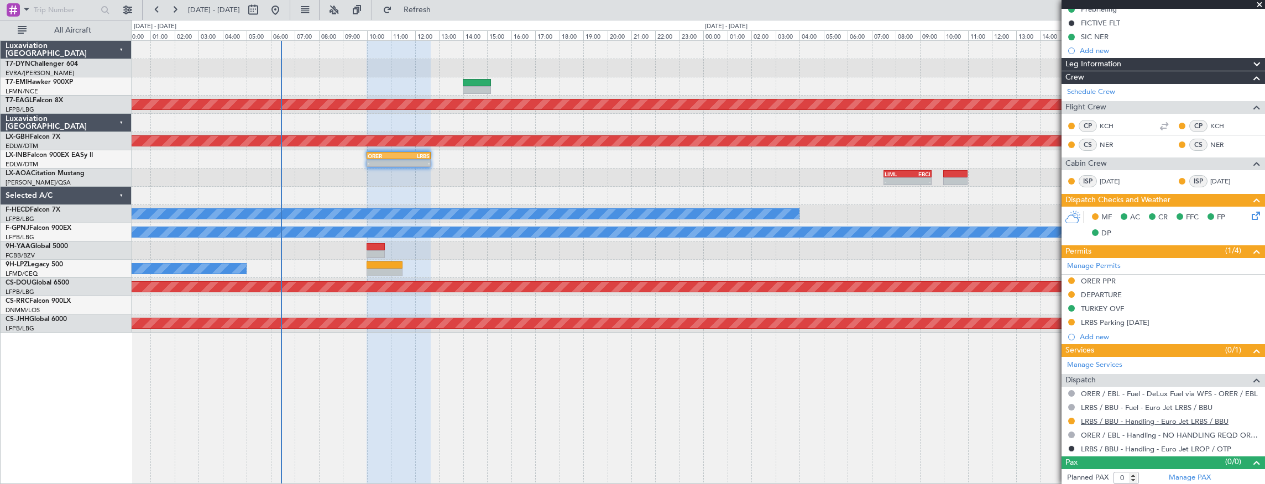
click at [1193, 417] on link "LRBS / BBU - Handling - Euro Jet LRBS / BBU" at bounding box center [1155, 421] width 148 height 9
click at [1252, 216] on icon at bounding box center [1254, 214] width 9 height 9
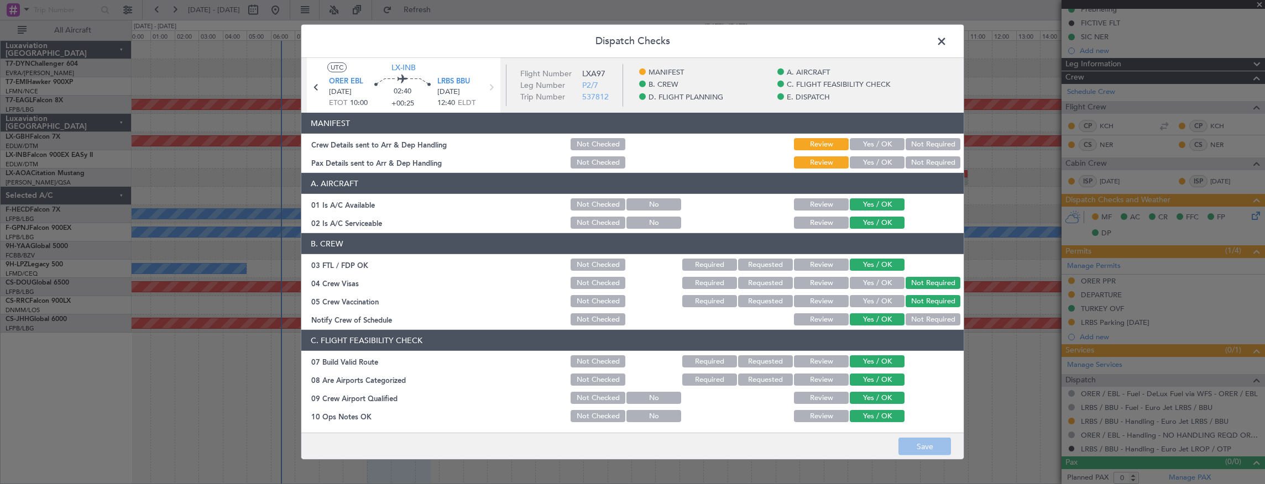
click at [894, 141] on button "Yes / OK" at bounding box center [877, 144] width 55 height 12
click at [887, 159] on button "Yes / OK" at bounding box center [877, 163] width 55 height 12
click at [931, 447] on button "Save" at bounding box center [925, 447] width 53 height 18
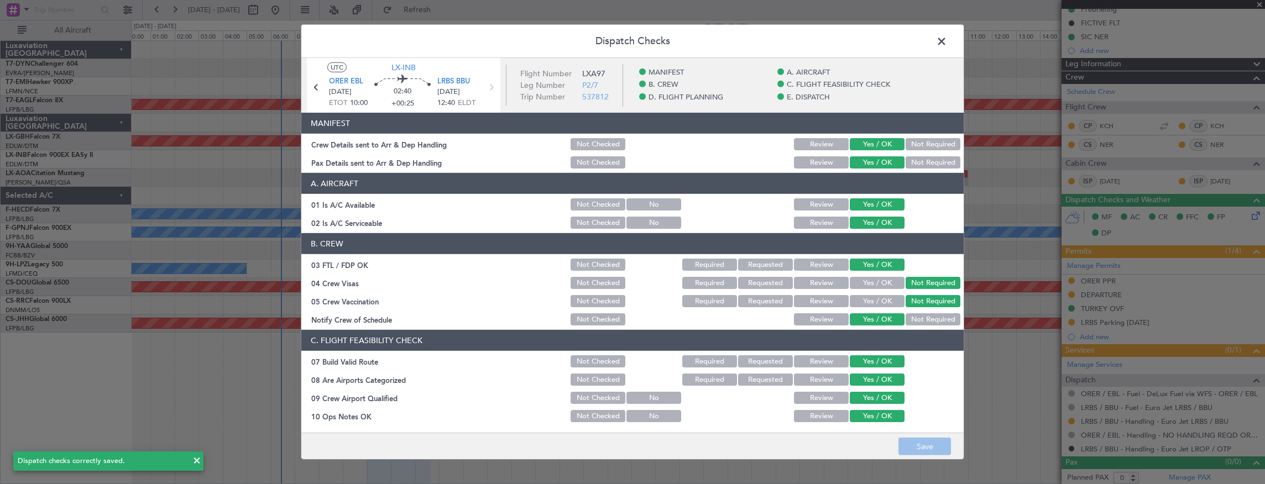
click at [947, 40] on span at bounding box center [947, 44] width 0 height 22
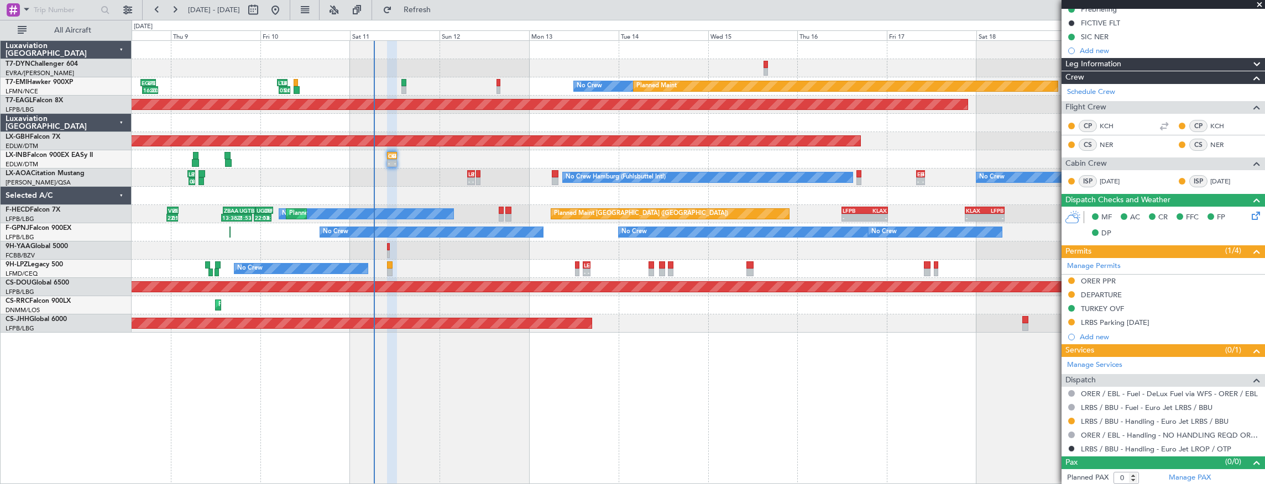
click at [469, 340] on div "- - EDDB 10:00 Z OMDW 15:45 Z 18:44 Z 20:53 Z EGSS 18:00 Z EVRA 20:10 Z 05:01 Z…" at bounding box center [699, 262] width 1134 height 445
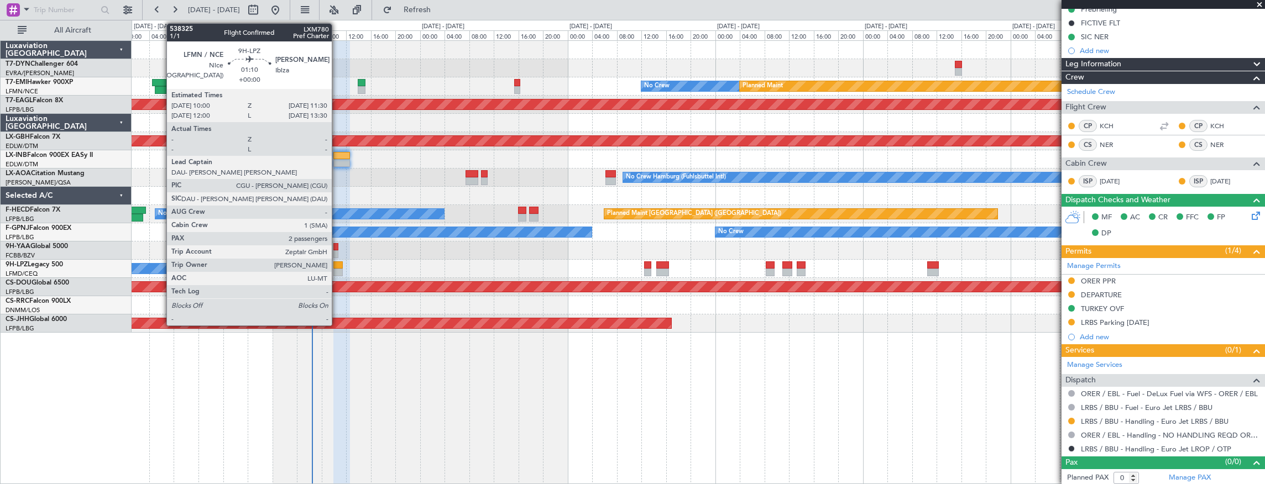
click at [337, 269] on div at bounding box center [337, 273] width 9 height 8
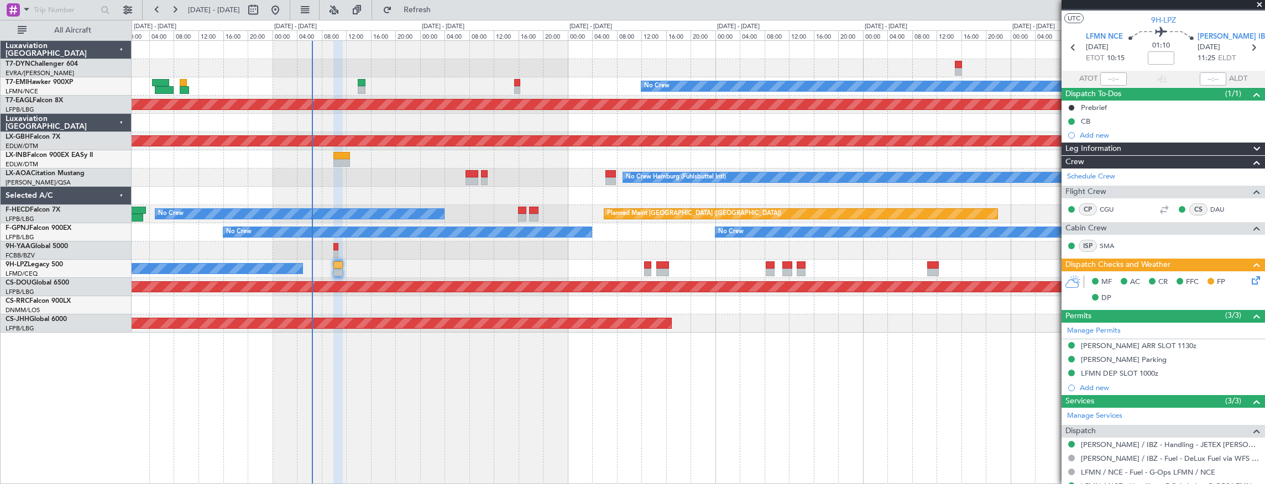
scroll to position [0, 0]
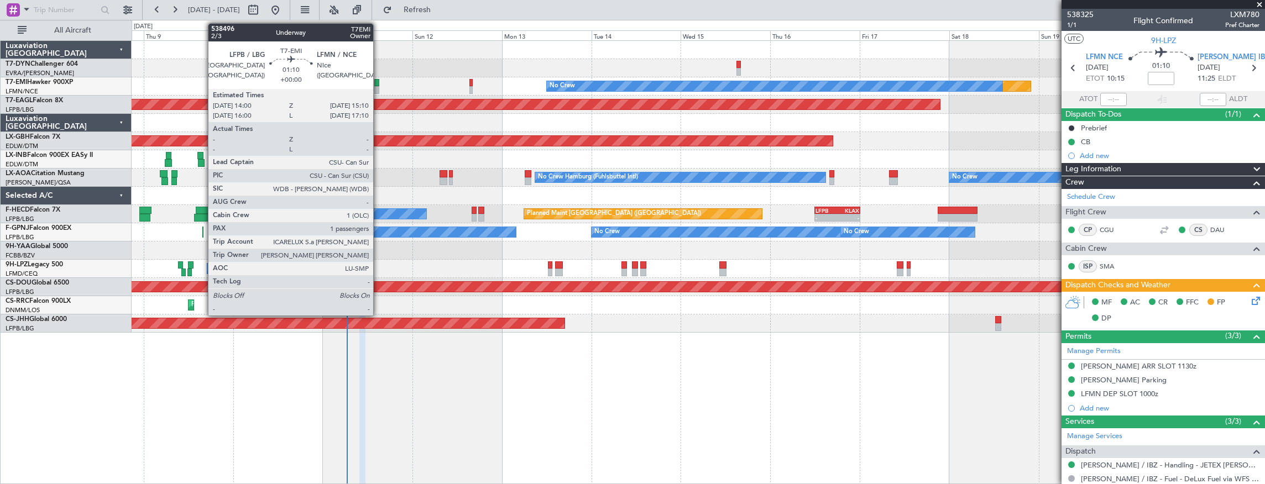
click at [379, 80] on div at bounding box center [376, 83] width 4 height 8
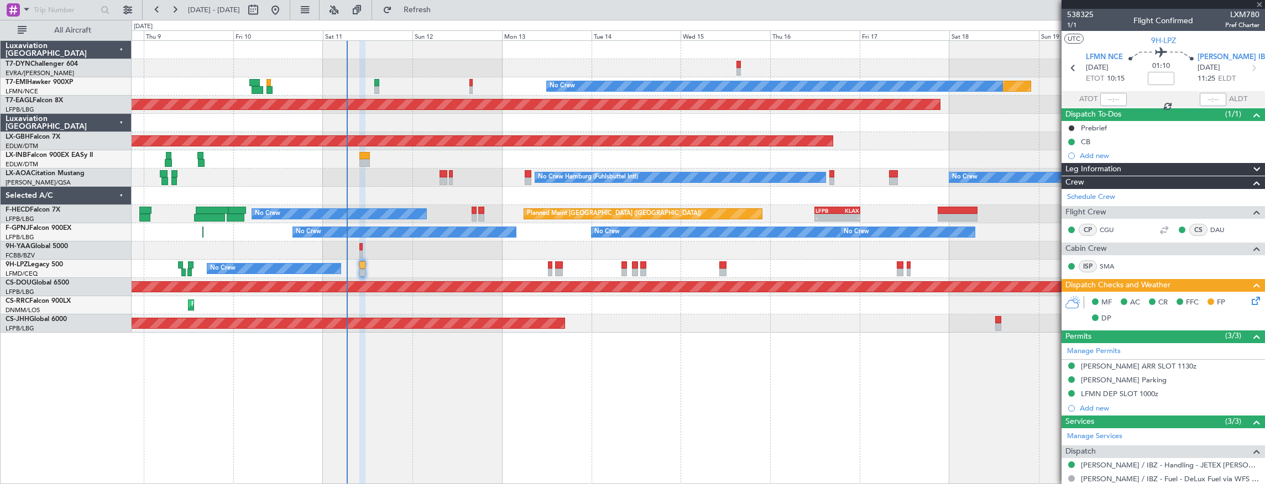
type input "1"
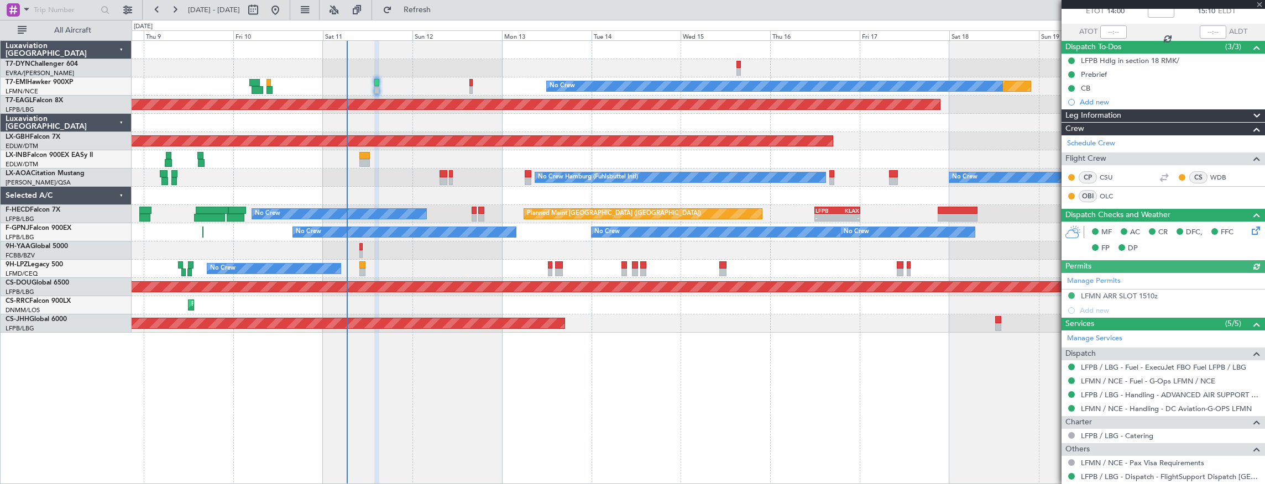
scroll to position [119, 0]
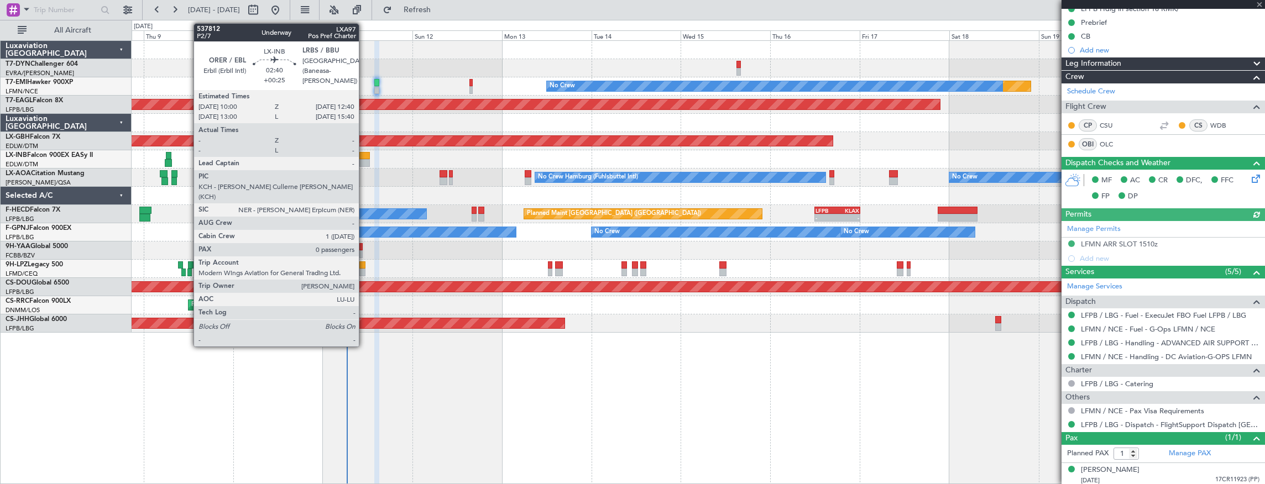
click at [364, 156] on div at bounding box center [364, 156] width 10 height 8
type input "+00:25"
type input "0"
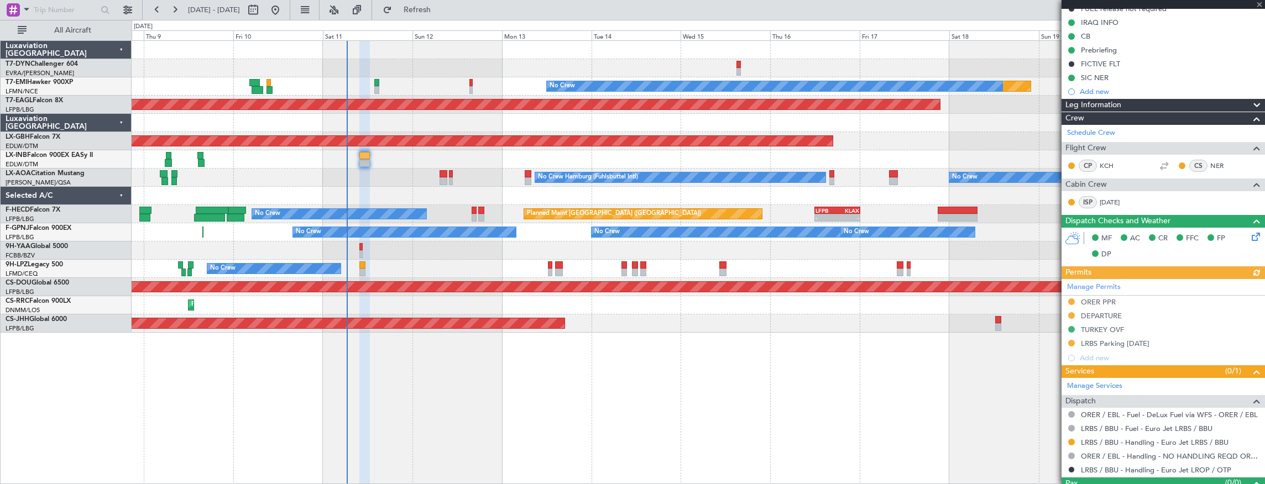
scroll to position [168, 0]
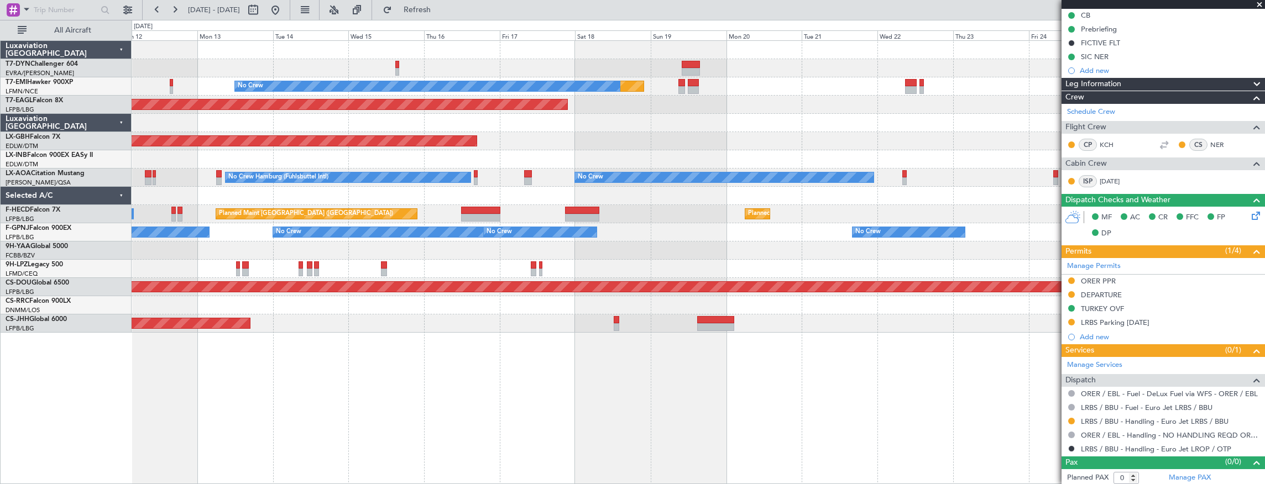
click at [0, 199] on html "07 Oct 2025 - 22 Oct 2025 Refresh Quick Links All Aircraft Planned Maint No Cre…" at bounding box center [632, 242] width 1265 height 484
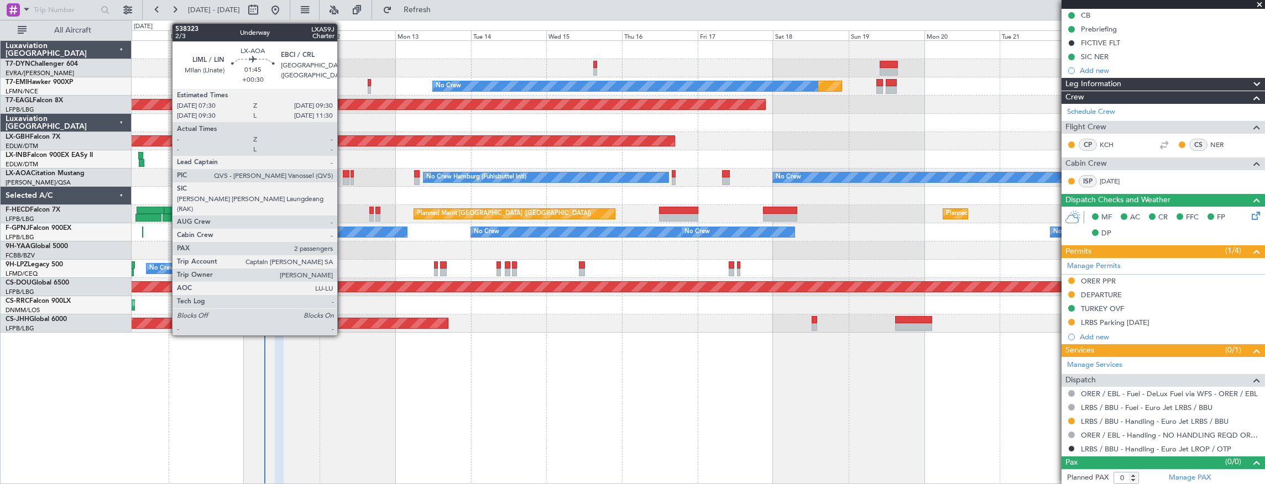
click at [343, 176] on div at bounding box center [346, 174] width 7 height 8
type input "+00:30"
type input "2"
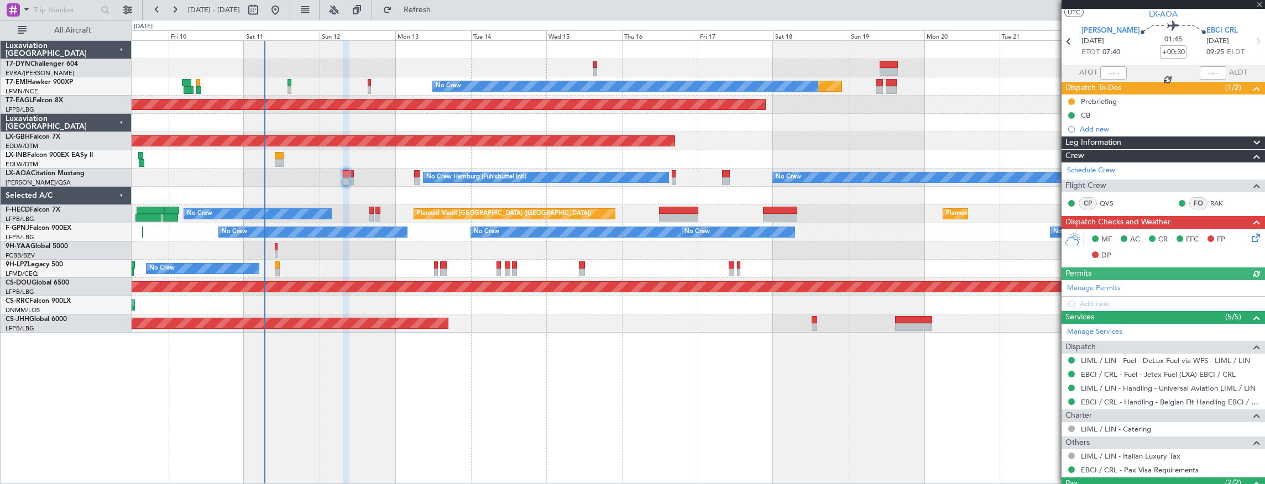
scroll to position [97, 0]
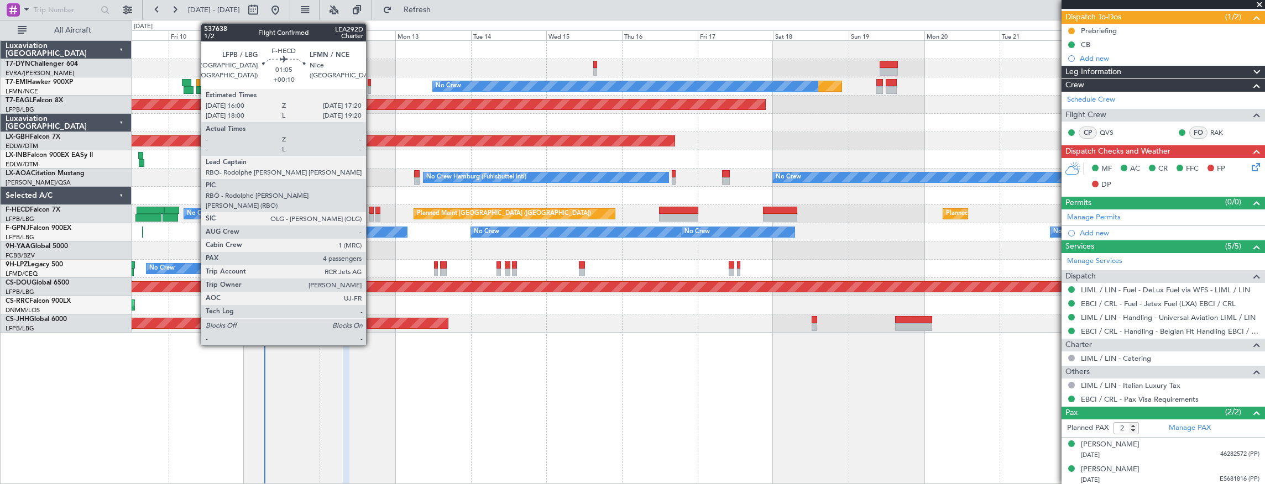
click at [372, 211] on div at bounding box center [371, 211] width 4 height 8
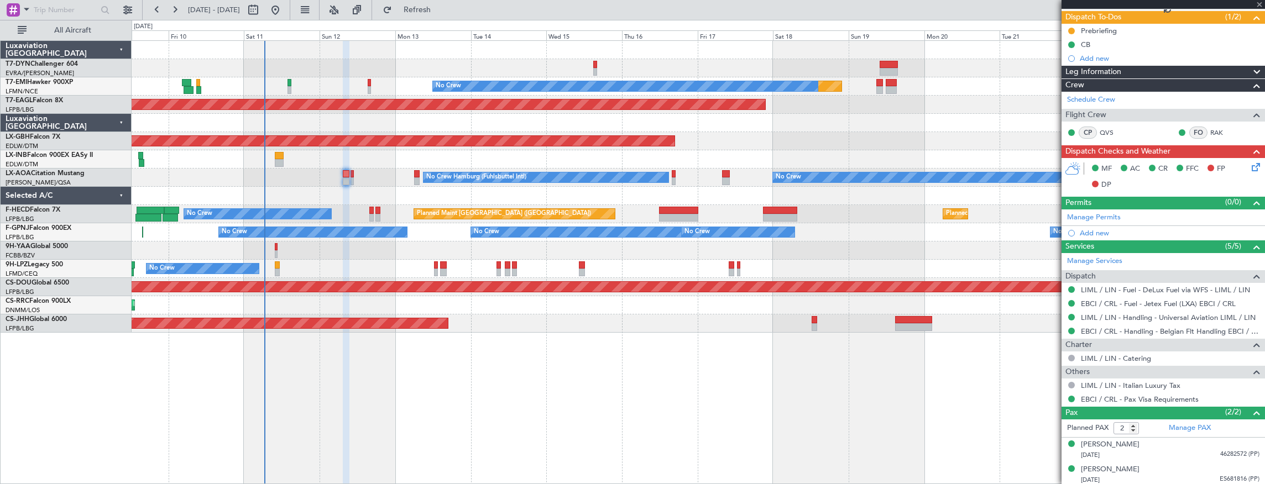
type input "+00:10"
type input "4"
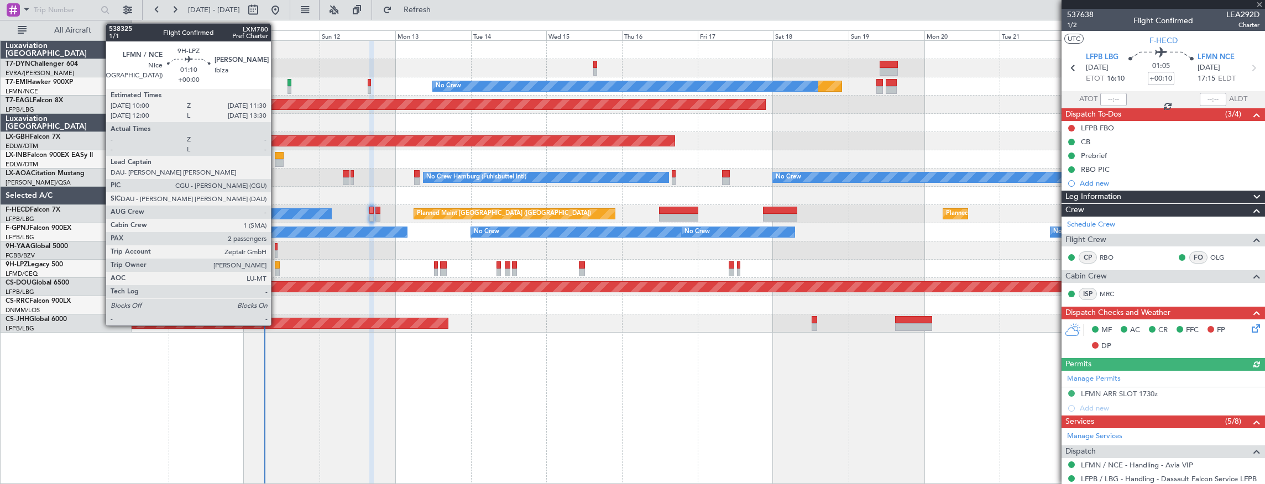
click at [277, 265] on div at bounding box center [277, 266] width 5 height 8
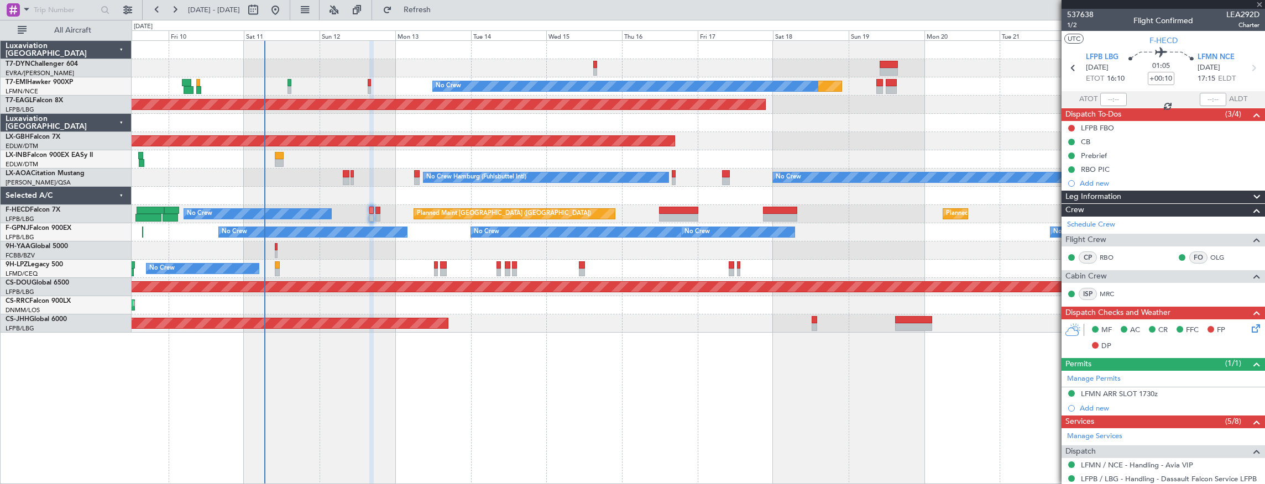
type input "2"
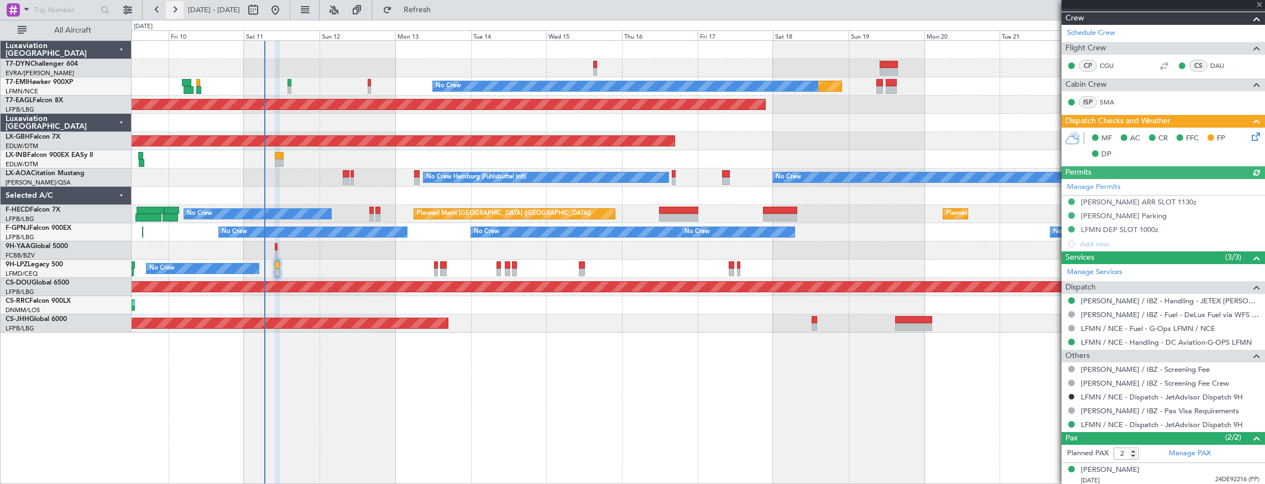
scroll to position [190, 0]
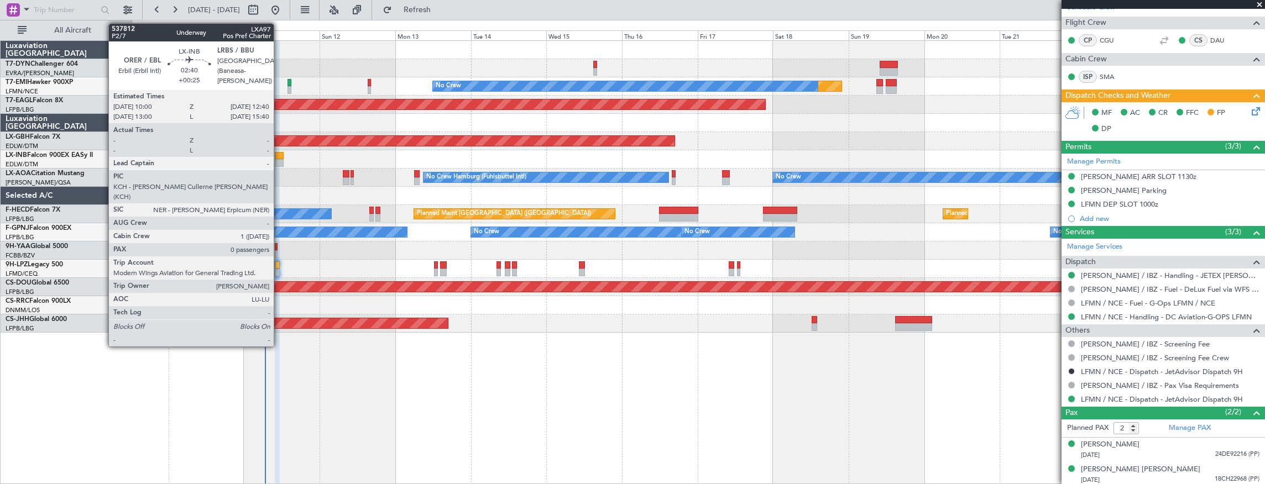
click at [279, 154] on div at bounding box center [279, 156] width 9 height 8
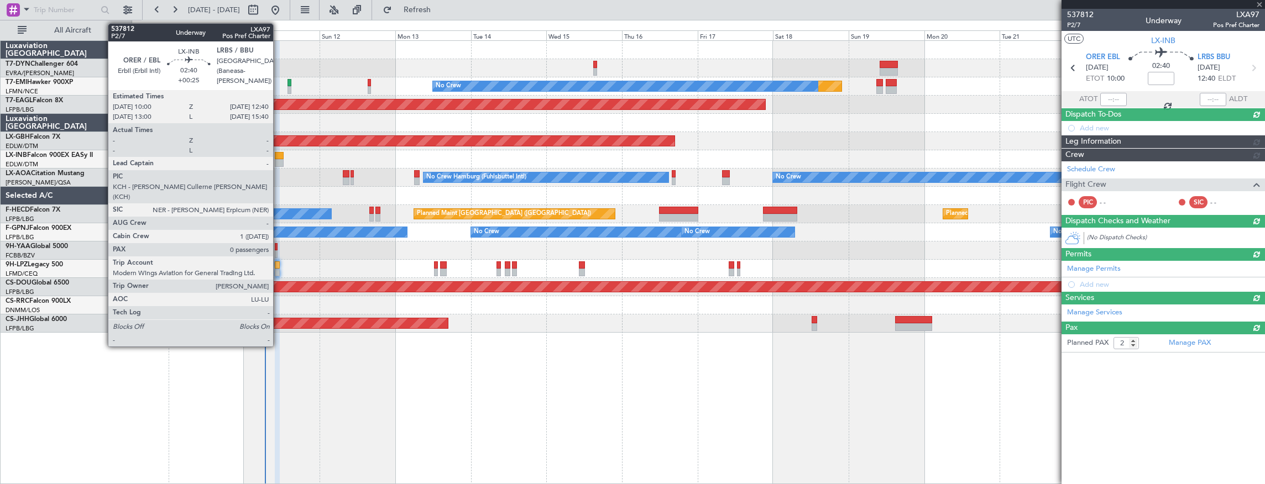
type input "+00:25"
type input "0"
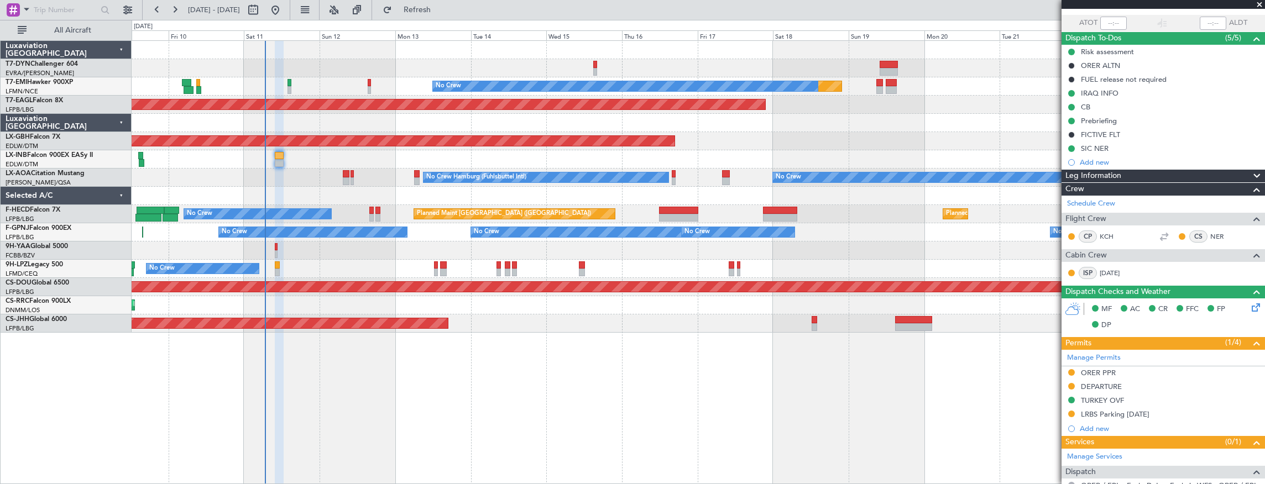
scroll to position [0, 0]
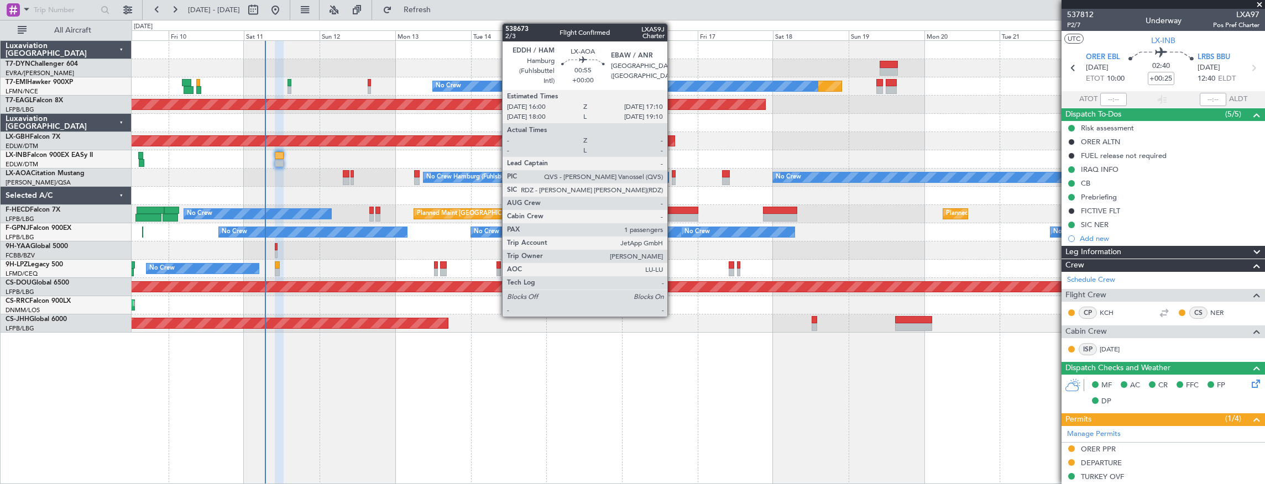
click at [673, 176] on div at bounding box center [674, 174] width 4 height 8
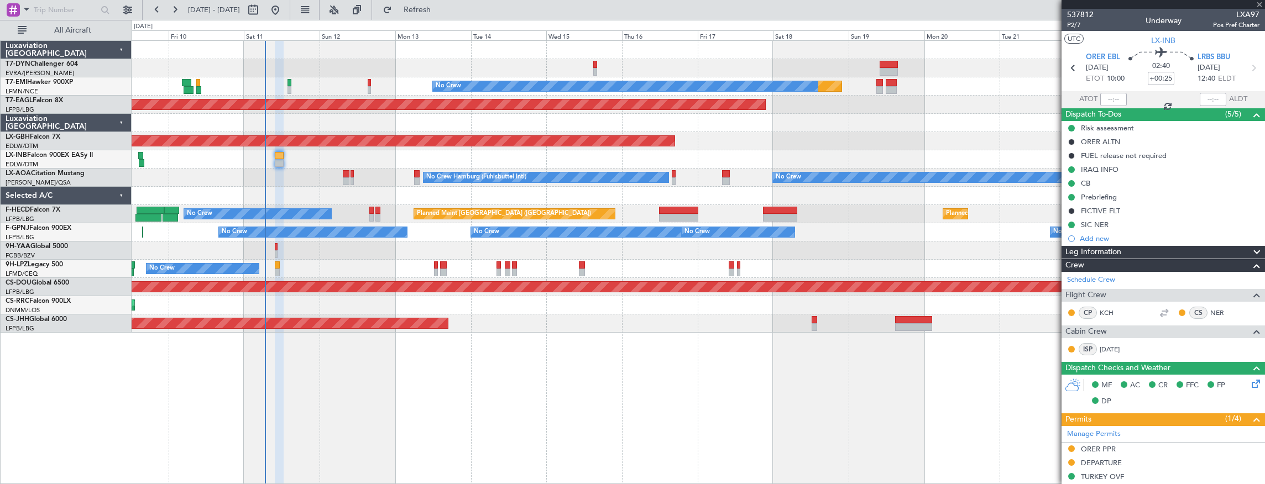
type input "1"
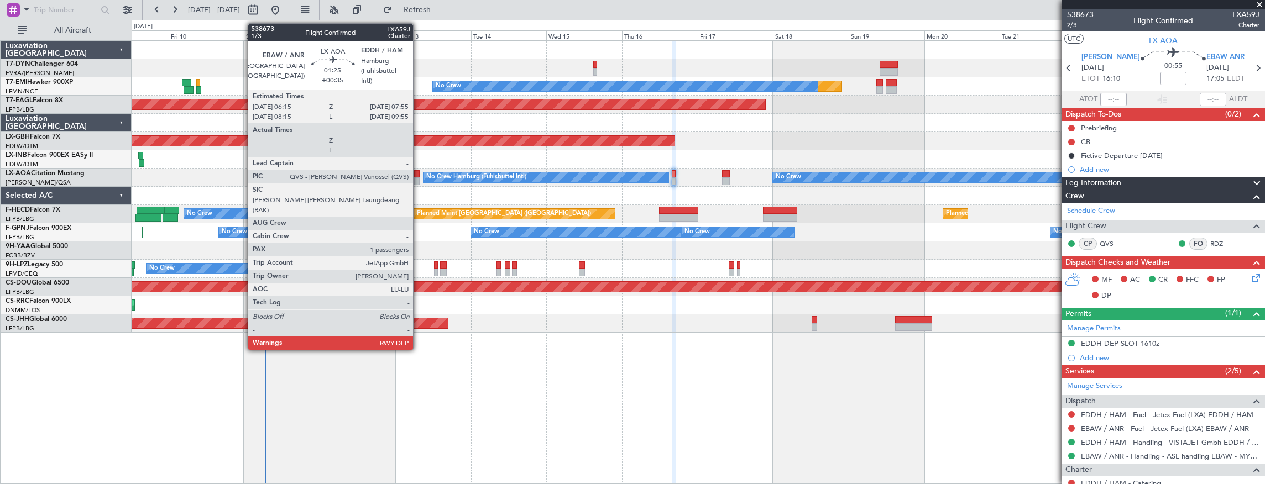
click at [419, 175] on div at bounding box center [417, 174] width 6 height 8
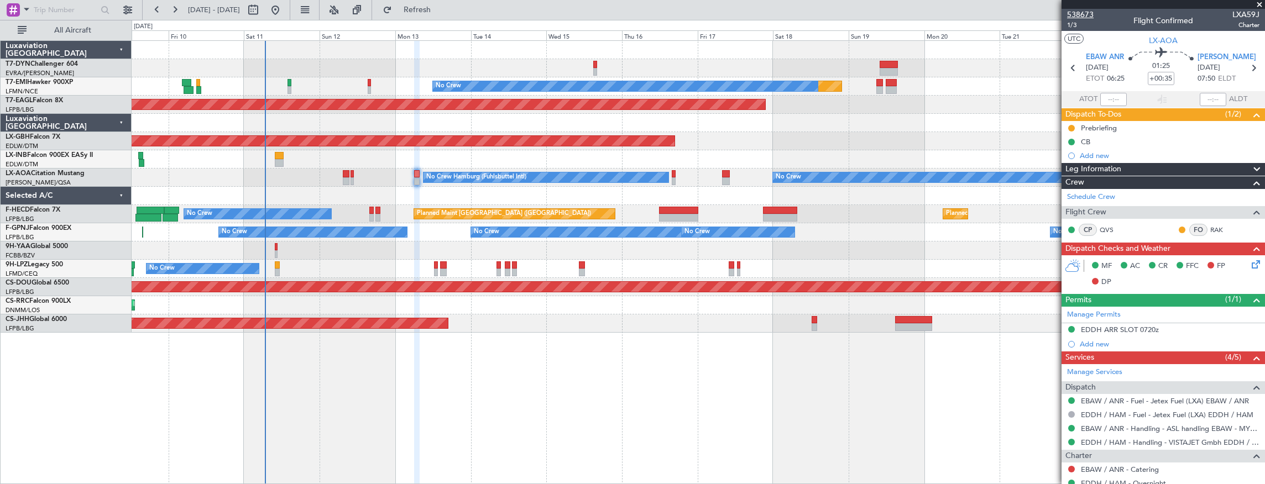
click at [1072, 19] on span "538673" at bounding box center [1080, 15] width 27 height 12
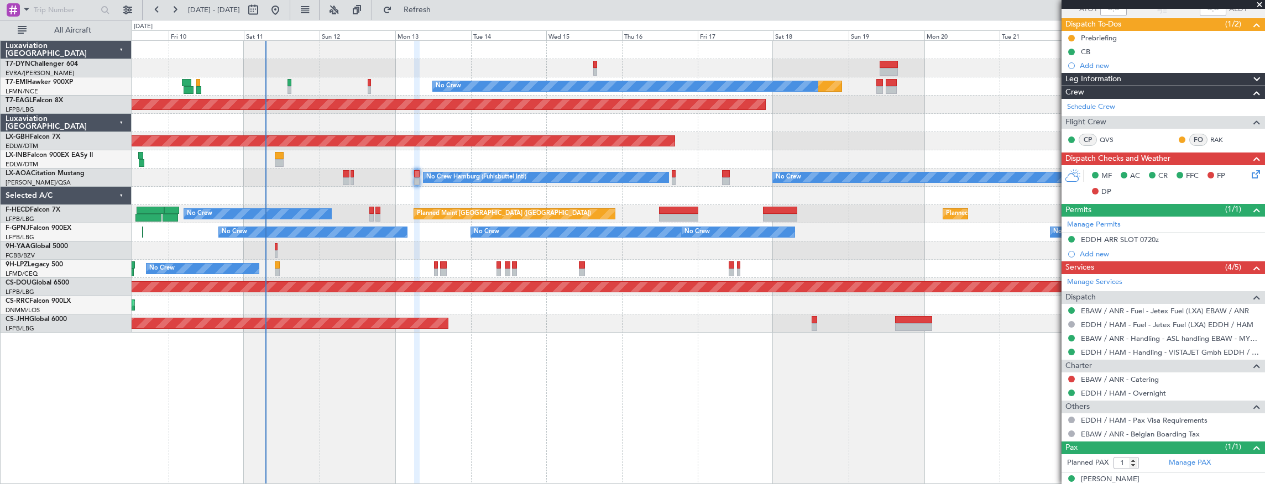
scroll to position [100, 0]
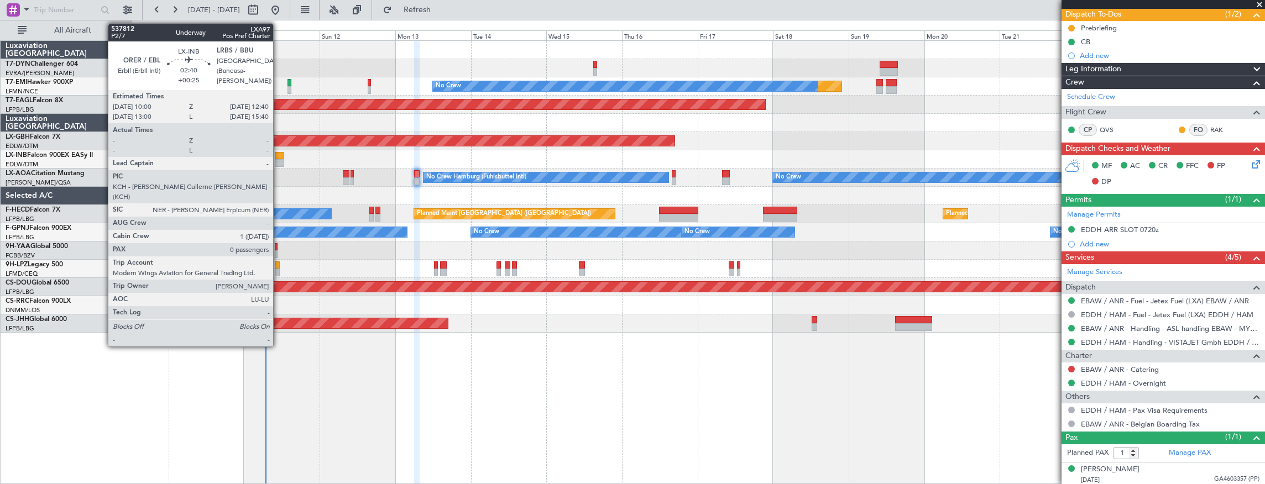
click at [277, 154] on div at bounding box center [279, 156] width 9 height 8
type input "+00:25"
type input "0"
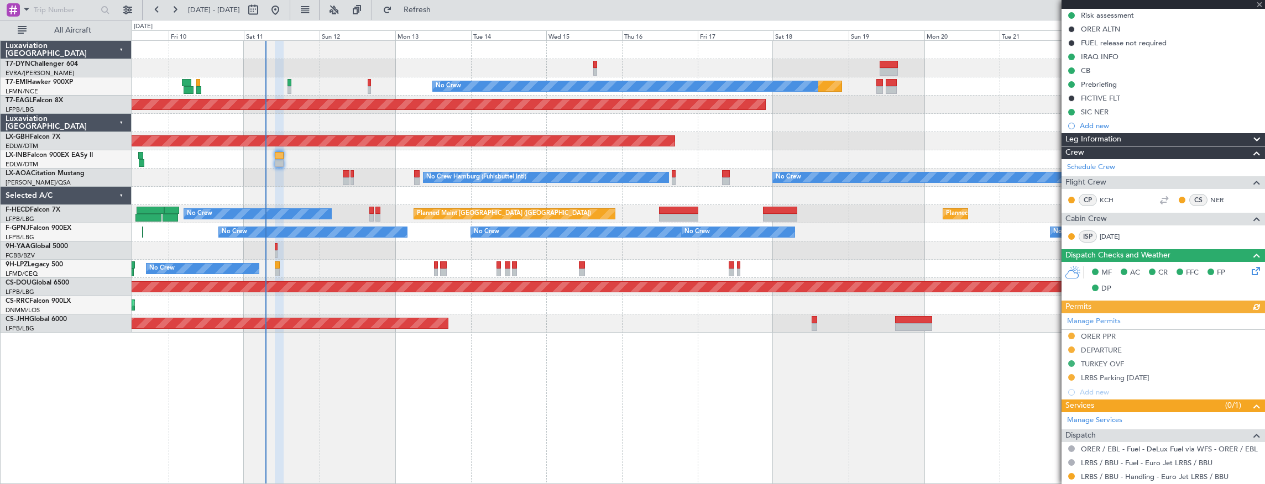
scroll to position [168, 0]
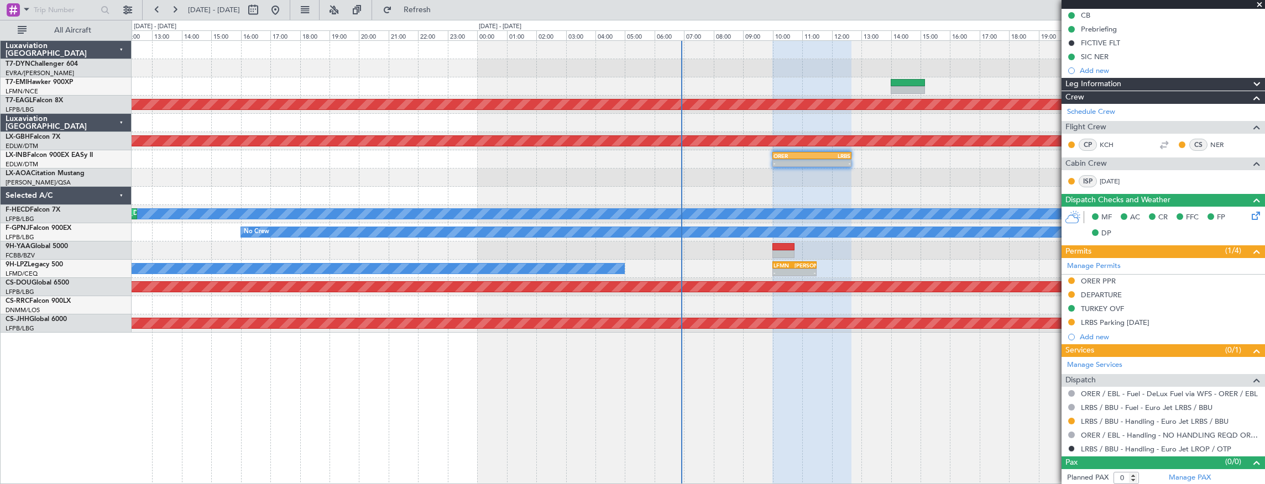
click at [790, 192] on div at bounding box center [699, 196] width 1134 height 18
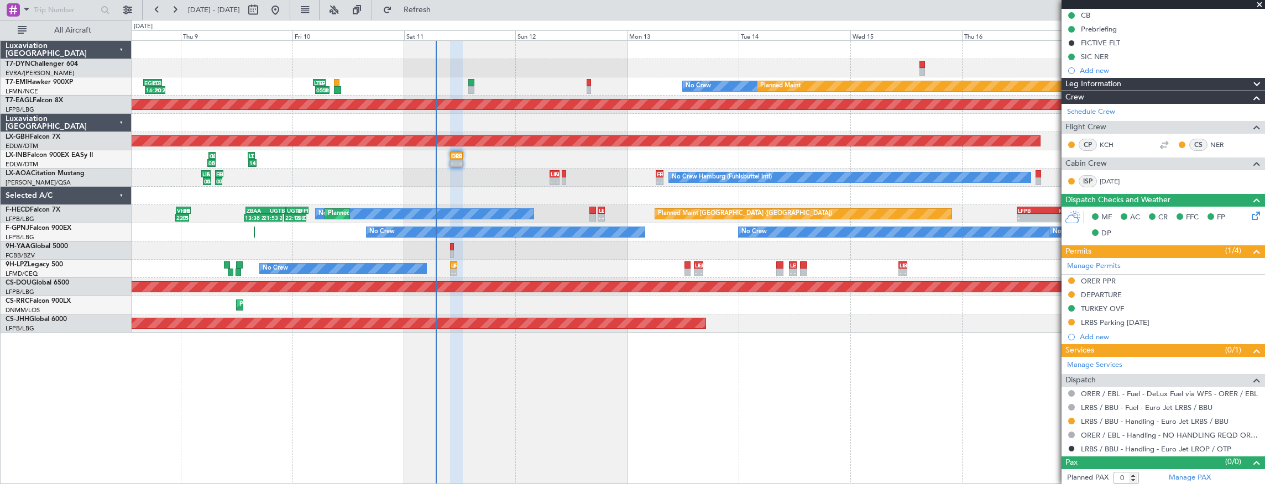
click at [375, 179] on div "LIML 07:30 Z EBCI 09:30 Z - - No Crew Hamburg (Fuhlsbuttel Intl) EBAW 06:15 Z E…" at bounding box center [699, 178] width 1134 height 18
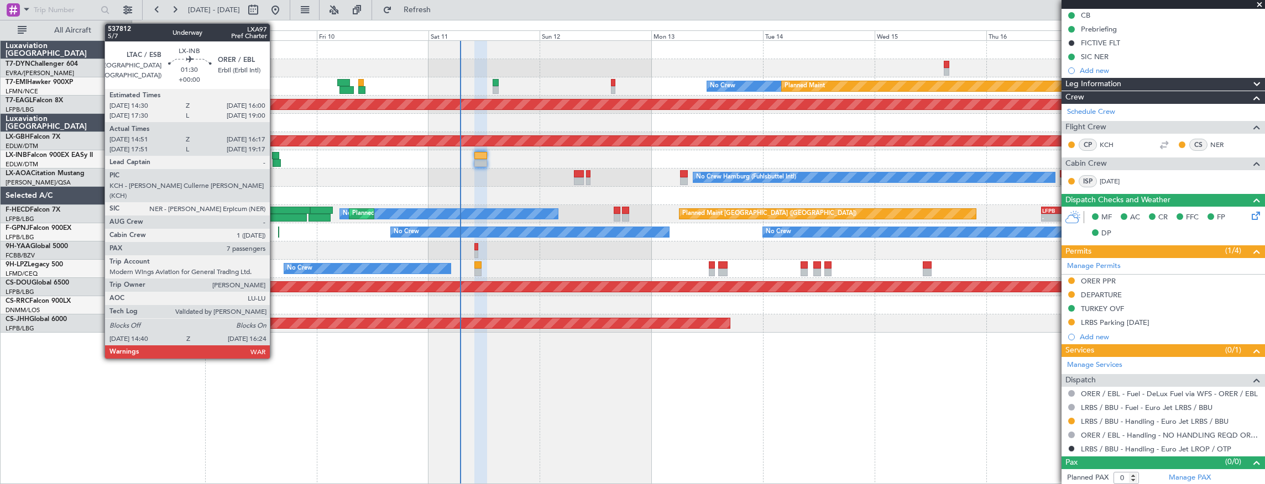
click at [275, 157] on div at bounding box center [275, 156] width 7 height 8
type input "14:51"
type input "16:17"
type input "7"
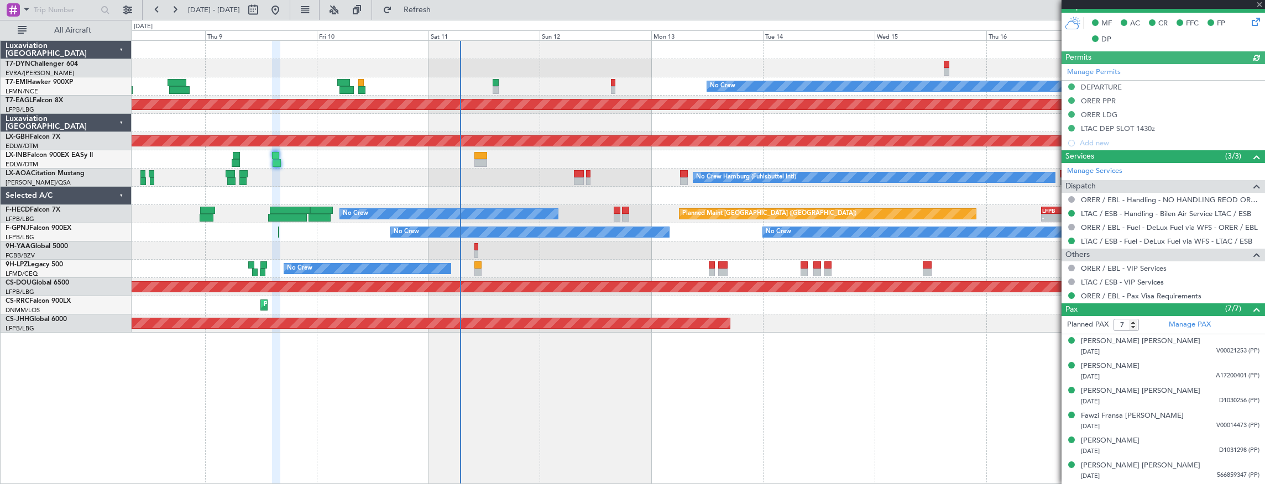
scroll to position [369, 0]
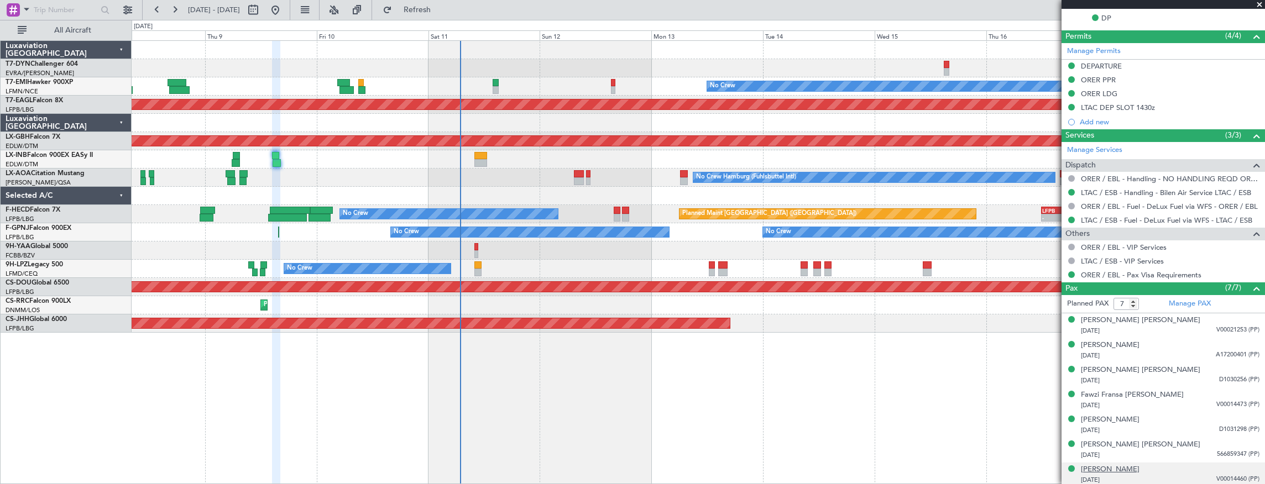
click at [1131, 466] on div "Omer Rashid Abas" at bounding box center [1110, 470] width 59 height 11
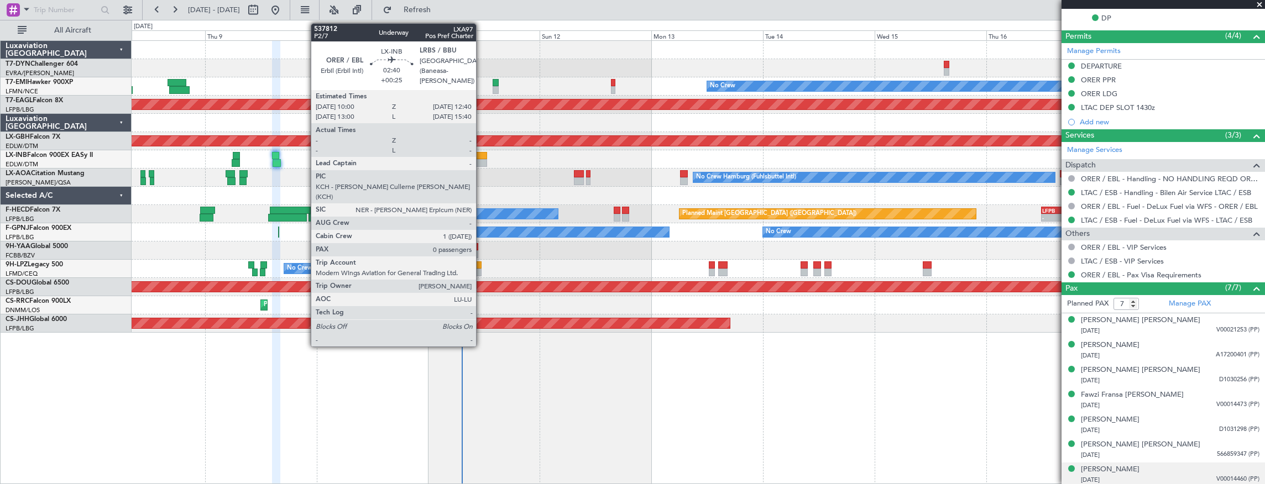
click at [482, 156] on div at bounding box center [481, 156] width 13 height 8
type input "+00:25"
type input "0"
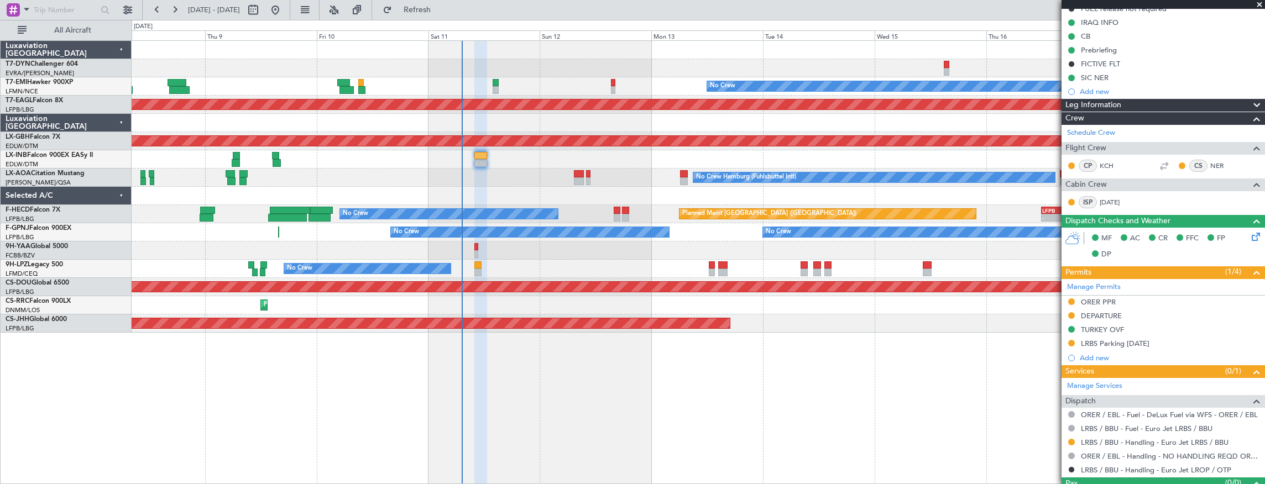
scroll to position [168, 0]
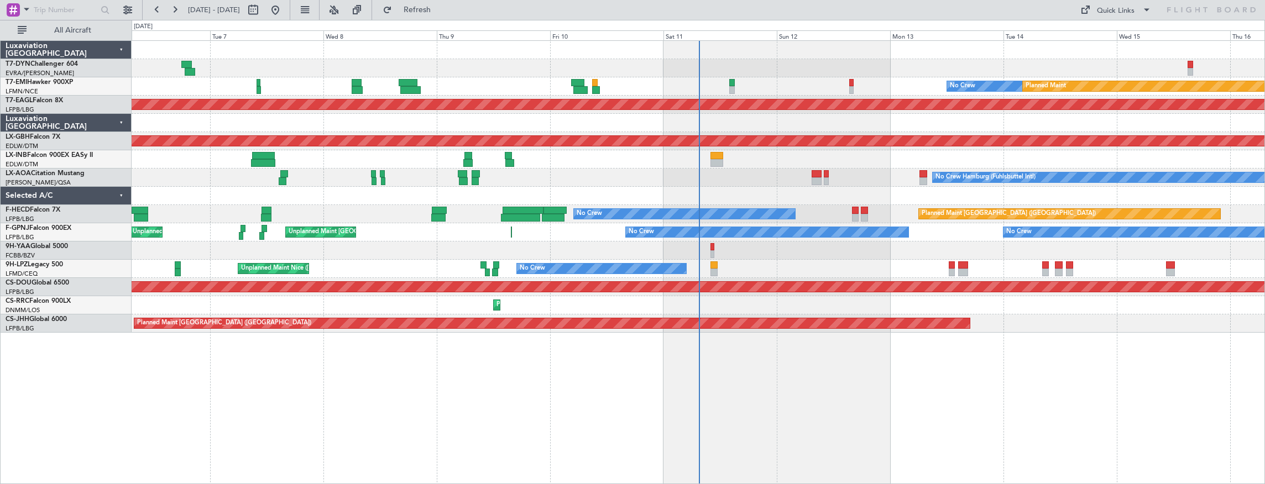
click at [723, 159] on div at bounding box center [699, 159] width 1134 height 18
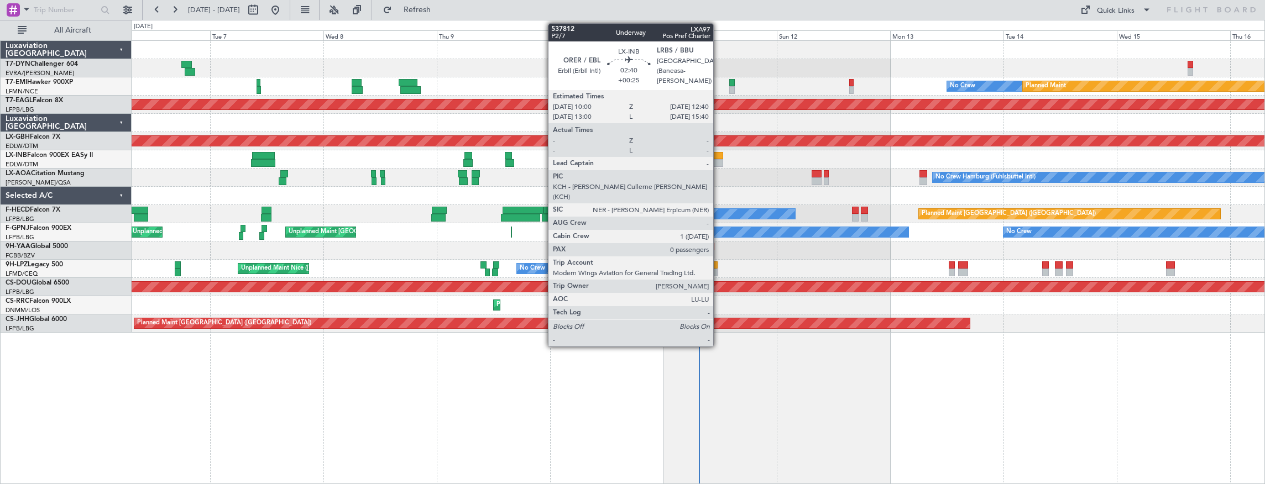
click at [719, 156] on div at bounding box center [717, 156] width 13 height 8
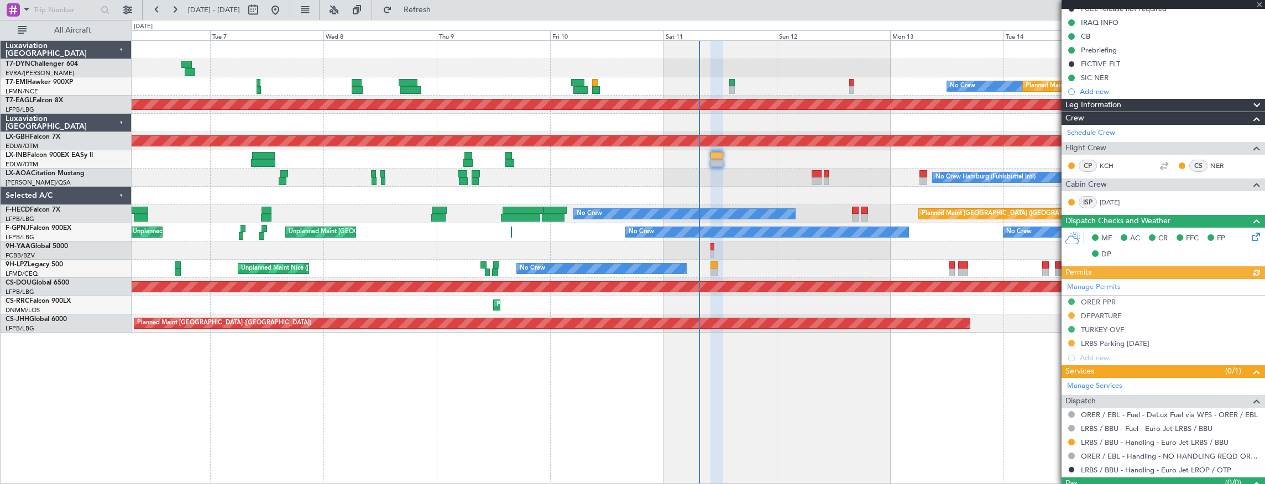
scroll to position [168, 0]
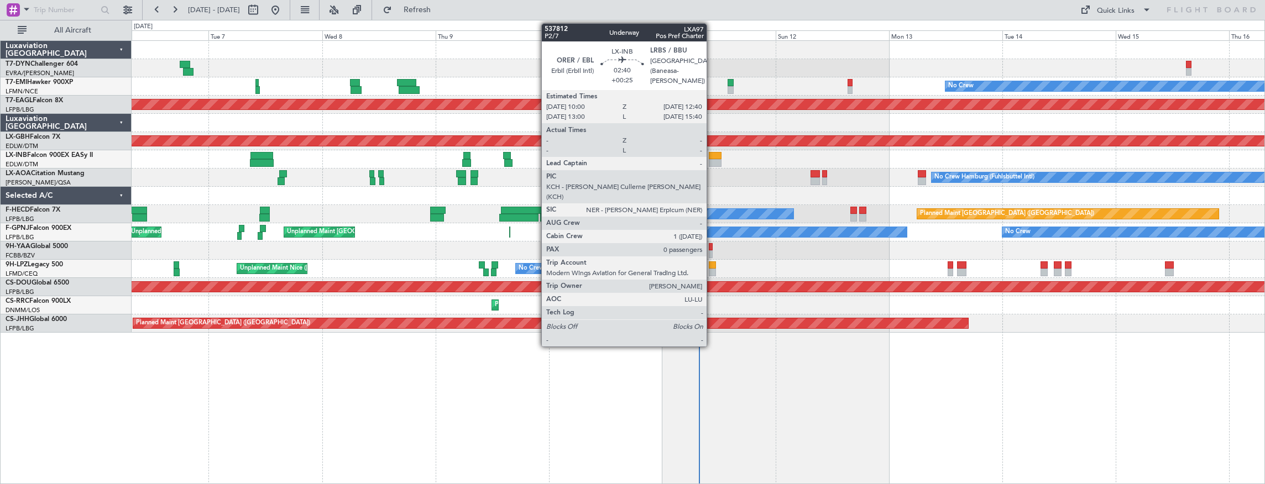
click at [713, 157] on div at bounding box center [715, 156] width 13 height 8
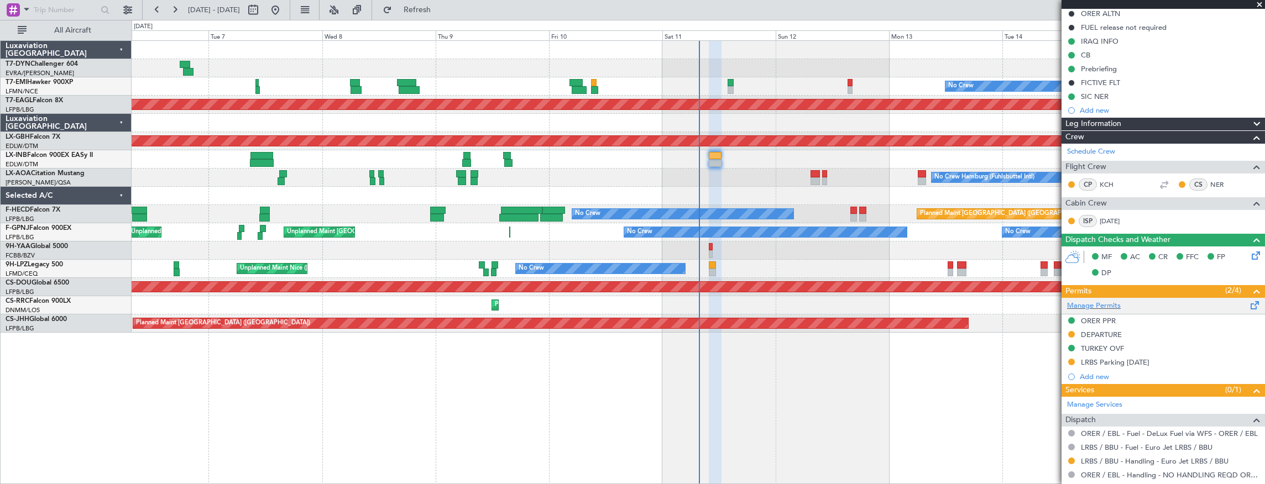
scroll to position [168, 0]
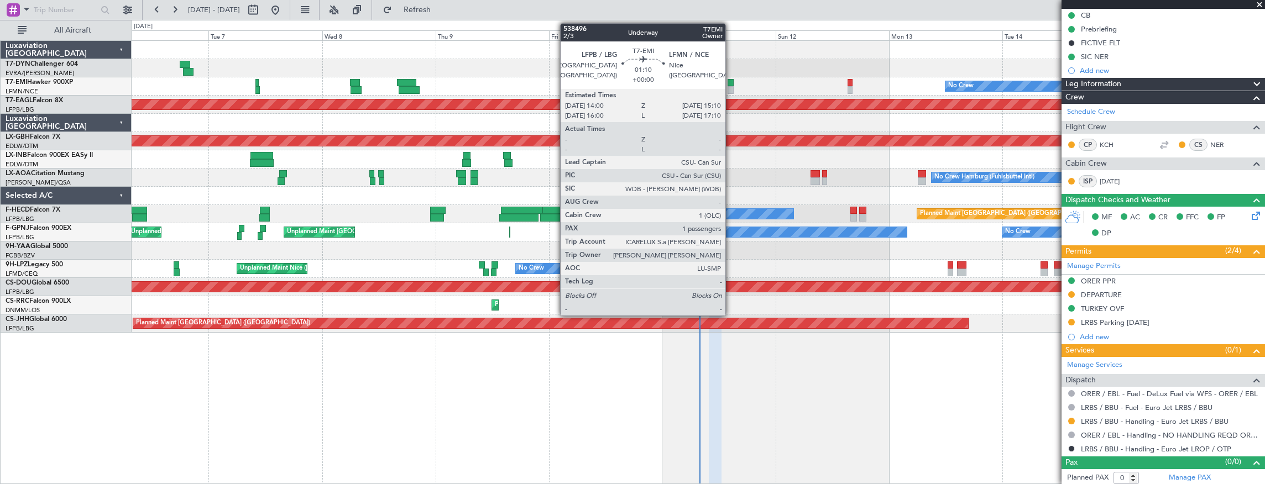
click at [731, 82] on div at bounding box center [731, 83] width 6 height 8
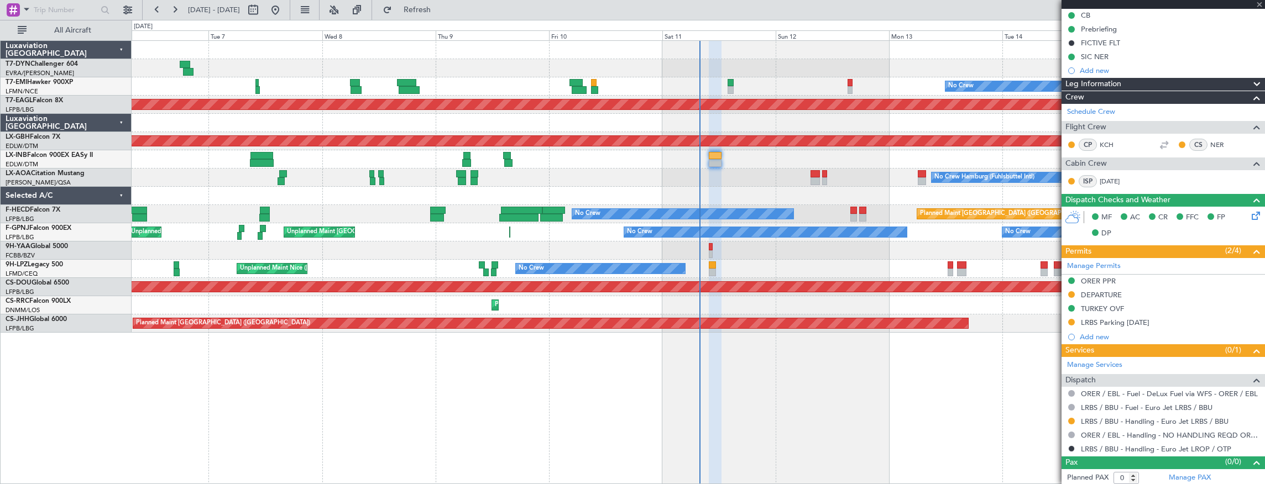
type input "1"
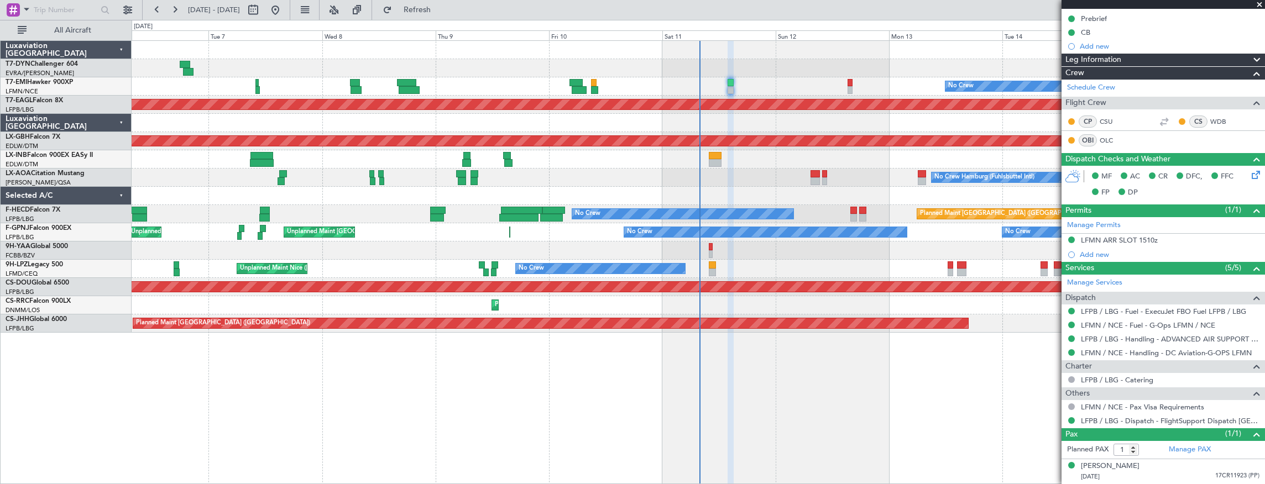
scroll to position [0, 0]
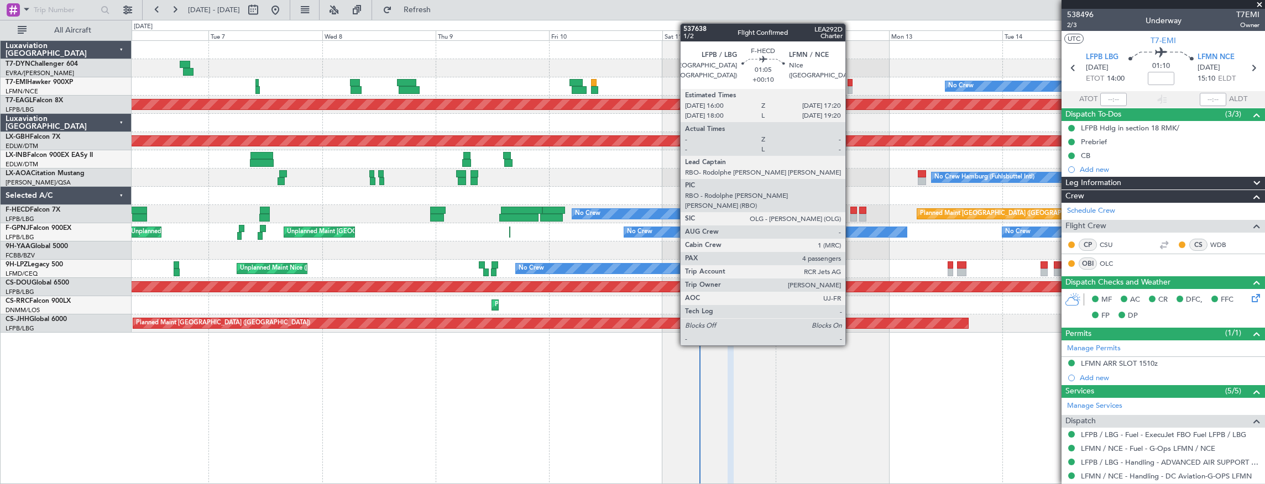
click at [851, 211] on div at bounding box center [854, 211] width 7 height 8
type input "+00:10"
type input "4"
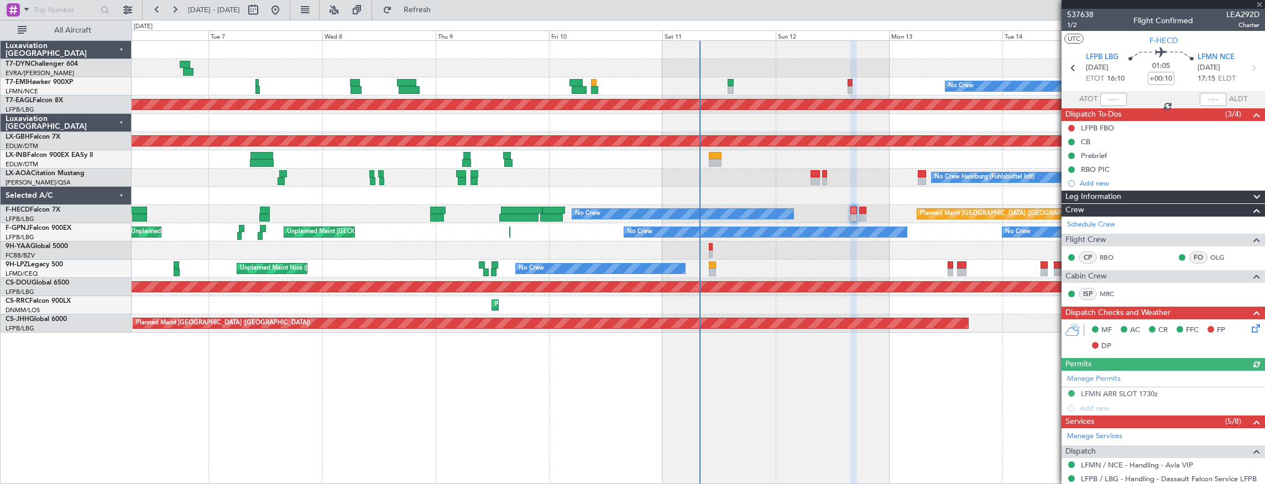
scroll to position [147, 0]
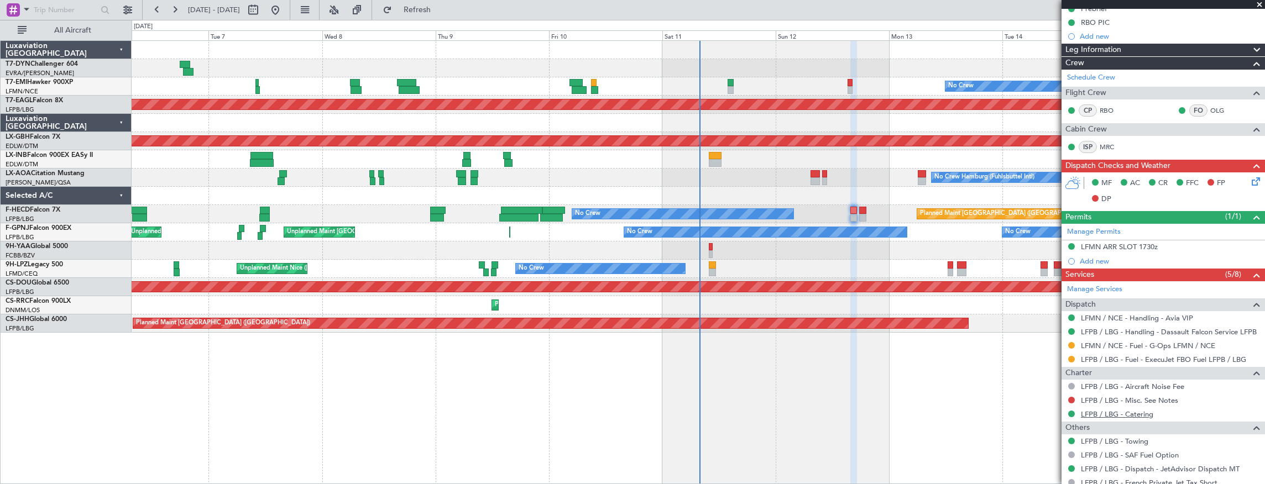
click at [1132, 410] on link "LFPB / LBG - Catering" at bounding box center [1117, 414] width 72 height 9
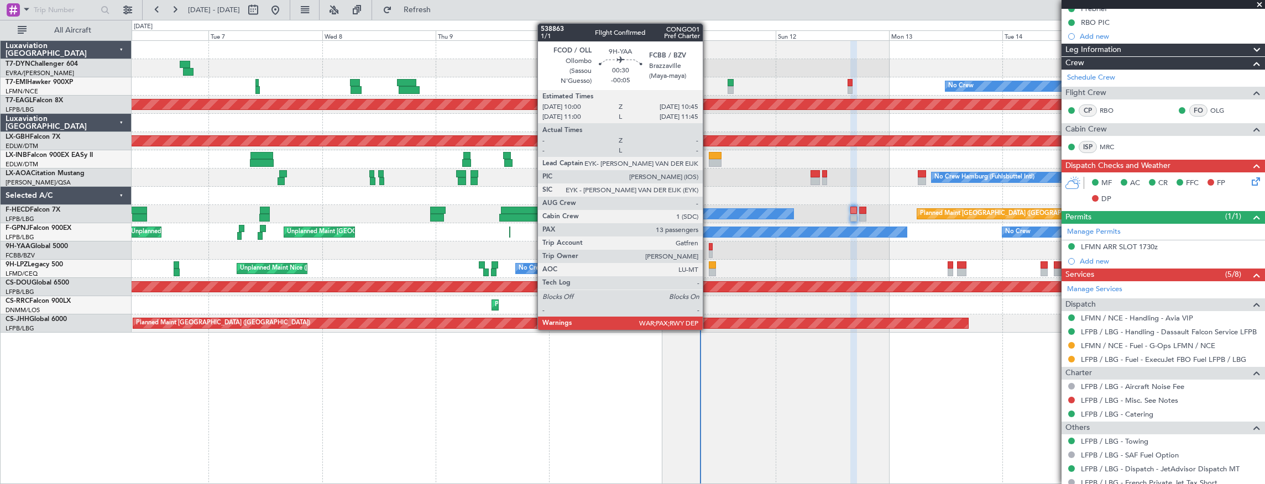
click at [709, 249] on div at bounding box center [711, 247] width 4 height 8
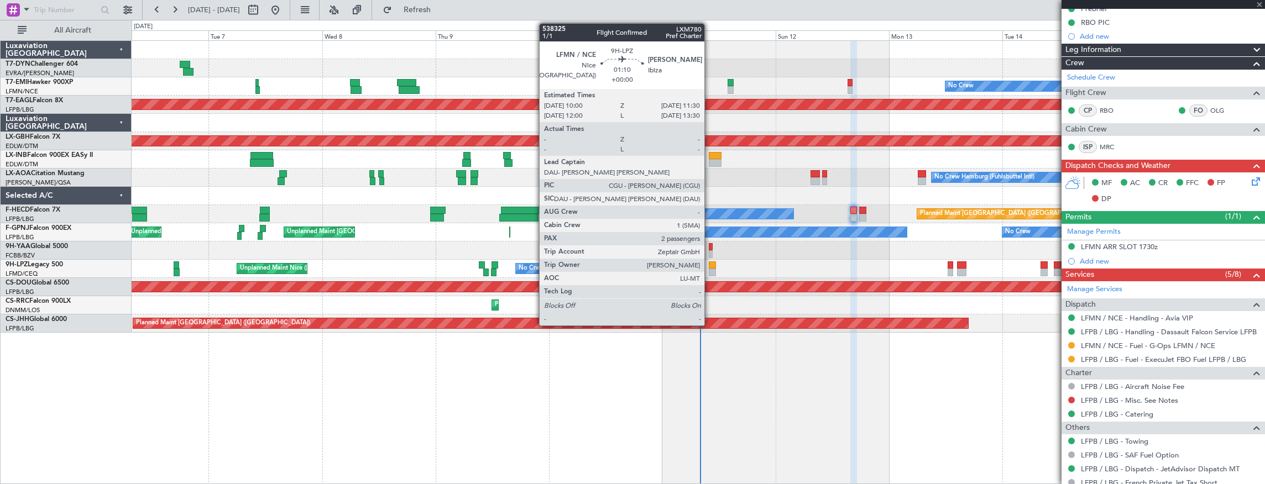
click at [710, 269] on div at bounding box center [712, 273] width 7 height 8
type input "-00:05"
type input "13"
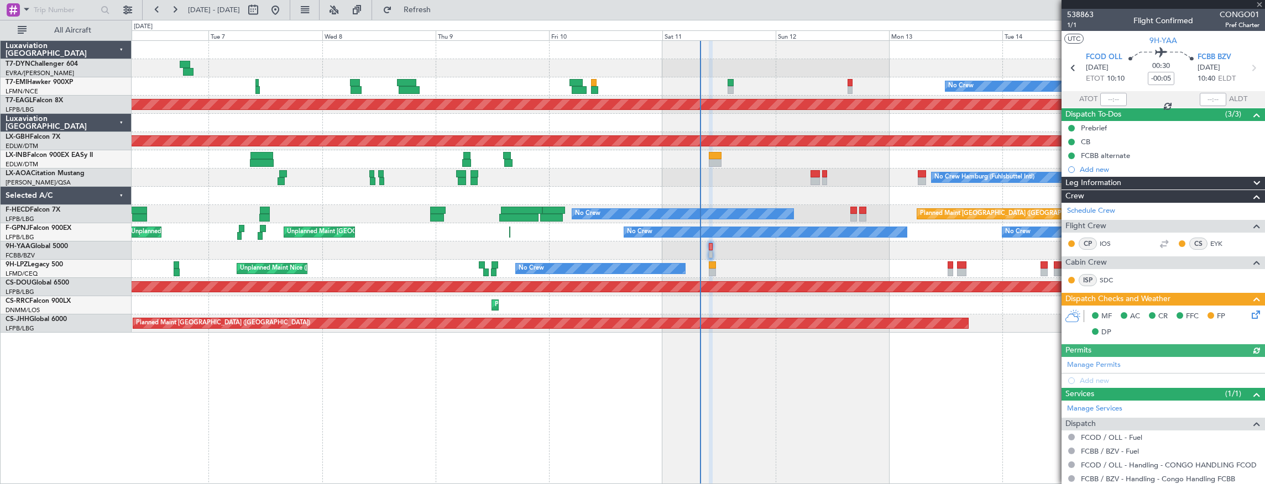
type input "2"
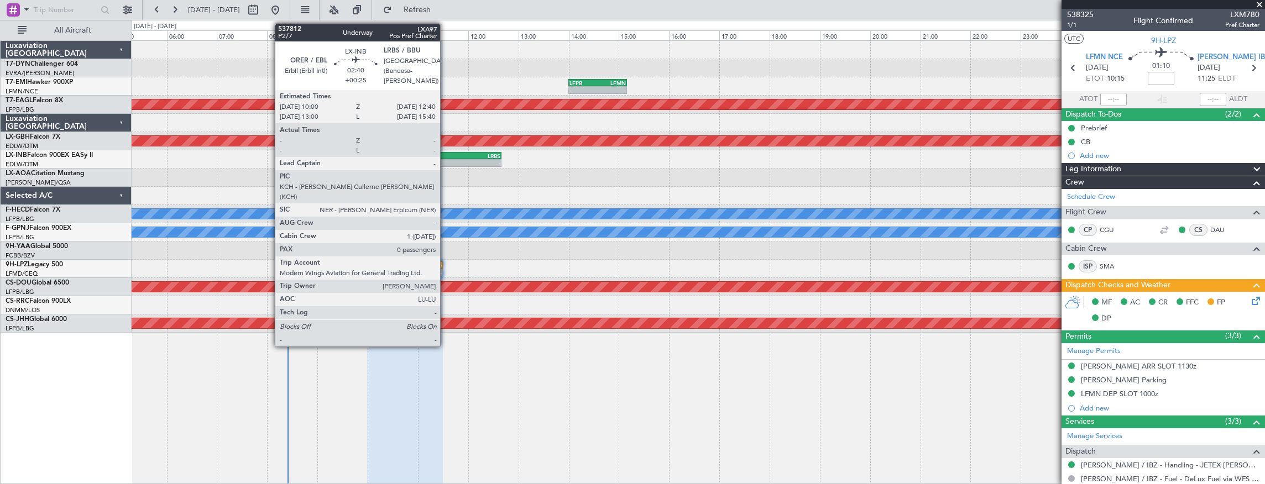
click at [446, 162] on div "-" at bounding box center [467, 163] width 66 height 7
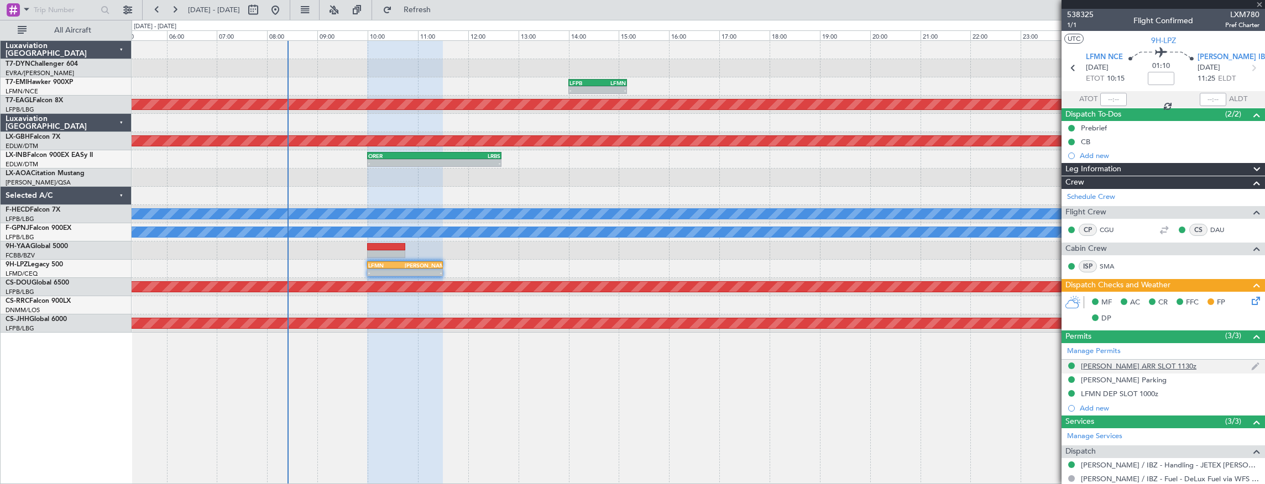
scroll to position [111, 0]
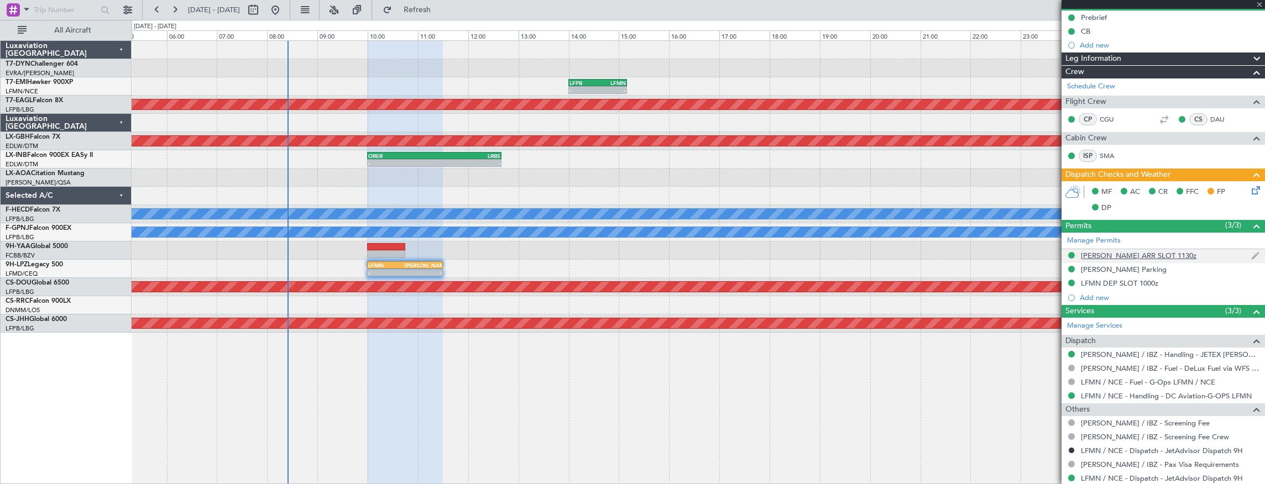
type input "+00:25"
type input "0"
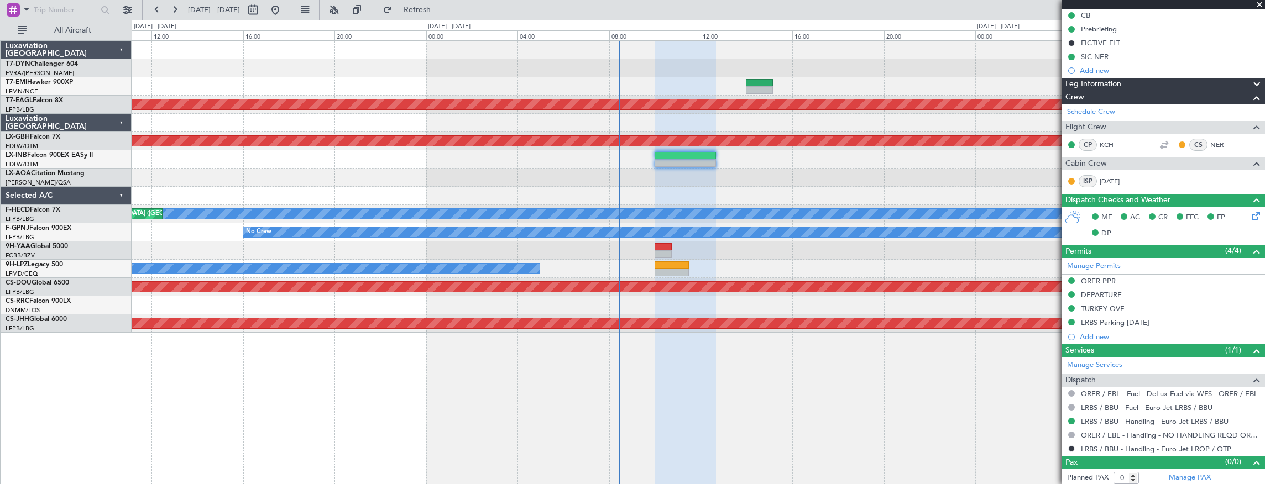
scroll to position [0, 0]
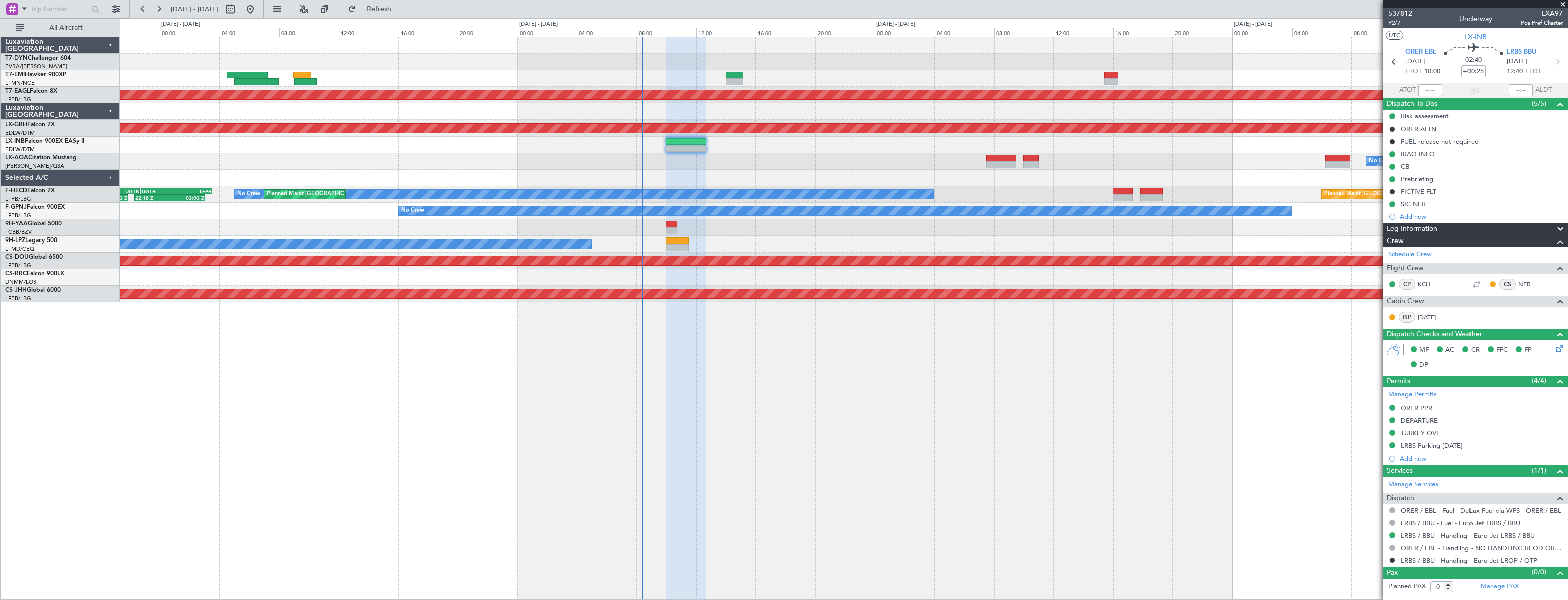
click at [916, 379] on div "No Crew Planned Maint Planned Maint Dubai (Al Maktoum Intl) Planned Maint Nurnb…" at bounding box center [843, 318] width 1447 height 564
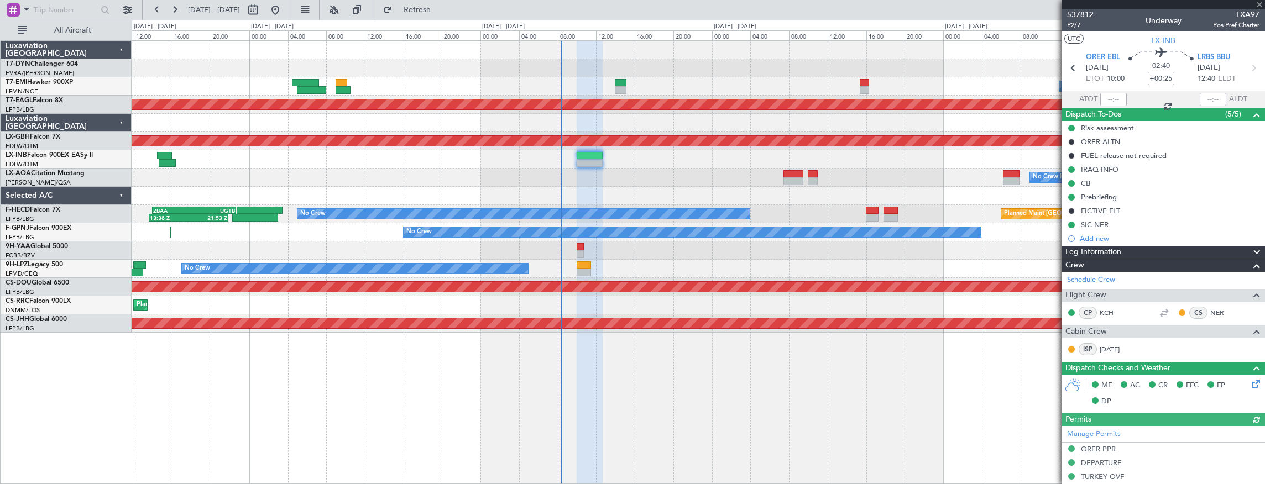
click at [550, 158] on div "Planned Maint No Crew Planned Maint Dubai (Al Maktoum Intl) Planned Maint Nurnb…" at bounding box center [699, 187] width 1134 height 292
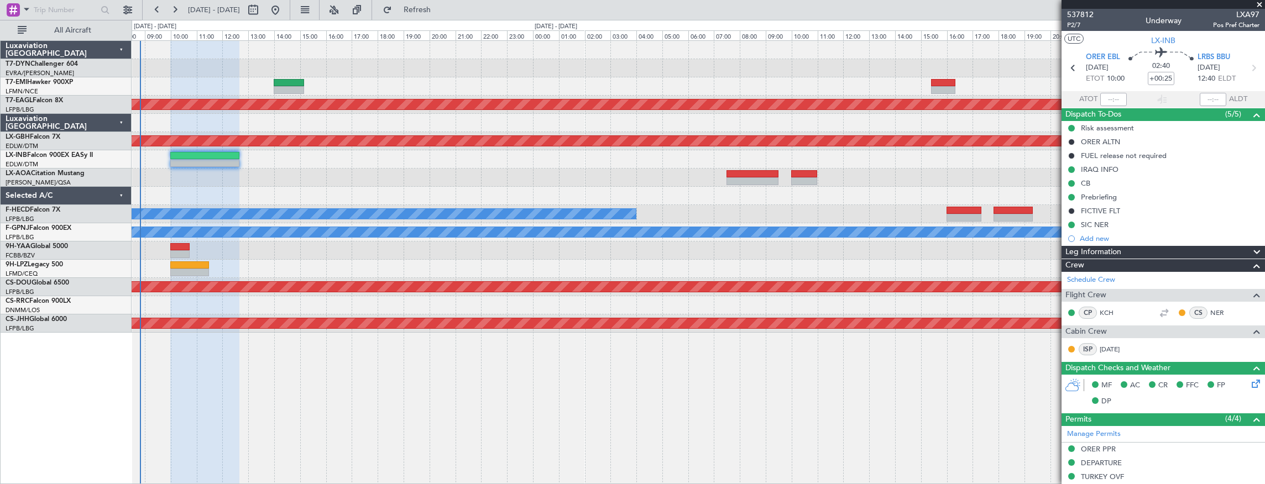
click at [573, 284] on div "No Crew Planned Maint Dubai (Al Maktoum Intl) Planned Maint Nurnberg No Crew Ha…" at bounding box center [699, 187] width 1134 height 292
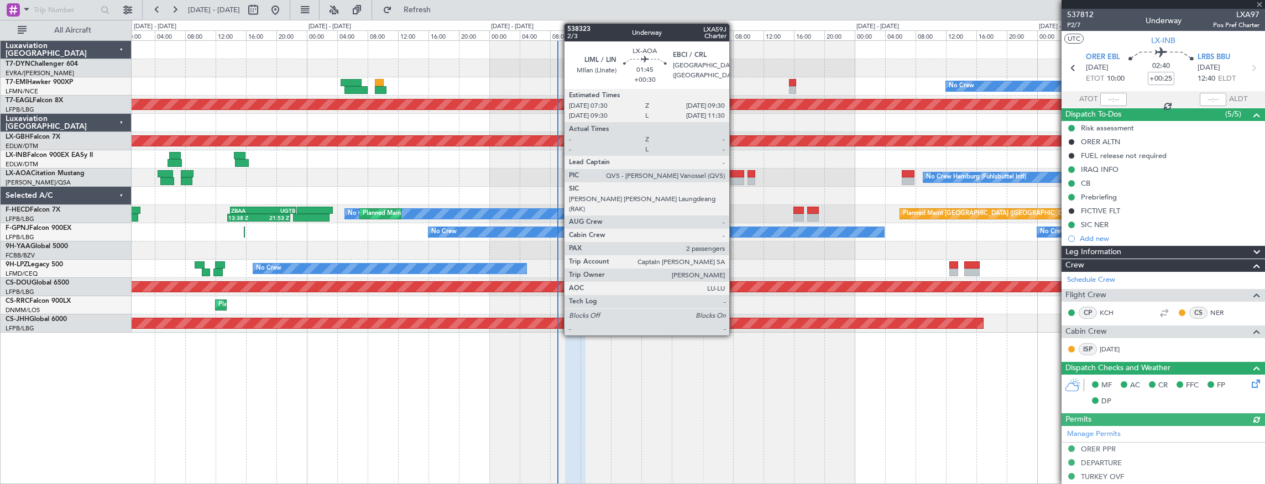
click at [735, 175] on div at bounding box center [736, 174] width 15 height 8
type input "+00:30"
type input "2"
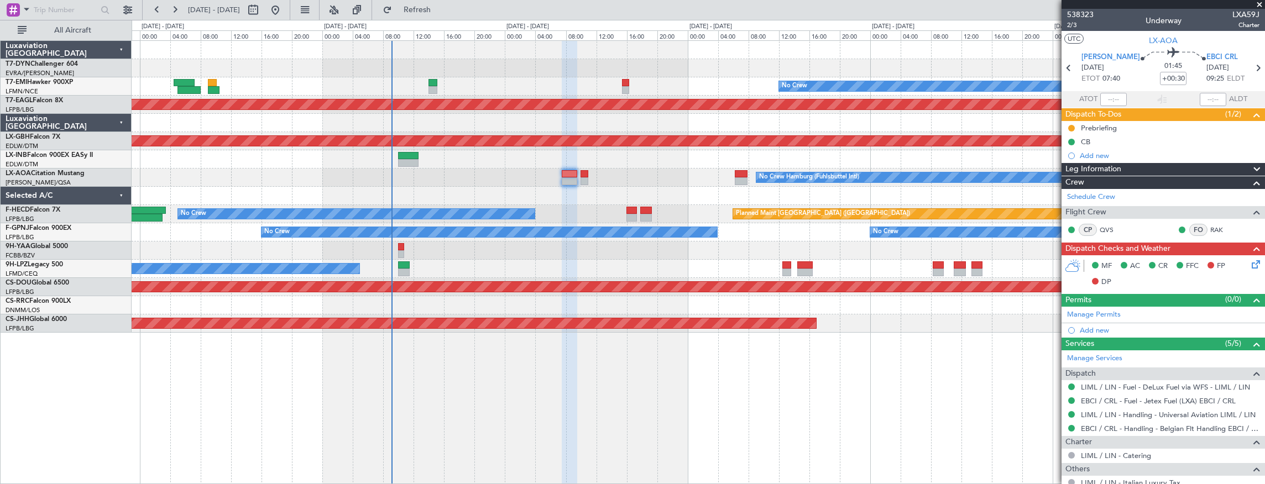
click at [665, 171] on div "No Crew Hamburg (Fuhlsbuttel Intl)" at bounding box center [699, 178] width 1134 height 18
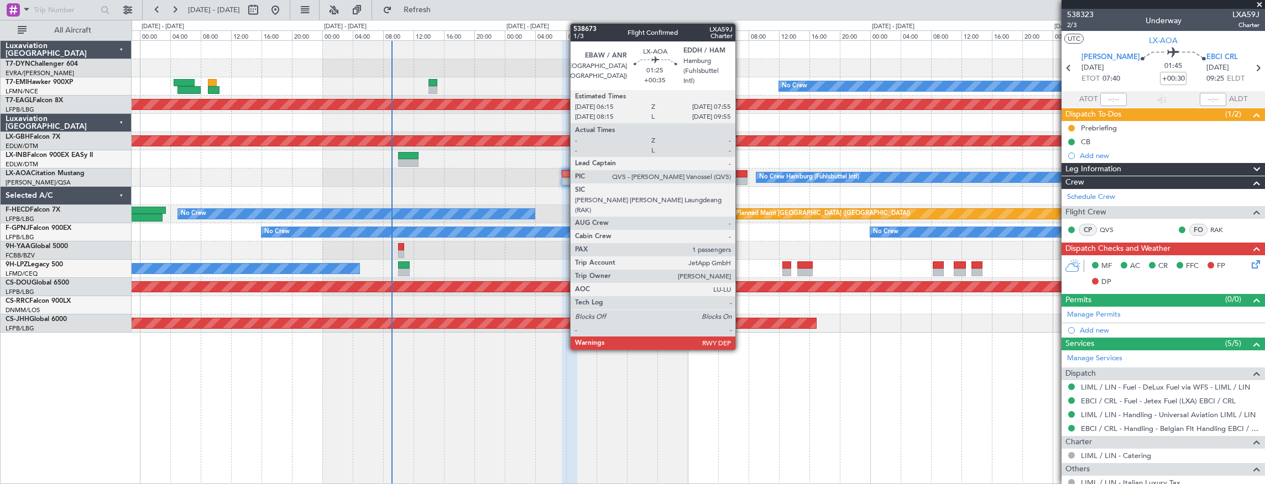
click at [741, 171] on div at bounding box center [741, 174] width 13 height 8
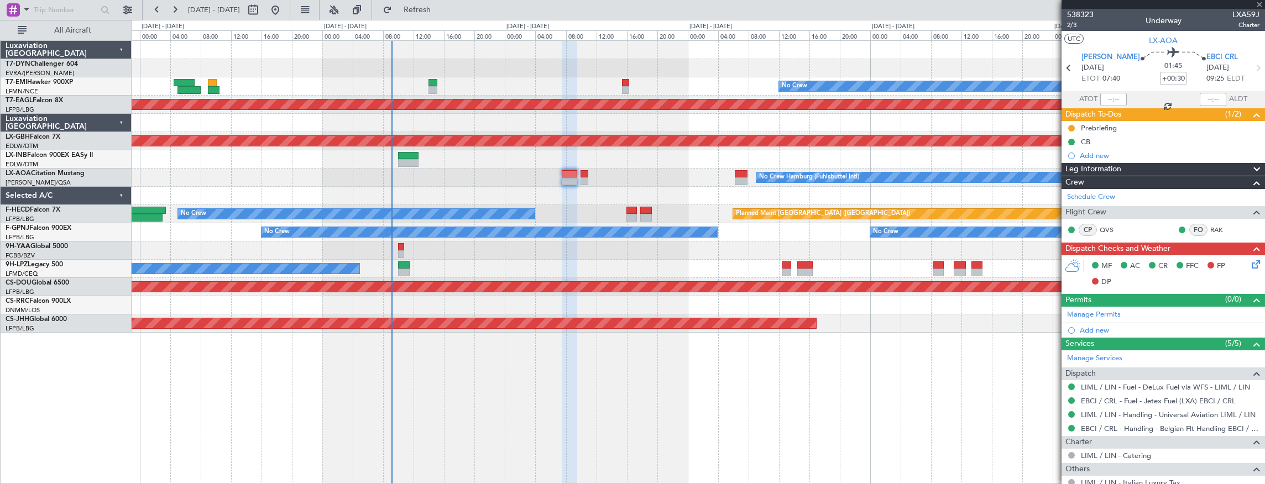
type input "+00:35"
type input "1"
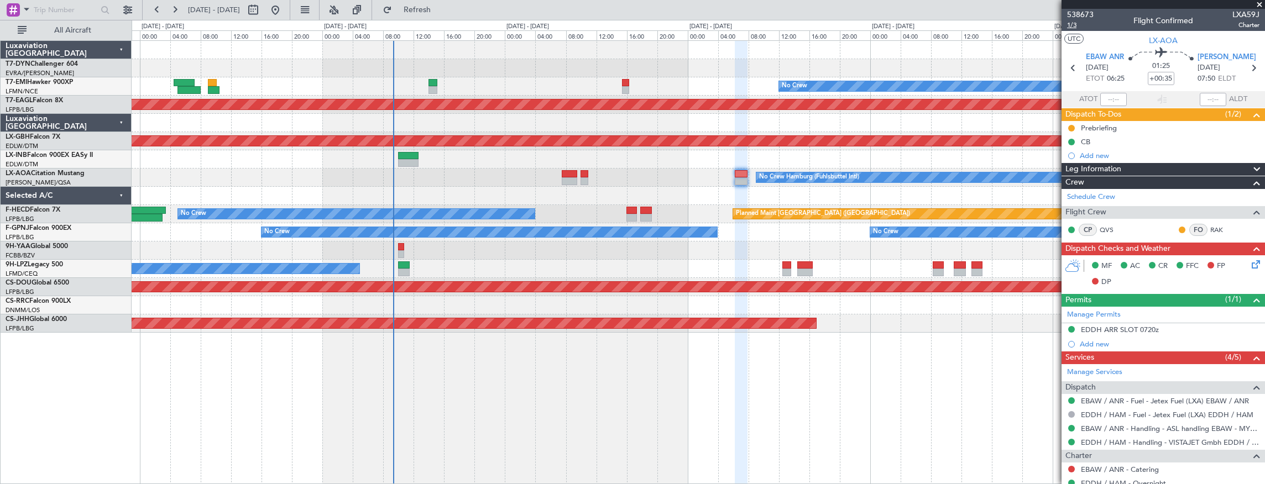
click at [1076, 25] on span "1/3" at bounding box center [1080, 24] width 27 height 9
click at [1080, 15] on span "538673" at bounding box center [1080, 15] width 27 height 12
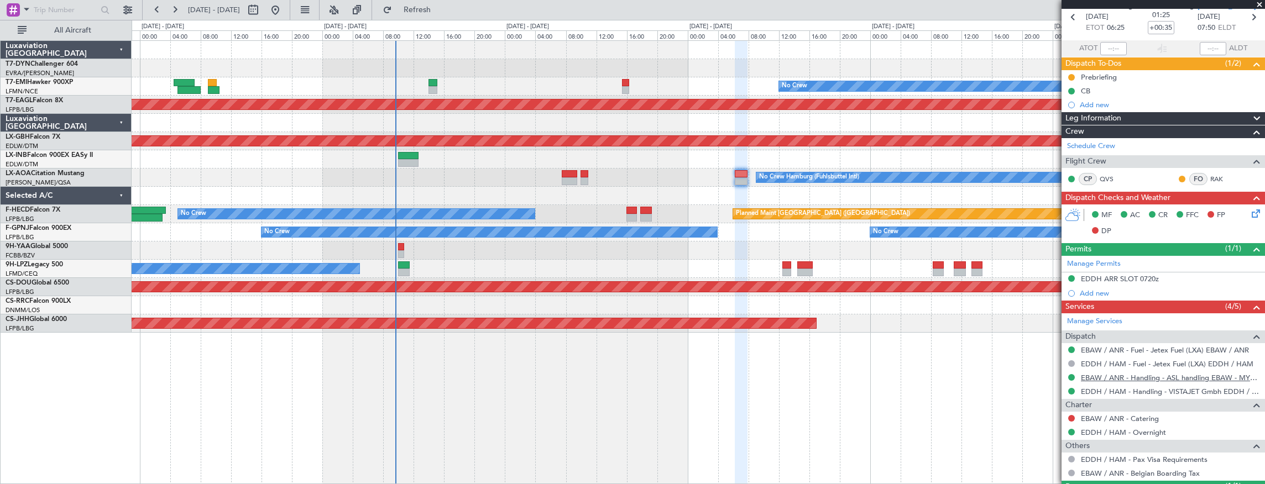
scroll to position [100, 0]
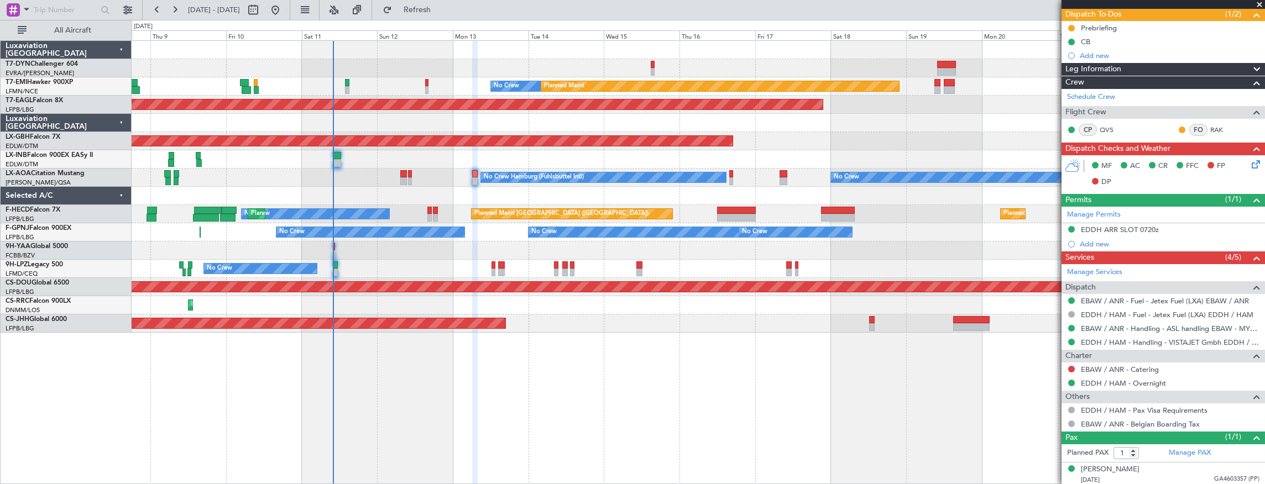
click at [712, 324] on div "Planned Maint [GEOGRAPHIC_DATA] ([GEOGRAPHIC_DATA])" at bounding box center [699, 324] width 1134 height 18
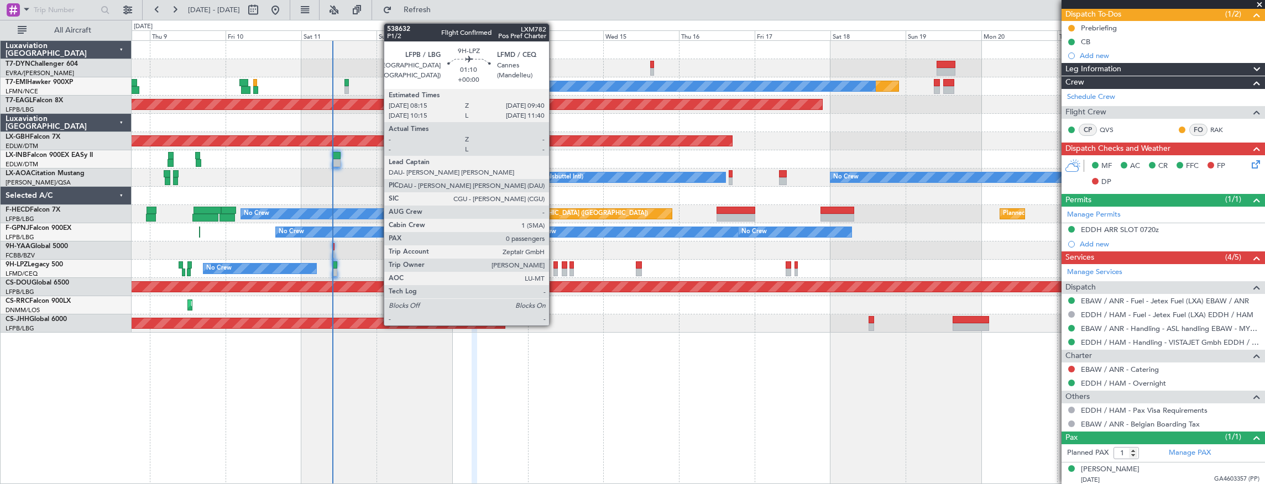
click at [555, 265] on div at bounding box center [556, 266] width 5 height 8
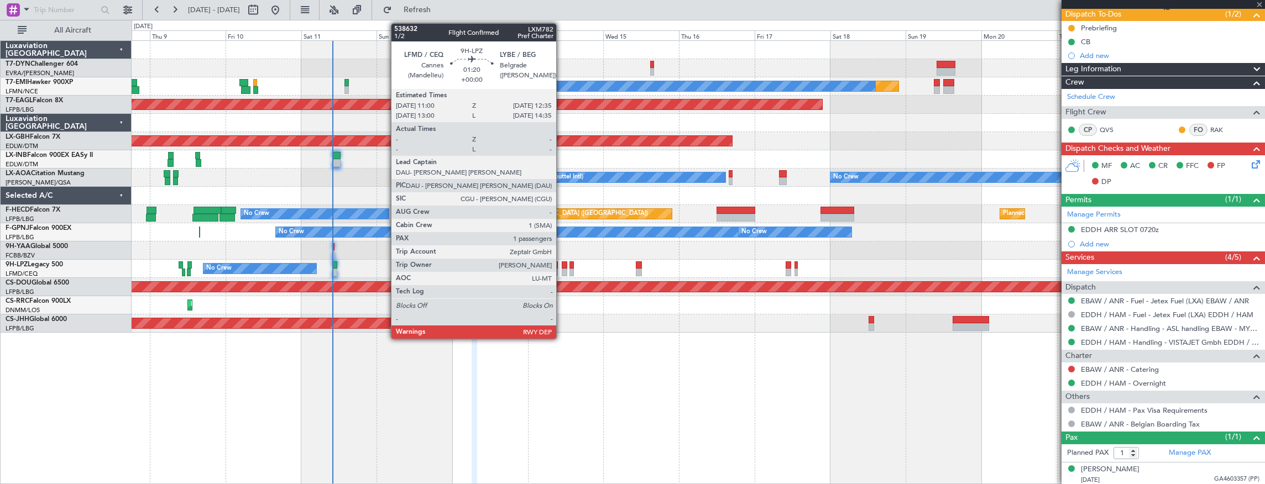
type input "0"
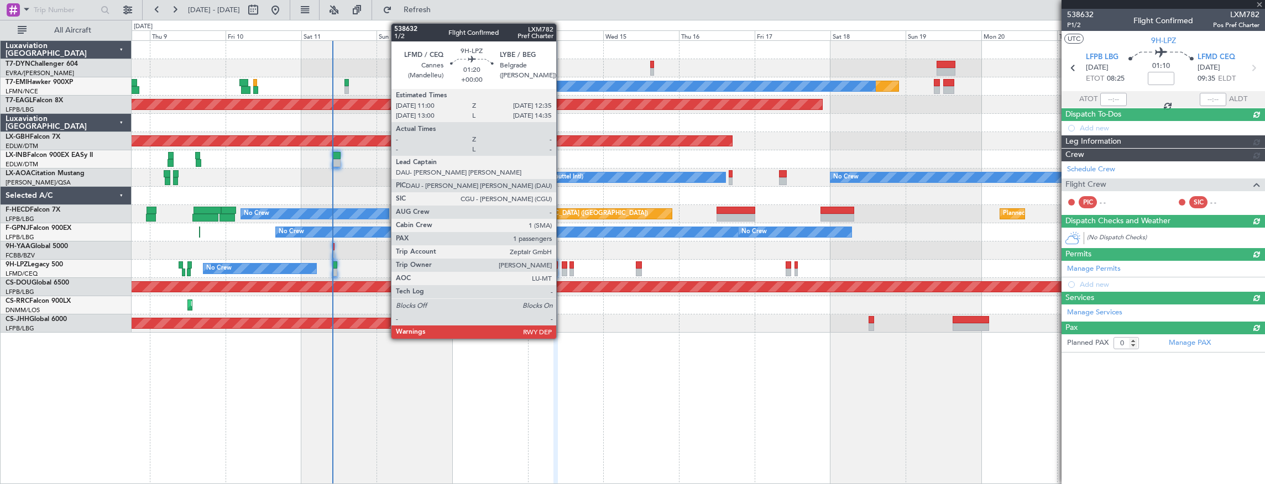
scroll to position [0, 0]
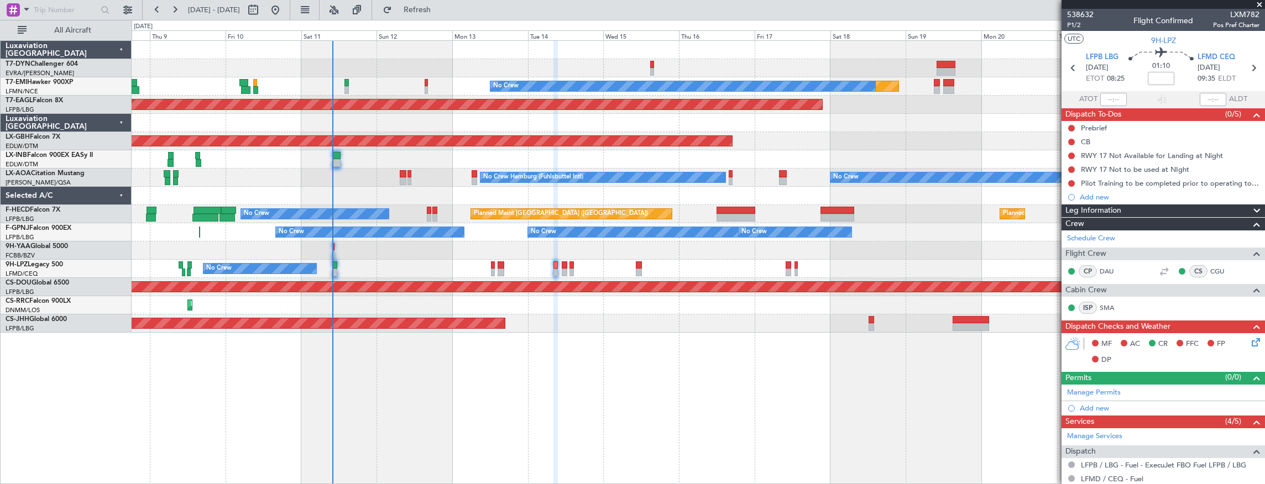
click at [565, 257] on div at bounding box center [699, 251] width 1134 height 18
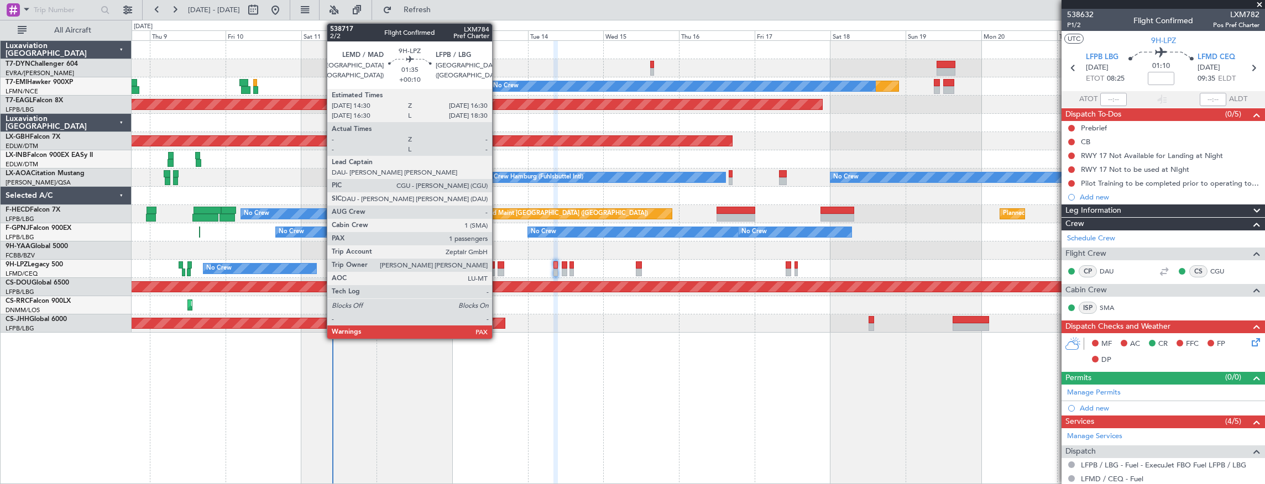
click at [498, 262] on div at bounding box center [501, 266] width 7 height 8
type input "+00:10"
type input "1"
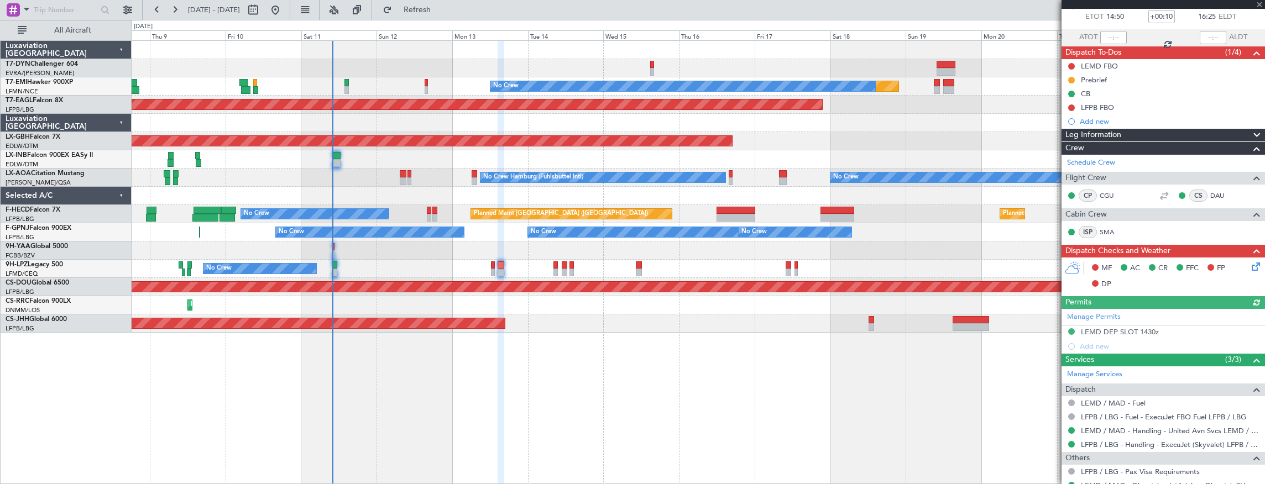
scroll to position [140, 0]
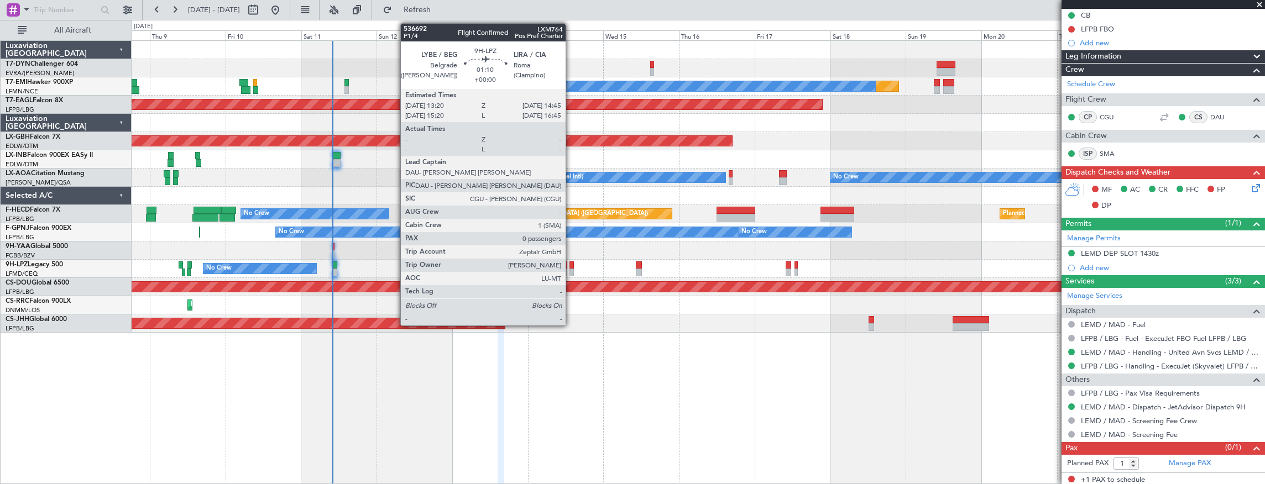
click at [571, 265] on div at bounding box center [572, 266] width 5 height 8
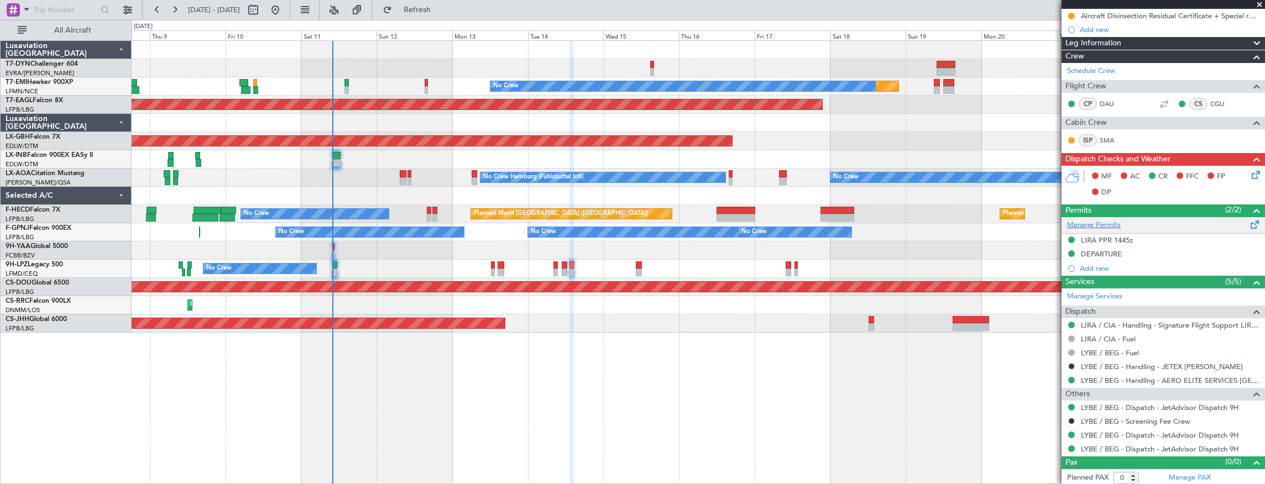
scroll to position [0, 0]
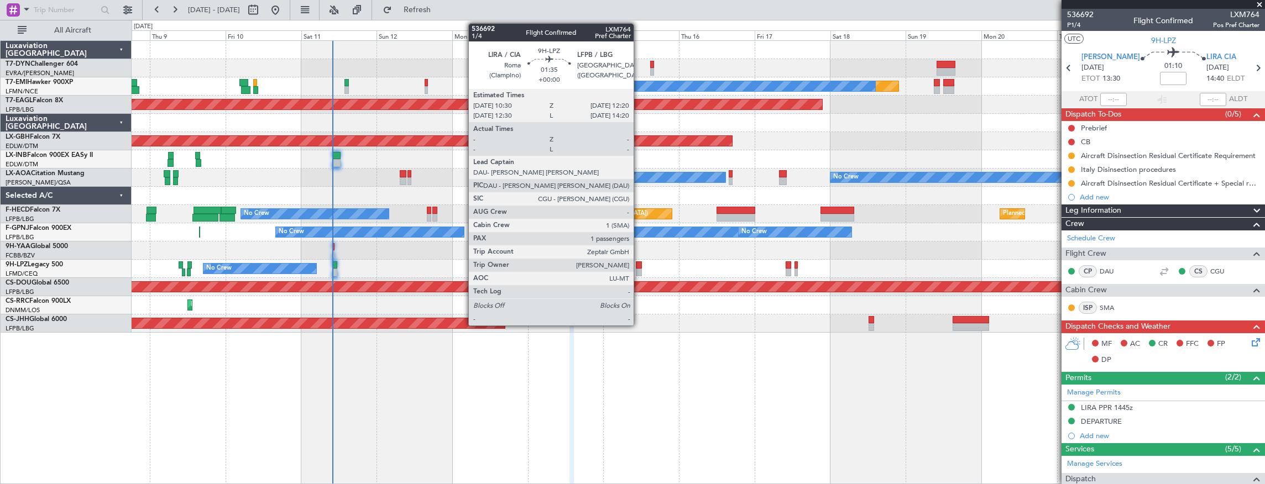
click at [639, 266] on div at bounding box center [639, 266] width 6 height 8
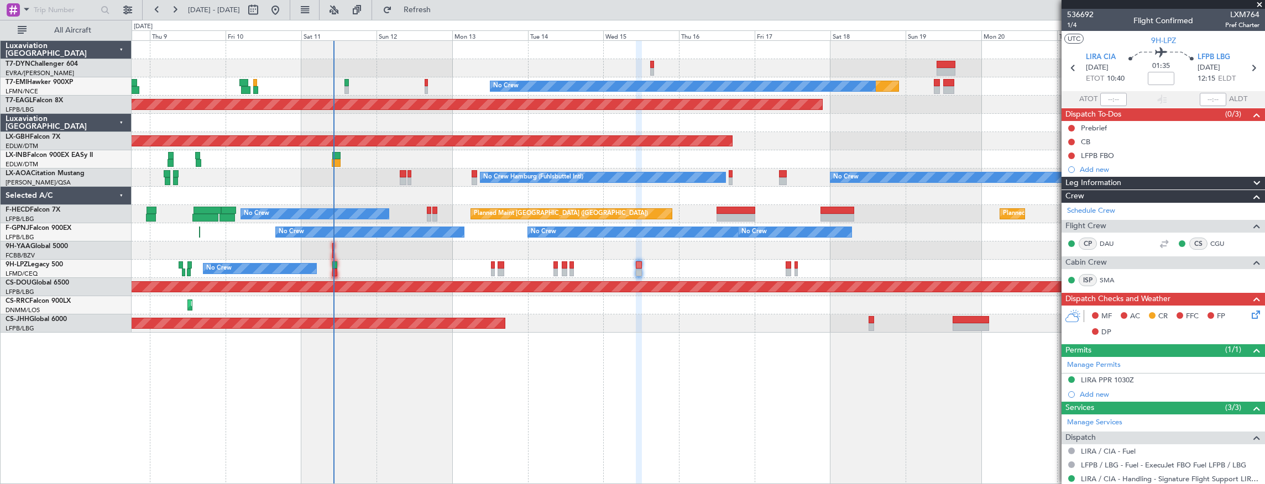
click at [485, 322] on div "Planned Maint No Crew Planned Maint Dubai (Al Maktoum Intl) Planned Maint Nurnb…" at bounding box center [699, 262] width 1134 height 445
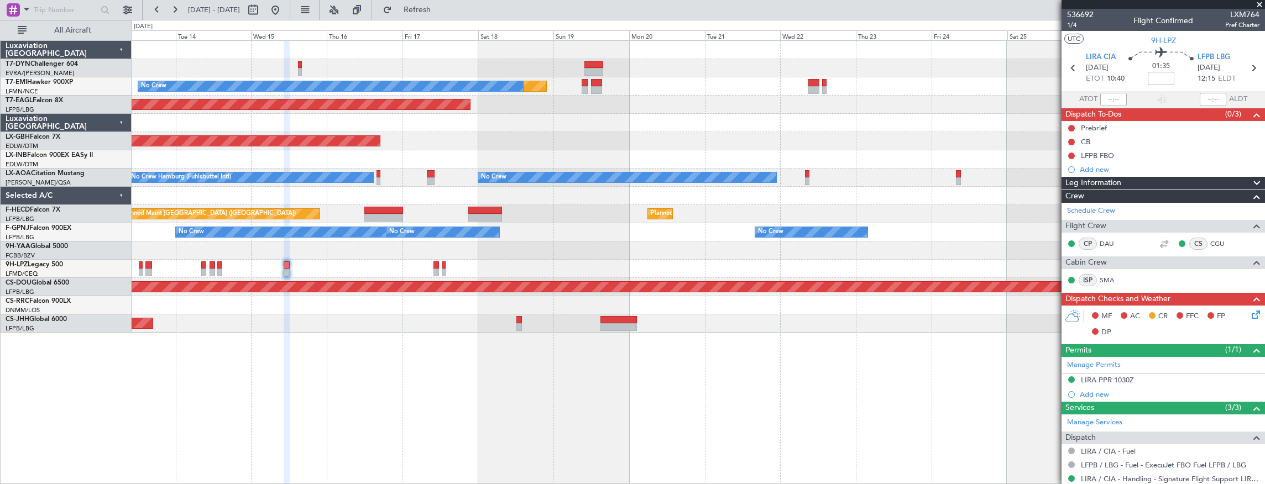
click at [477, 327] on div "Planned Maint No Crew Planned Maint Dubai (Al Maktoum Intl) Planned Maint Nurnb…" at bounding box center [699, 262] width 1134 height 445
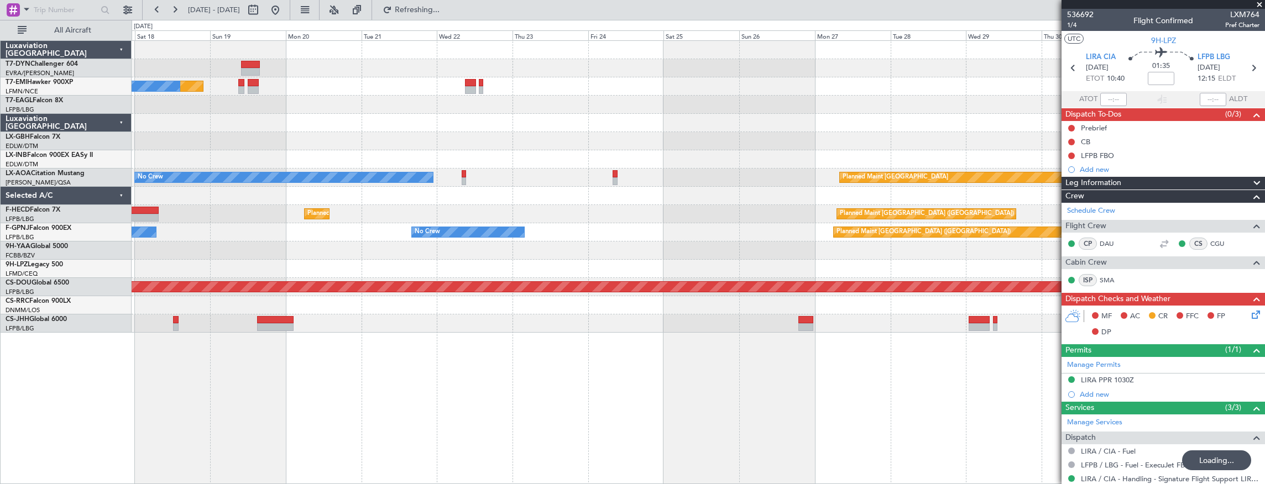
click at [437, 282] on div "Planned Maint No Crew Planned Maint Dubai (Al Maktoum Intl) Planned Maint Nurnb…" at bounding box center [699, 262] width 1134 height 445
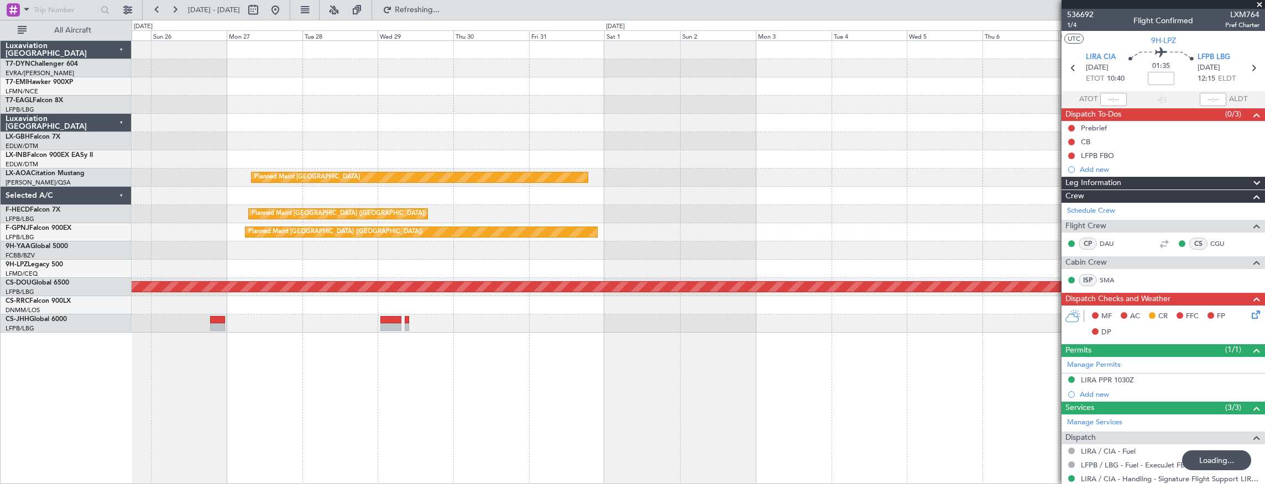
click at [677, 335] on div "Planned Maint Monchengladbach Planned Maint Paris (Le Bourget) Planned Maint Pa…" at bounding box center [699, 262] width 1134 height 445
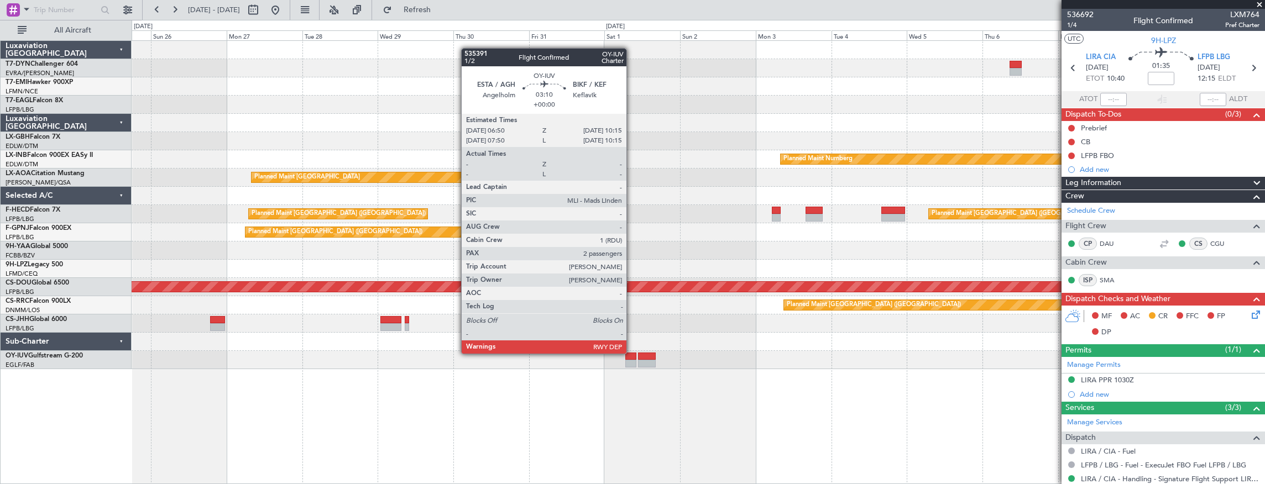
click at [632, 353] on div at bounding box center [631, 357] width 11 height 8
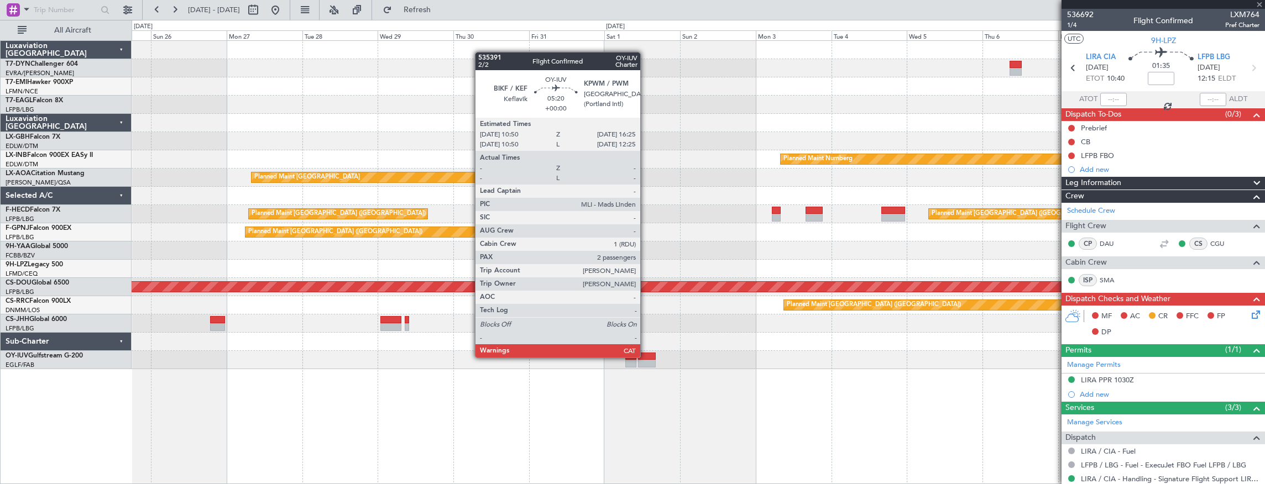
type input "2"
